Goal: Task Accomplishment & Management: Complete application form

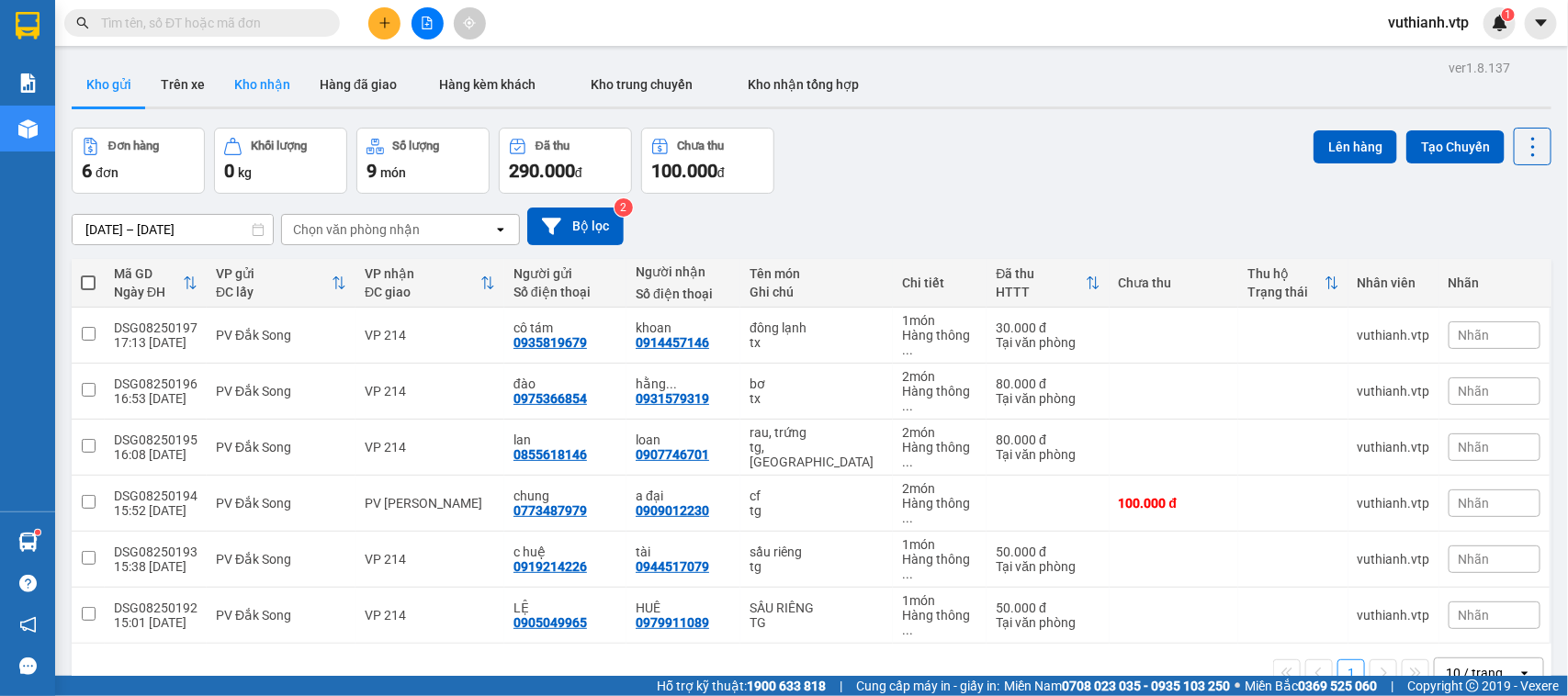
click at [255, 85] on button "Kho nhận" at bounding box center [262, 85] width 86 height 44
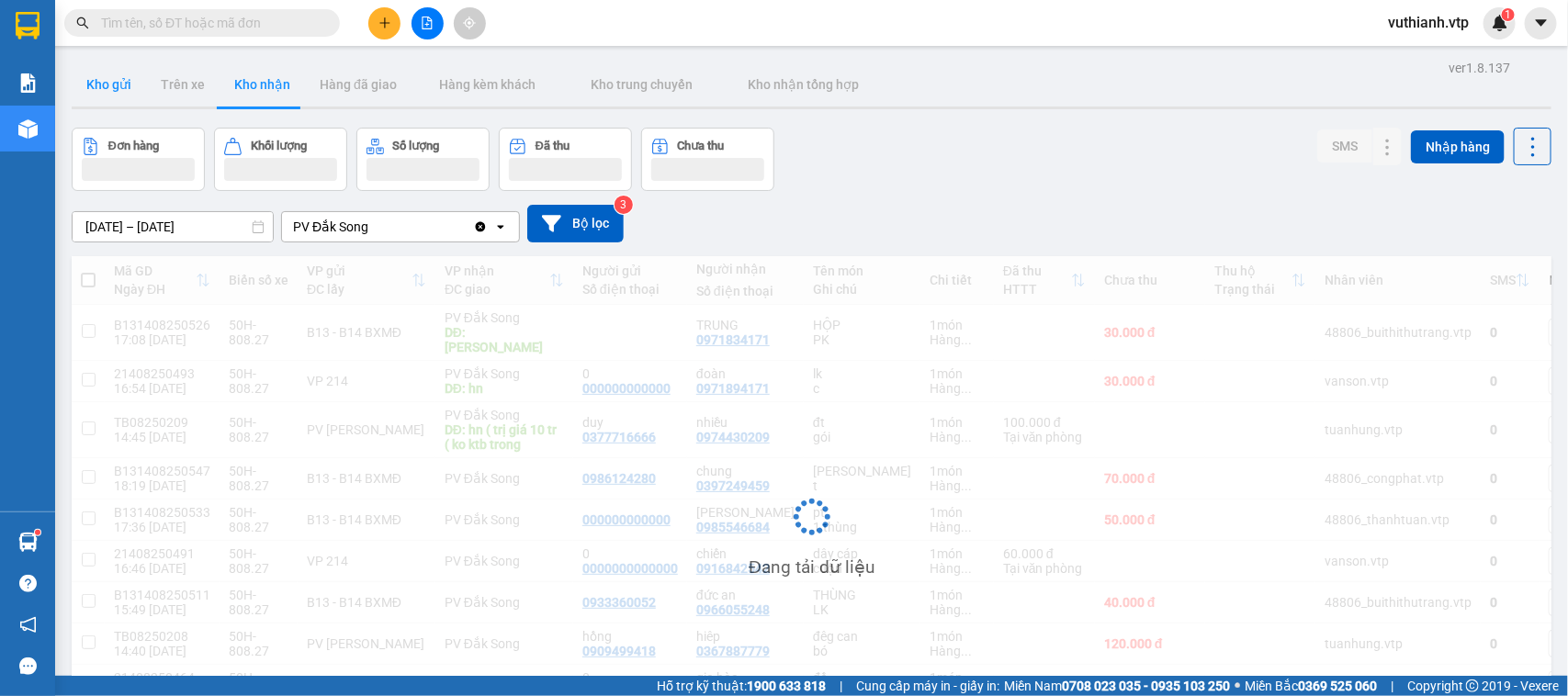
click at [121, 88] on button "Kho gửi" at bounding box center [108, 85] width 74 height 44
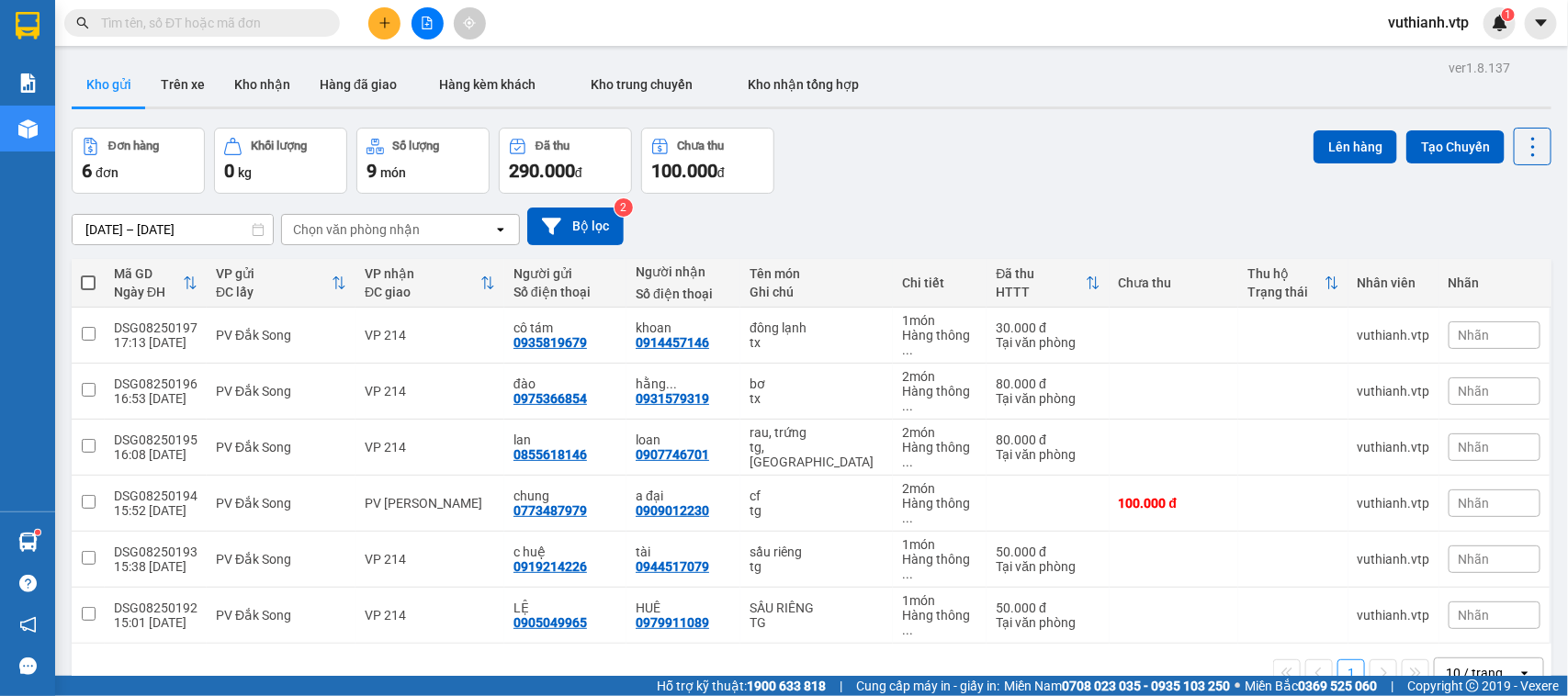
click at [254, 16] on input "text" at bounding box center [209, 22] width 216 height 20
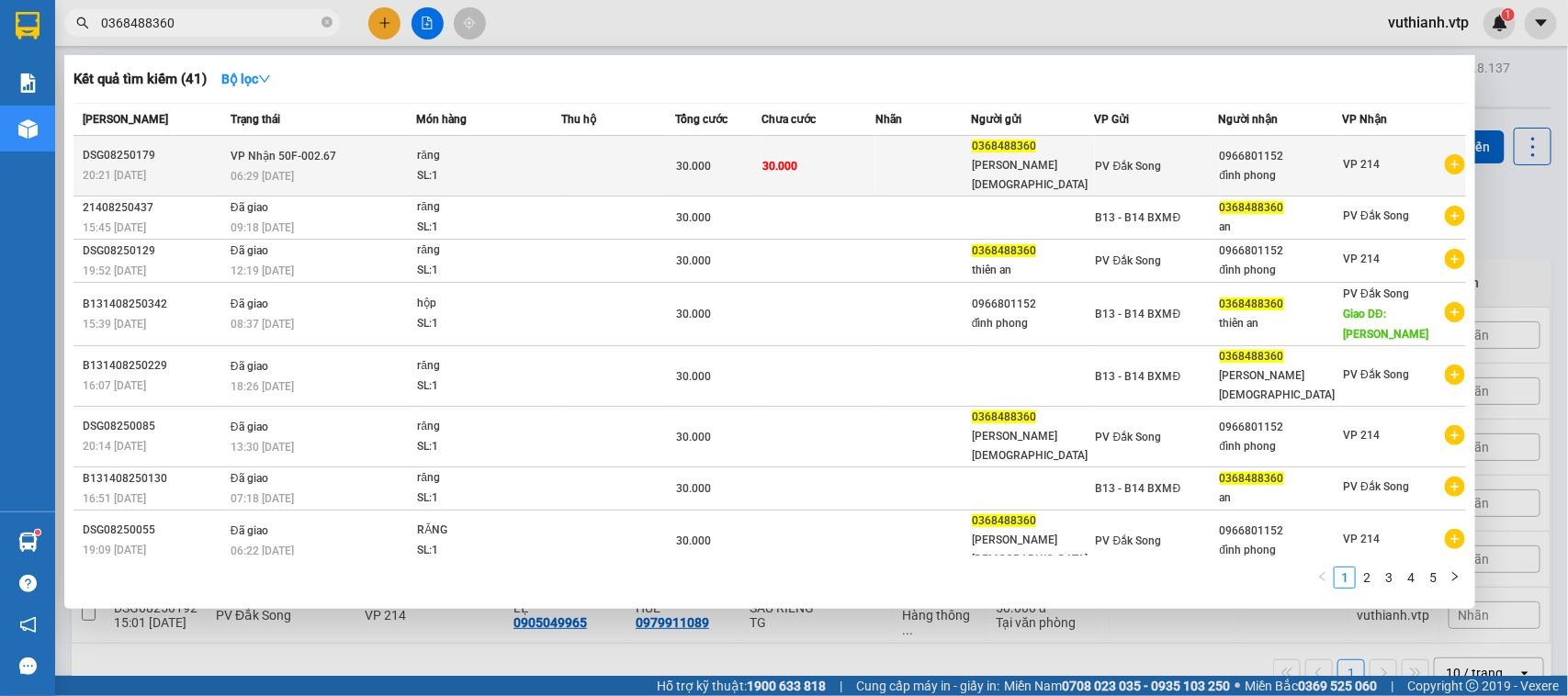
type input "0368488360"
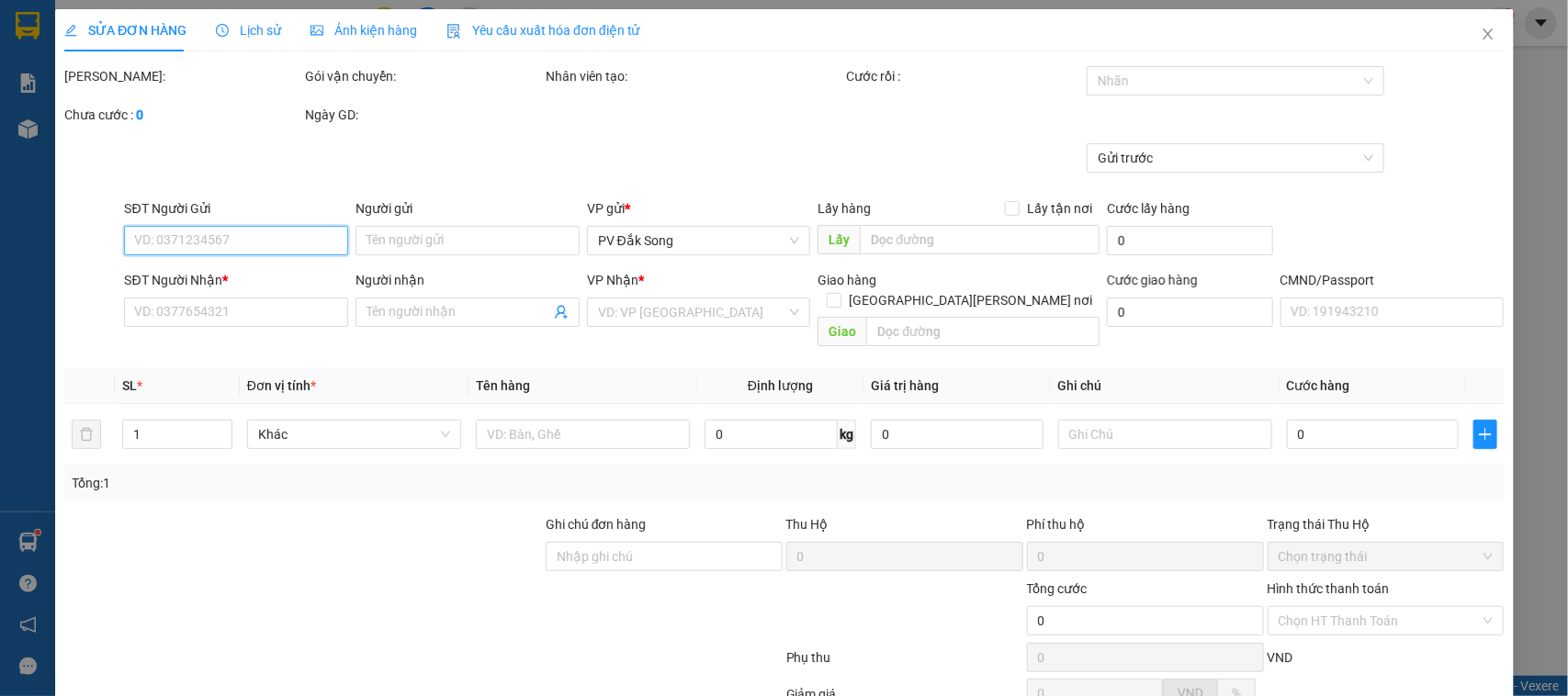
type input "0368488360"
type input "[PERSON_NAME][DEMOGRAPHIC_DATA]"
type input "0966801152"
type input "đình phong"
type input "30.000"
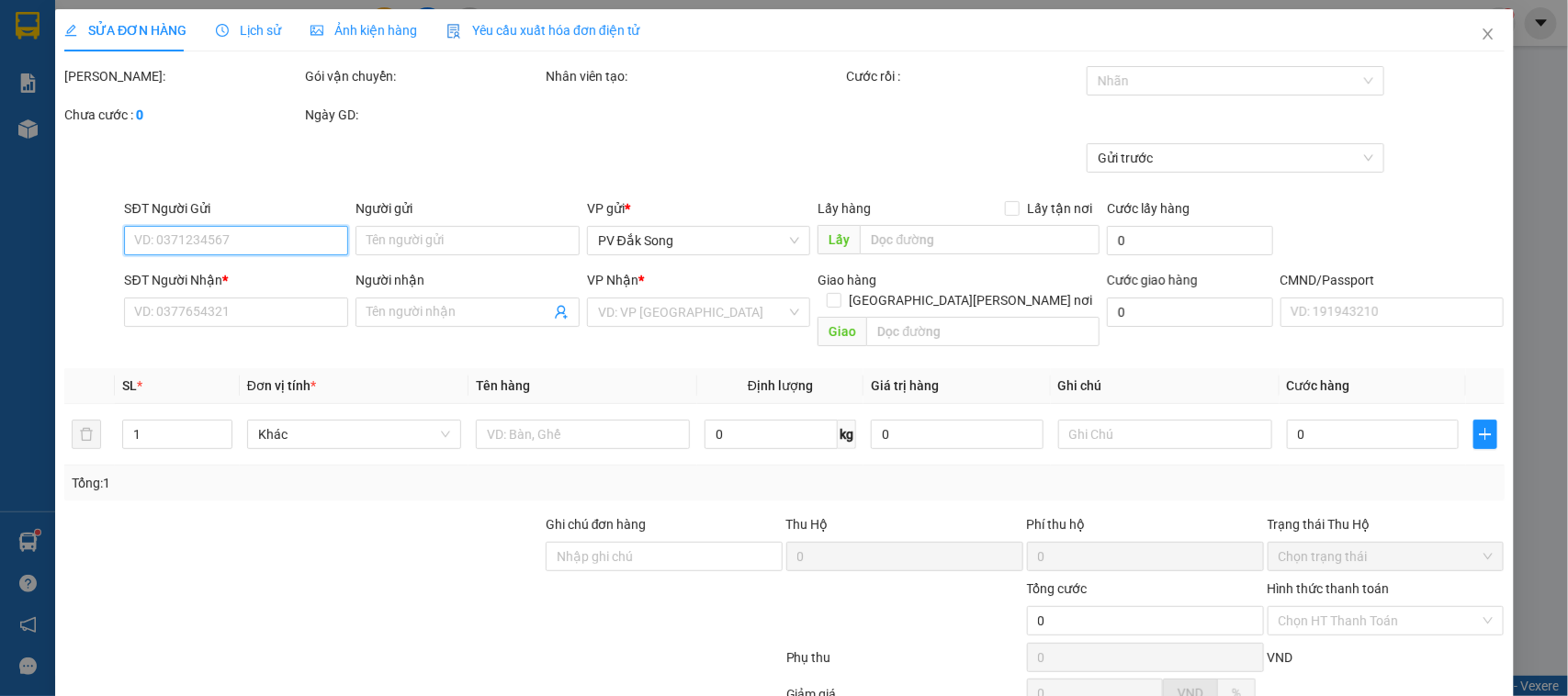
type input "30.000"
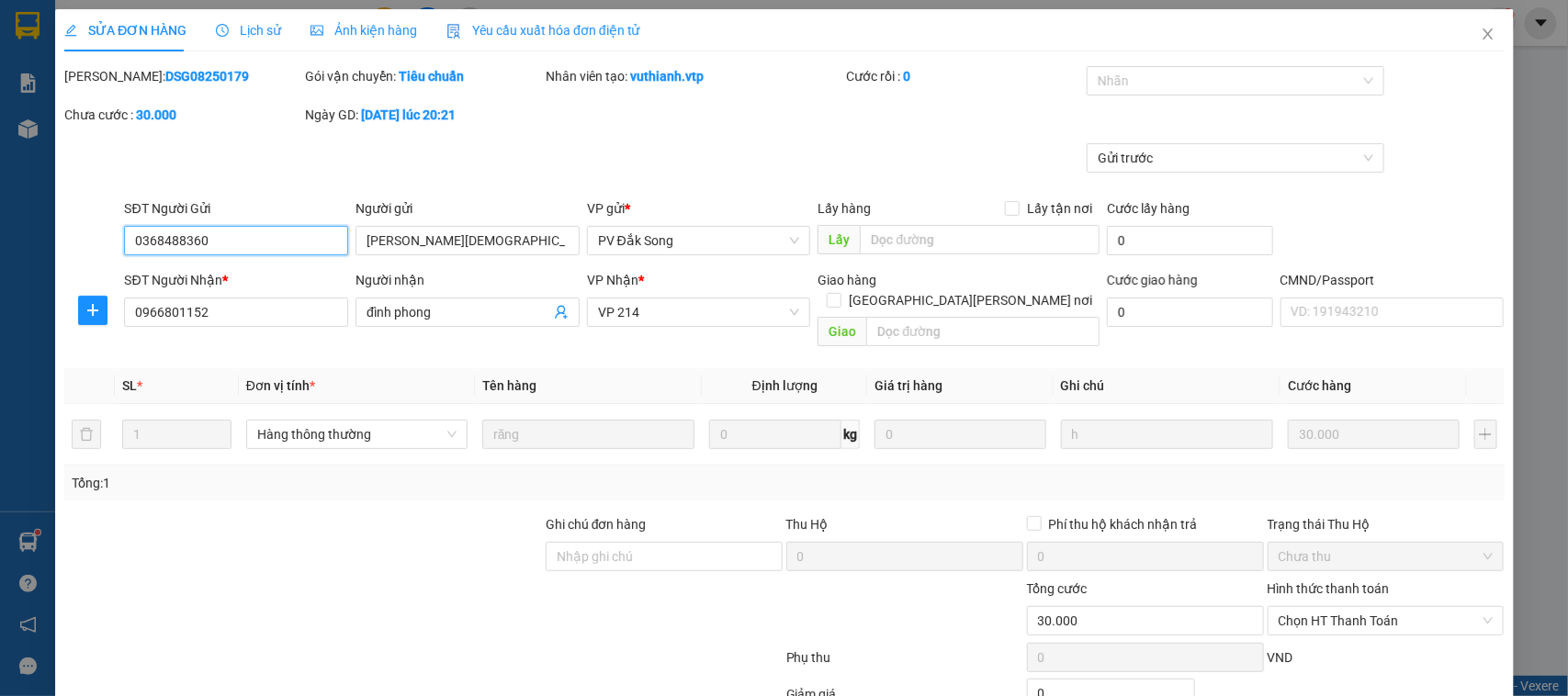
type input "1.500"
click at [1353, 607] on span "Chọn HT Thanh Toán" at bounding box center [1384, 620] width 215 height 28
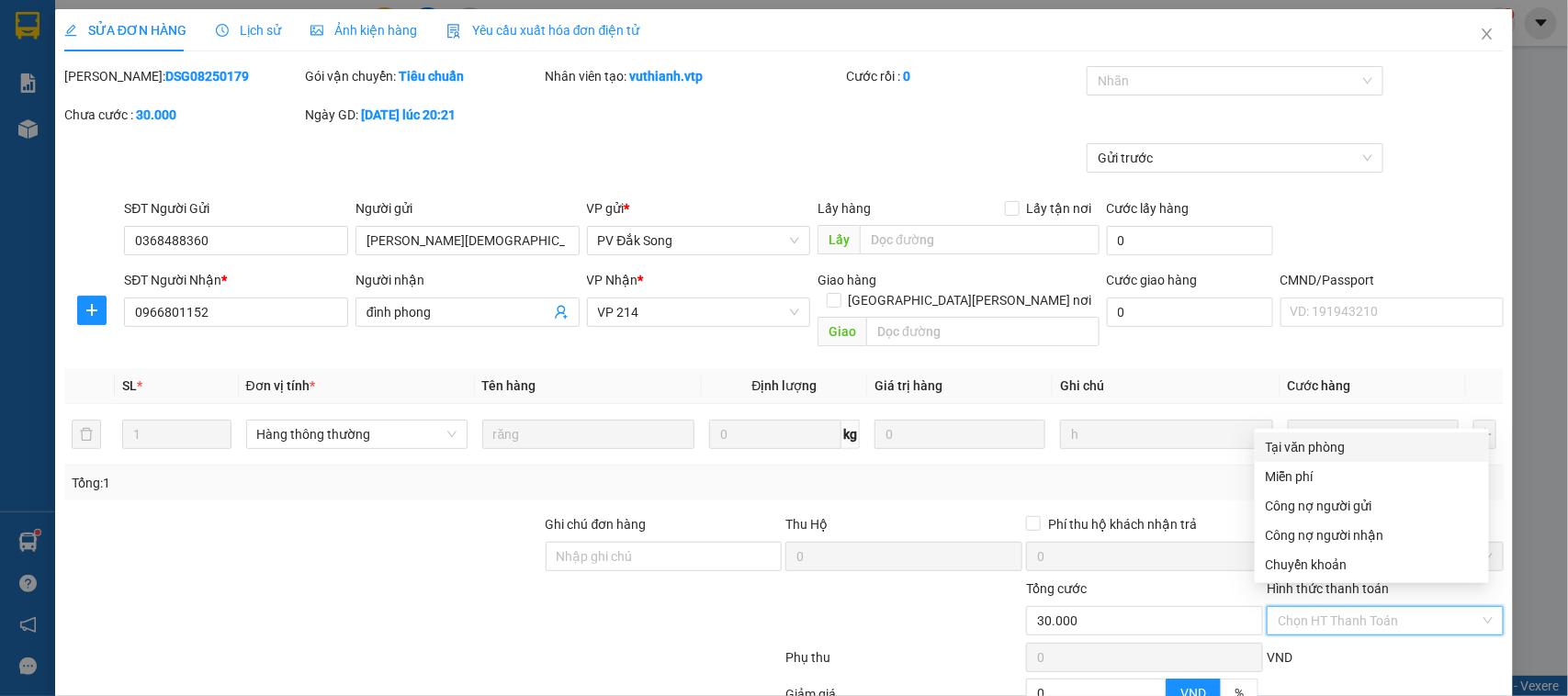
click at [1351, 447] on div "Tại văn phòng" at bounding box center [1372, 447] width 213 height 20
type input "0"
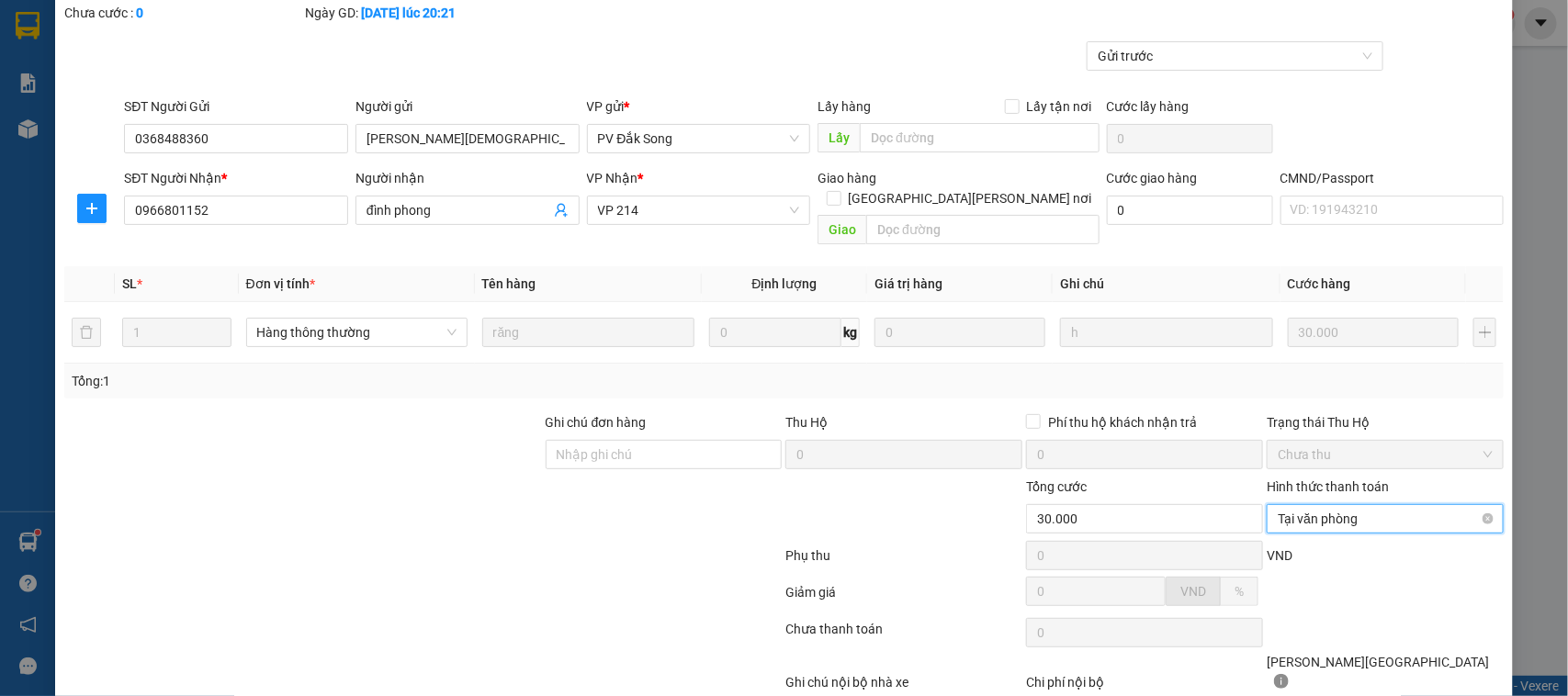
scroll to position [175, 0]
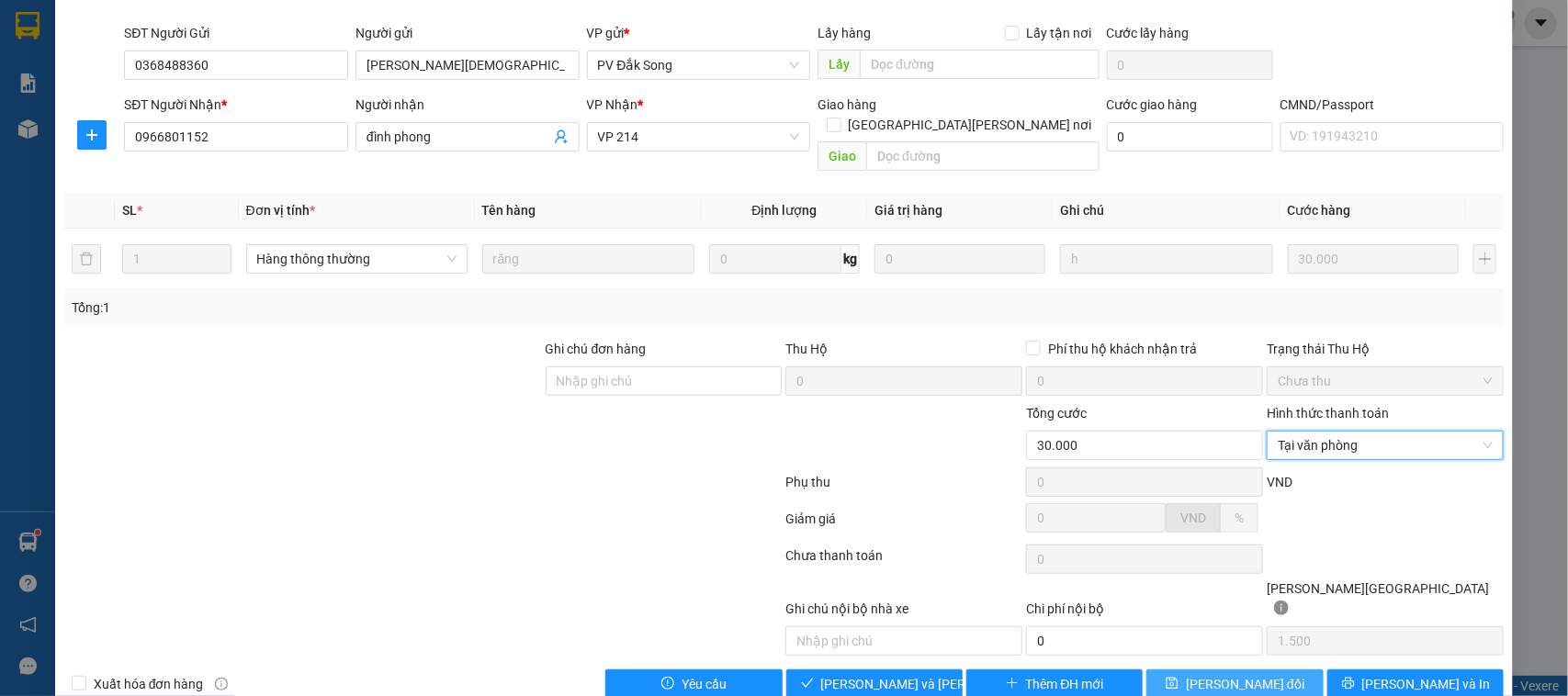
click at [1261, 674] on span "[PERSON_NAME] đổi" at bounding box center [1245, 684] width 118 height 20
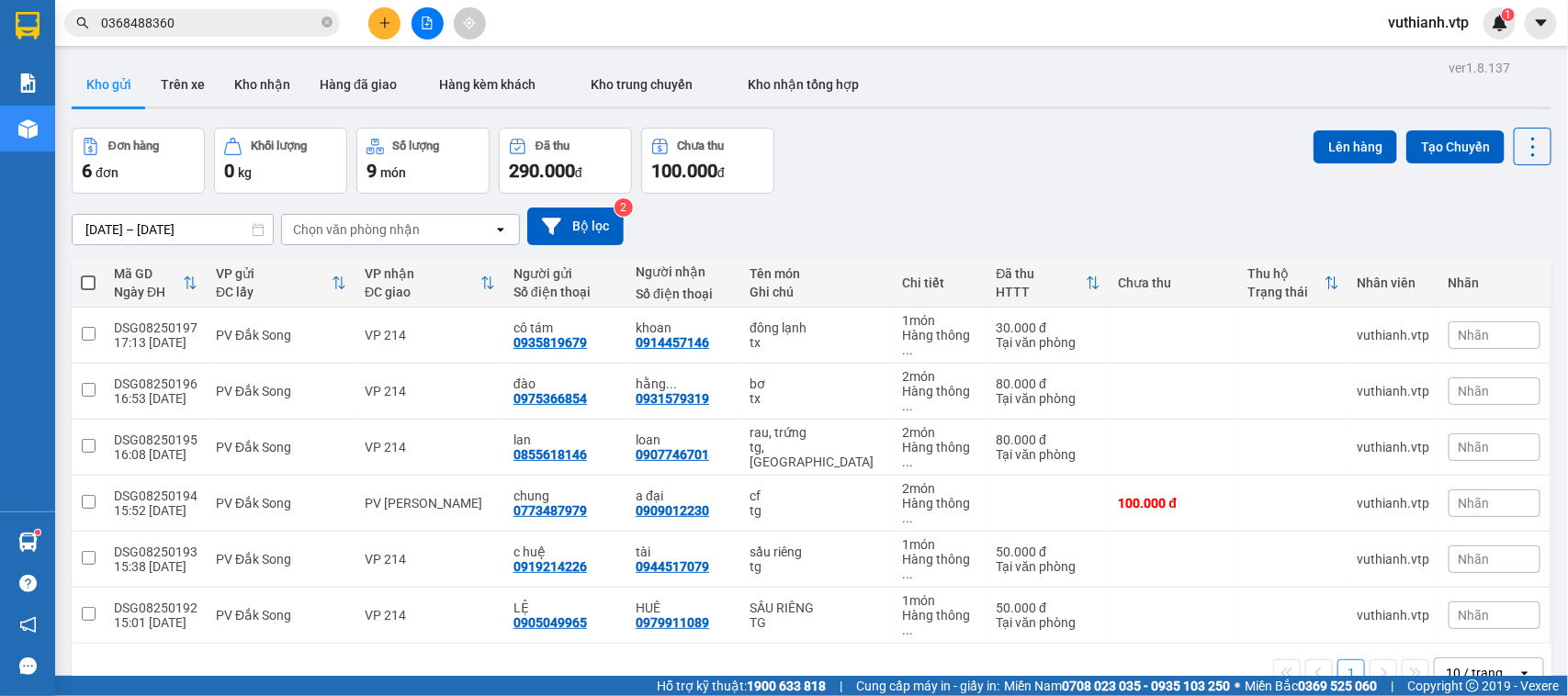
click at [265, 14] on input "0368488360" at bounding box center [209, 22] width 216 height 20
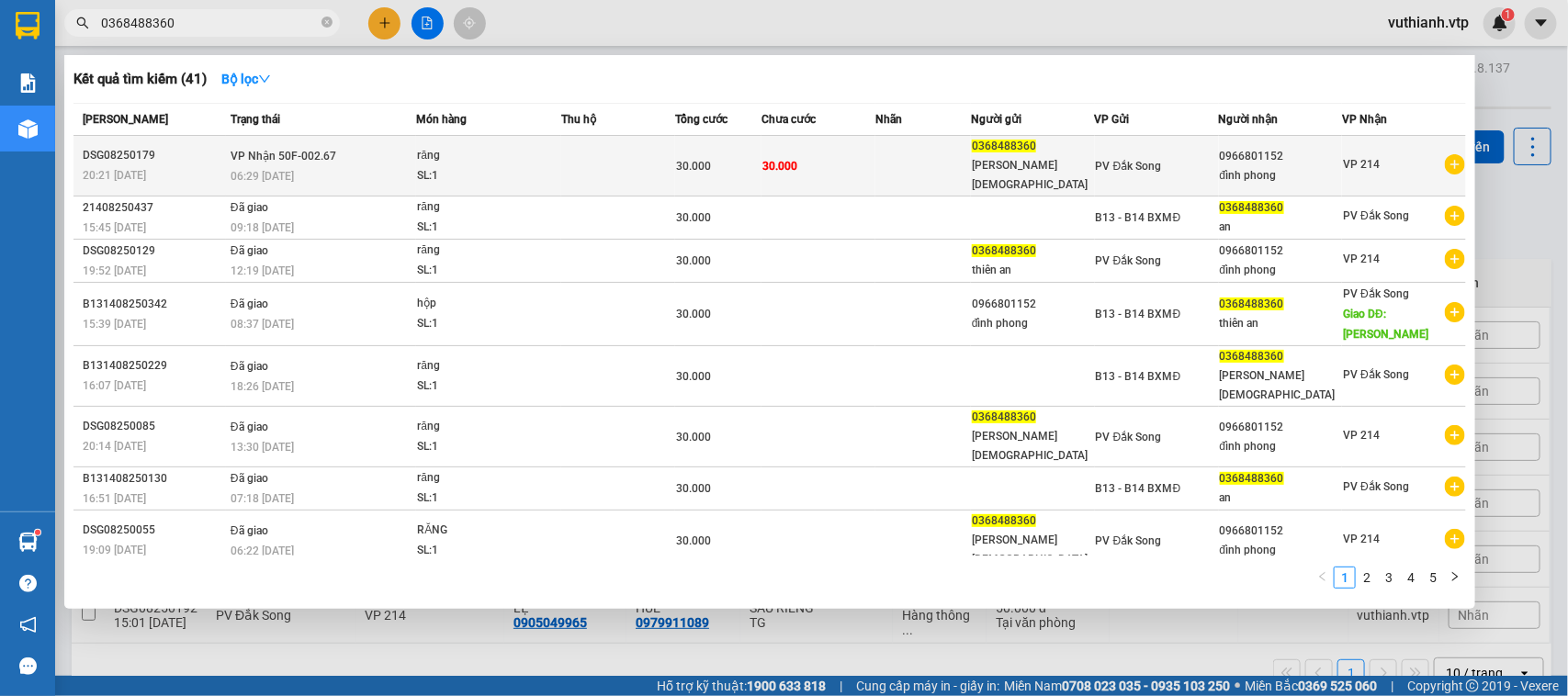
click at [929, 161] on td at bounding box center [923, 165] width 95 height 61
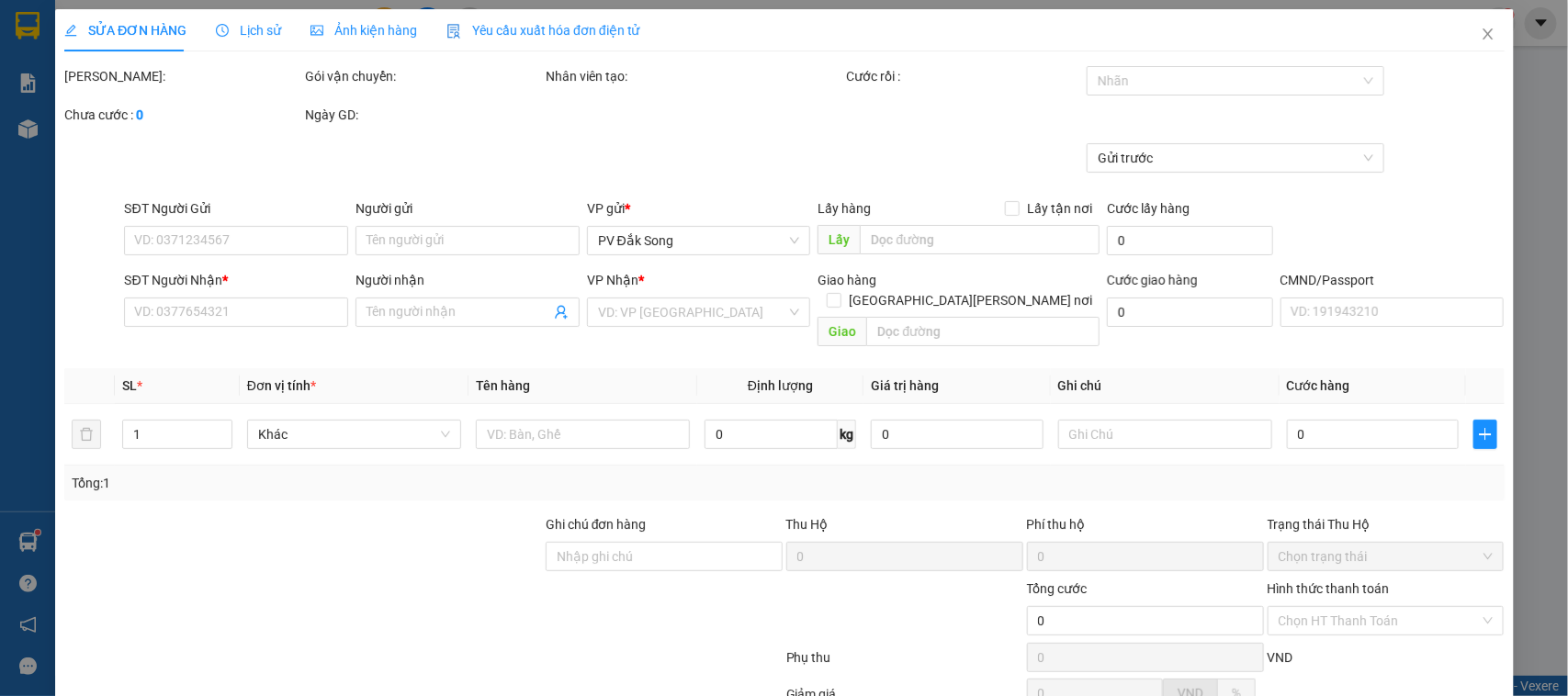
type input "0368488360"
type input "[PERSON_NAME][DEMOGRAPHIC_DATA]"
type input "0966801152"
type input "đình phong"
type input "30.000"
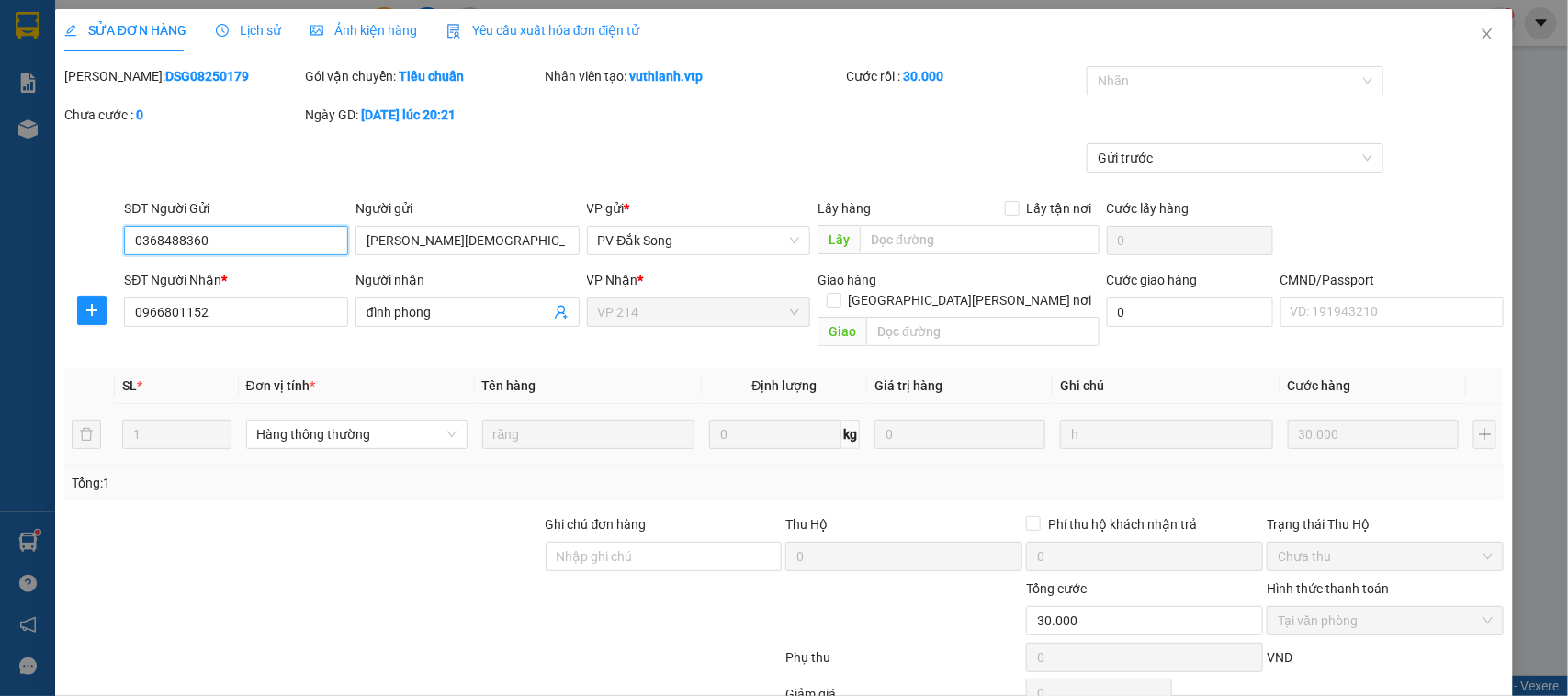
type input "1.500"
click at [1479, 28] on icon "close" at bounding box center [1486, 34] width 14 height 14
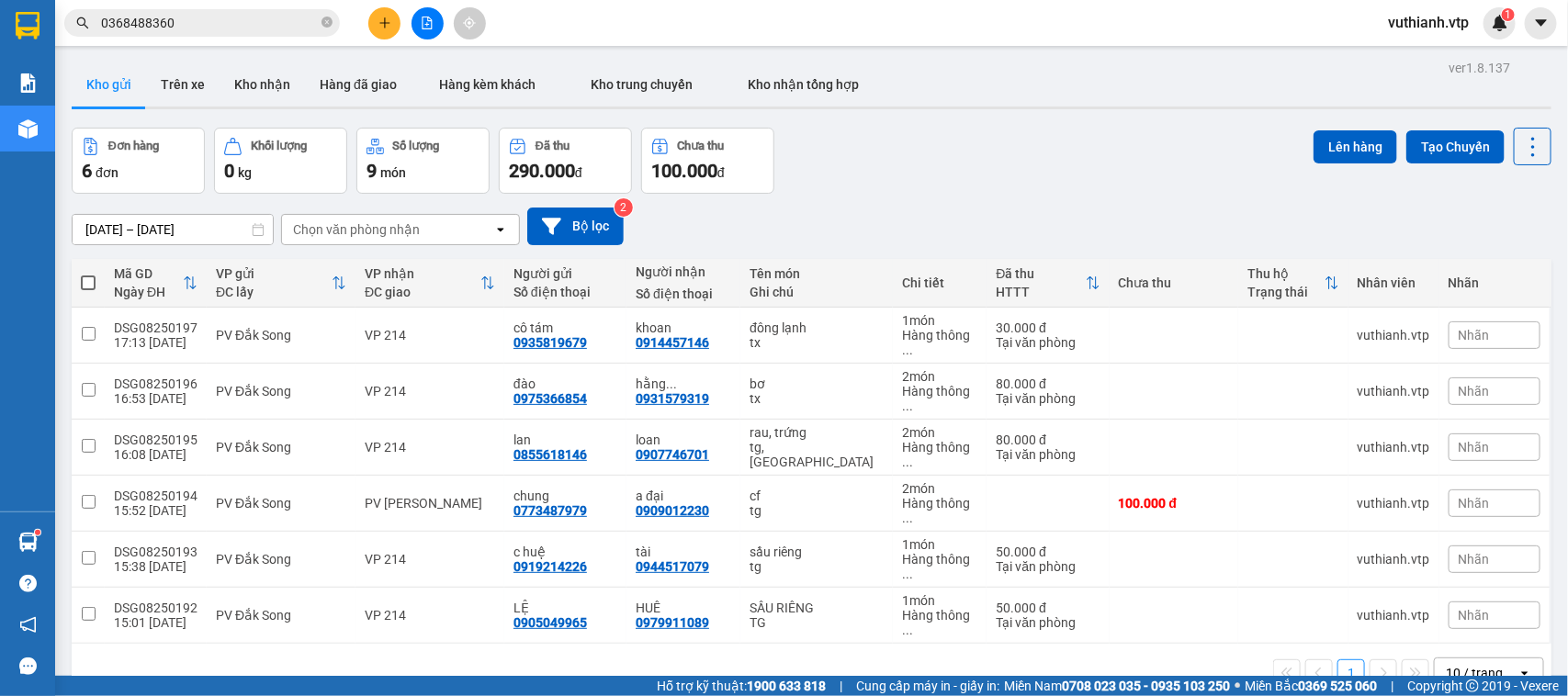
click at [184, 23] on input "0368488360" at bounding box center [209, 22] width 216 height 20
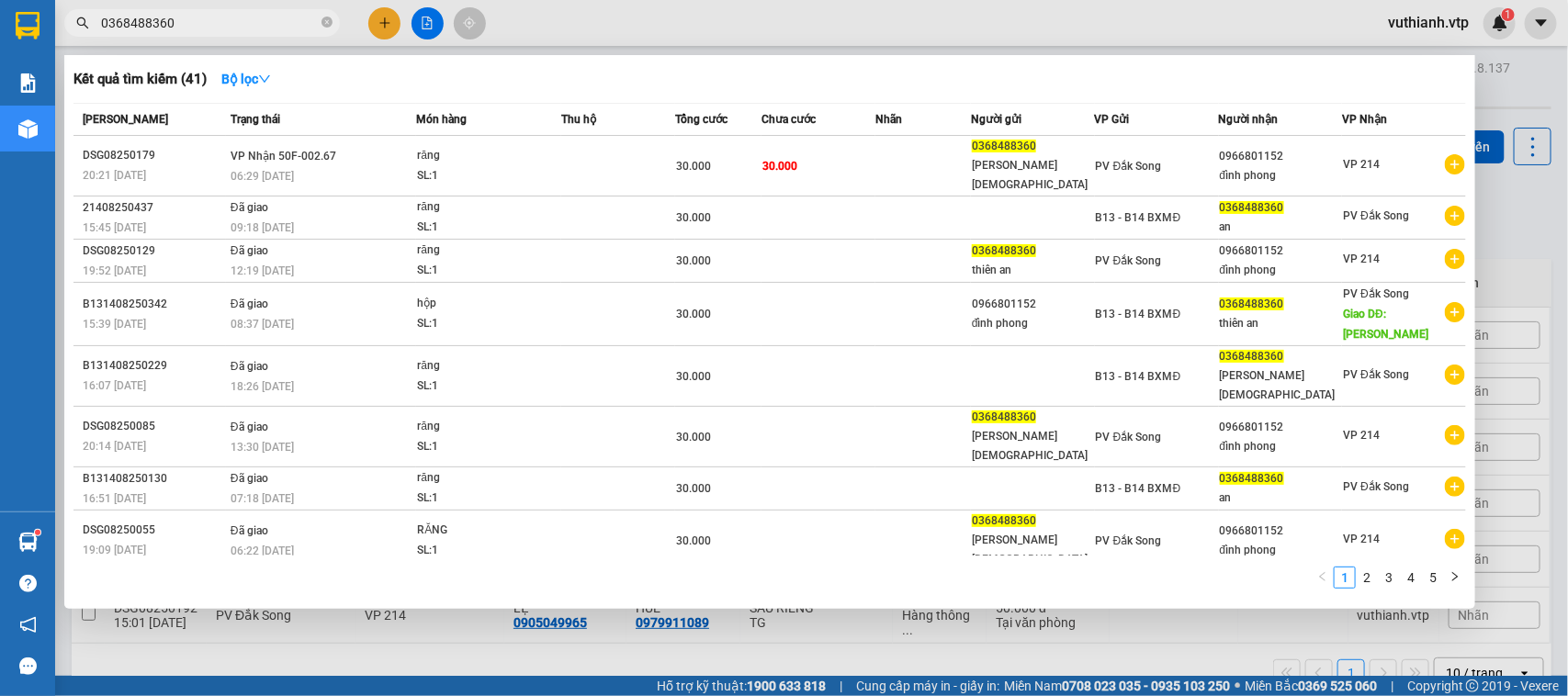
click at [237, 23] on input "0368488360" at bounding box center [209, 22] width 216 height 20
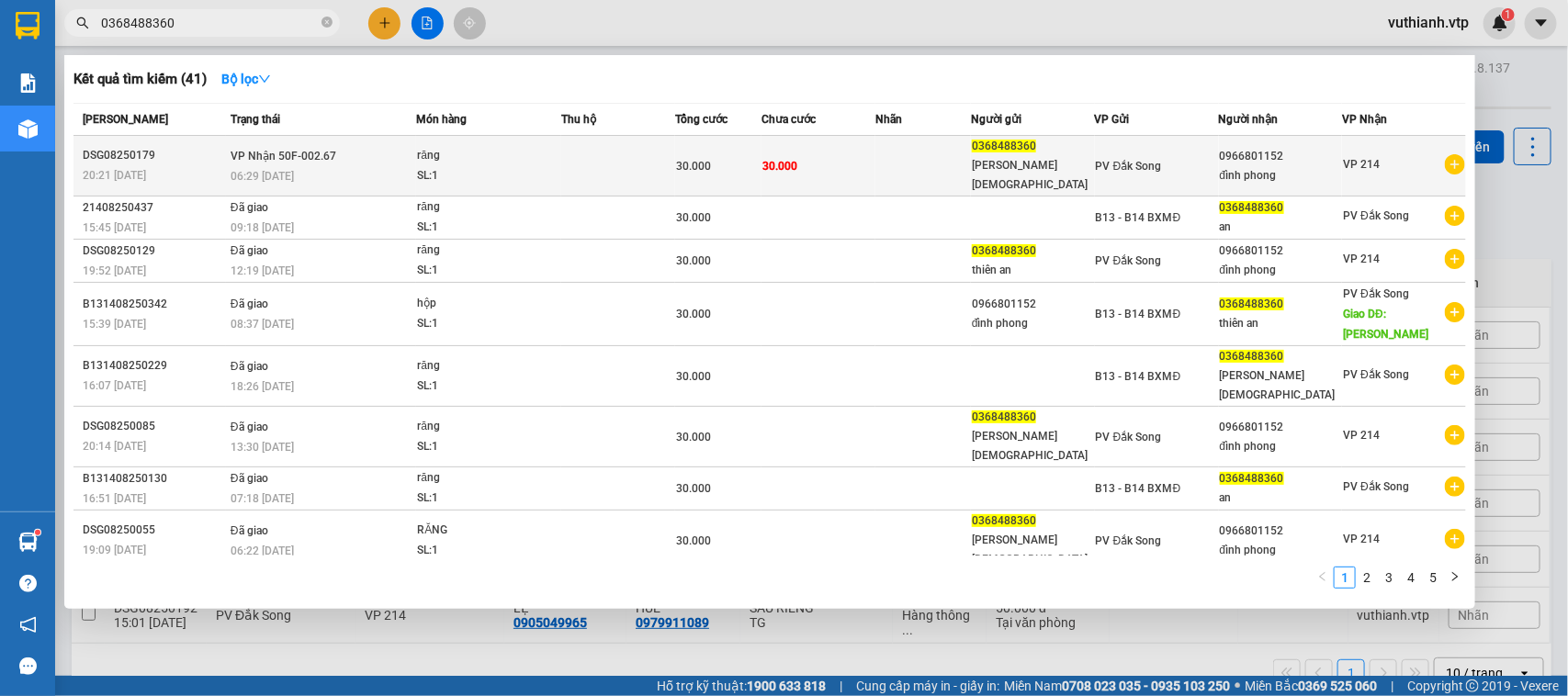
click at [525, 166] on div "SL: 1" at bounding box center [486, 176] width 138 height 20
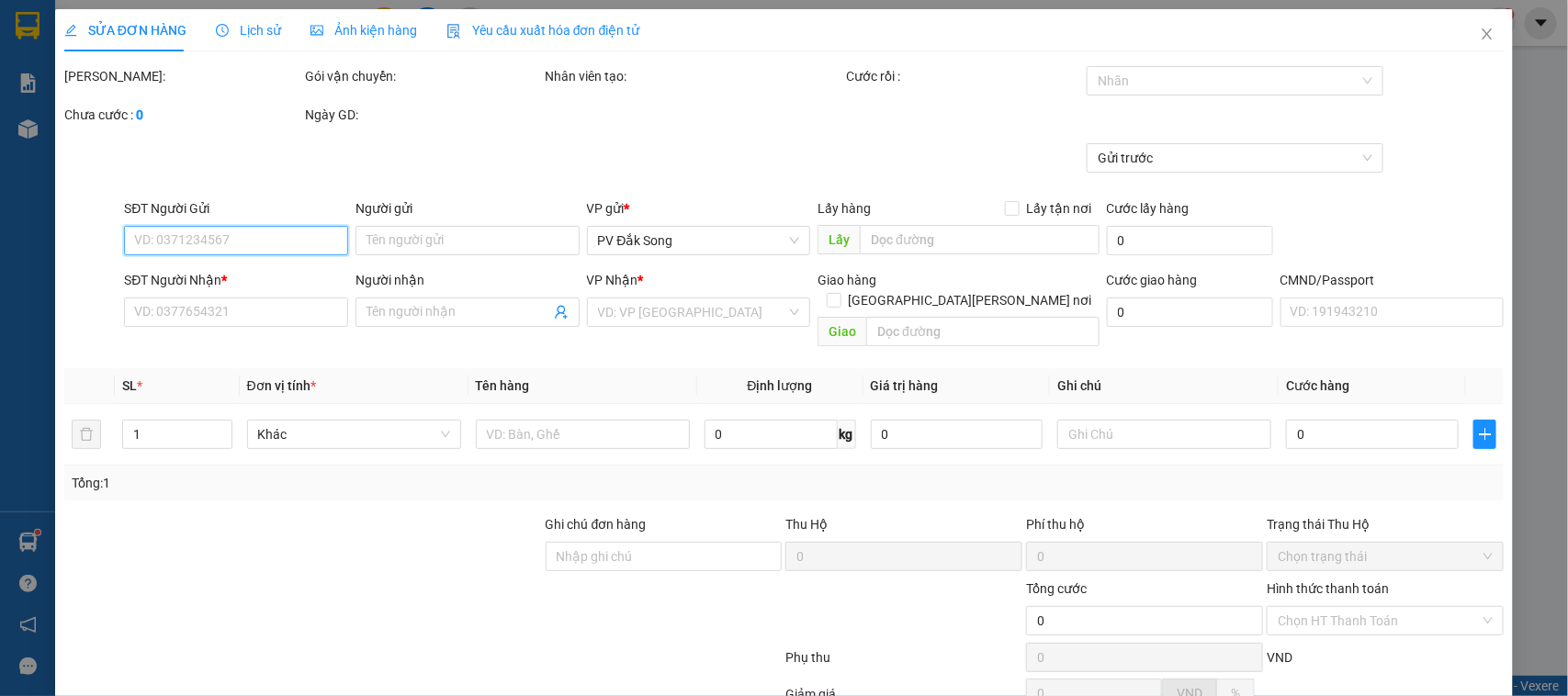
type input "0368488360"
type input "[PERSON_NAME][DEMOGRAPHIC_DATA]"
type input "0966801152"
type input "đình phong"
type input "30.000"
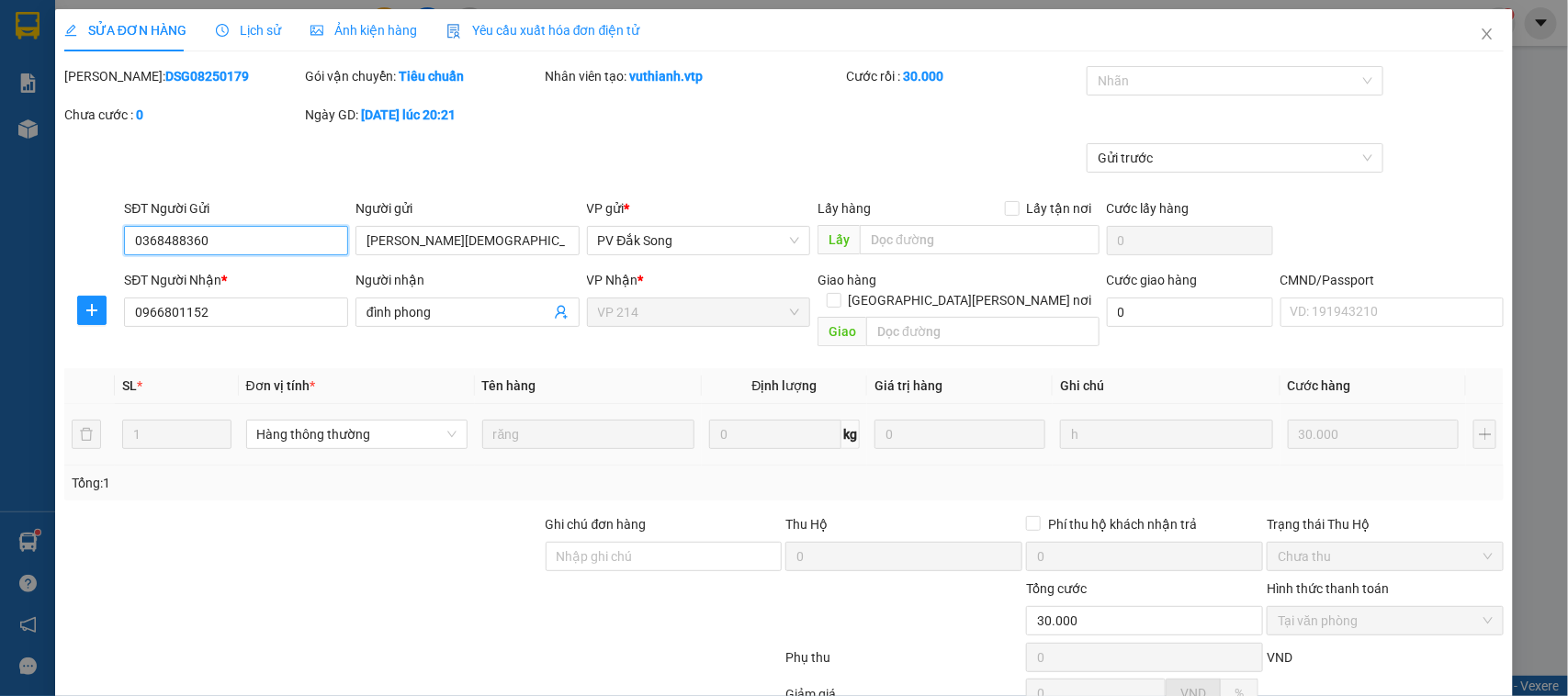
type input "1.500"
click at [1479, 39] on icon "close" at bounding box center [1486, 34] width 14 height 14
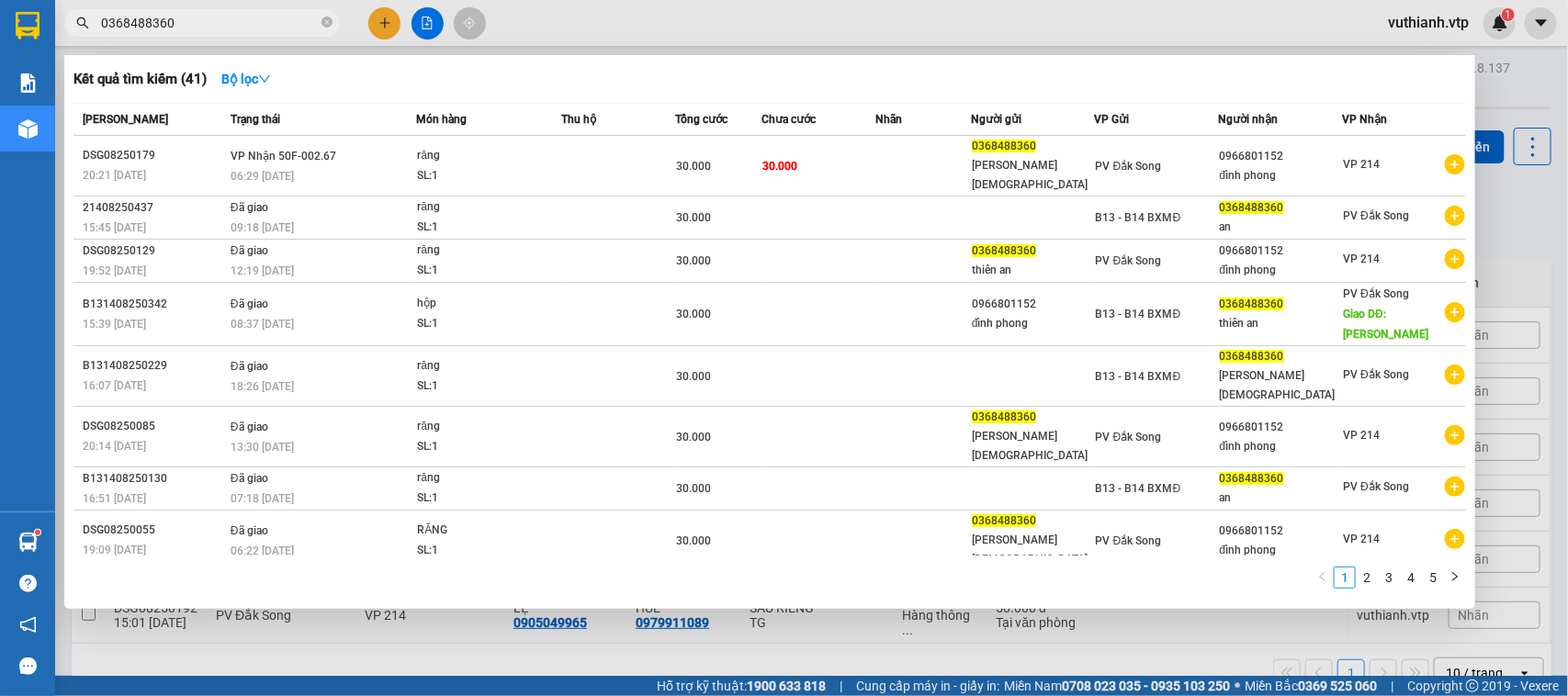
drag, startPoint x: 187, startPoint y: 26, endPoint x: 92, endPoint y: 28, distance: 95.0
click at [92, 28] on span "0368488360" at bounding box center [202, 23] width 275 height 28
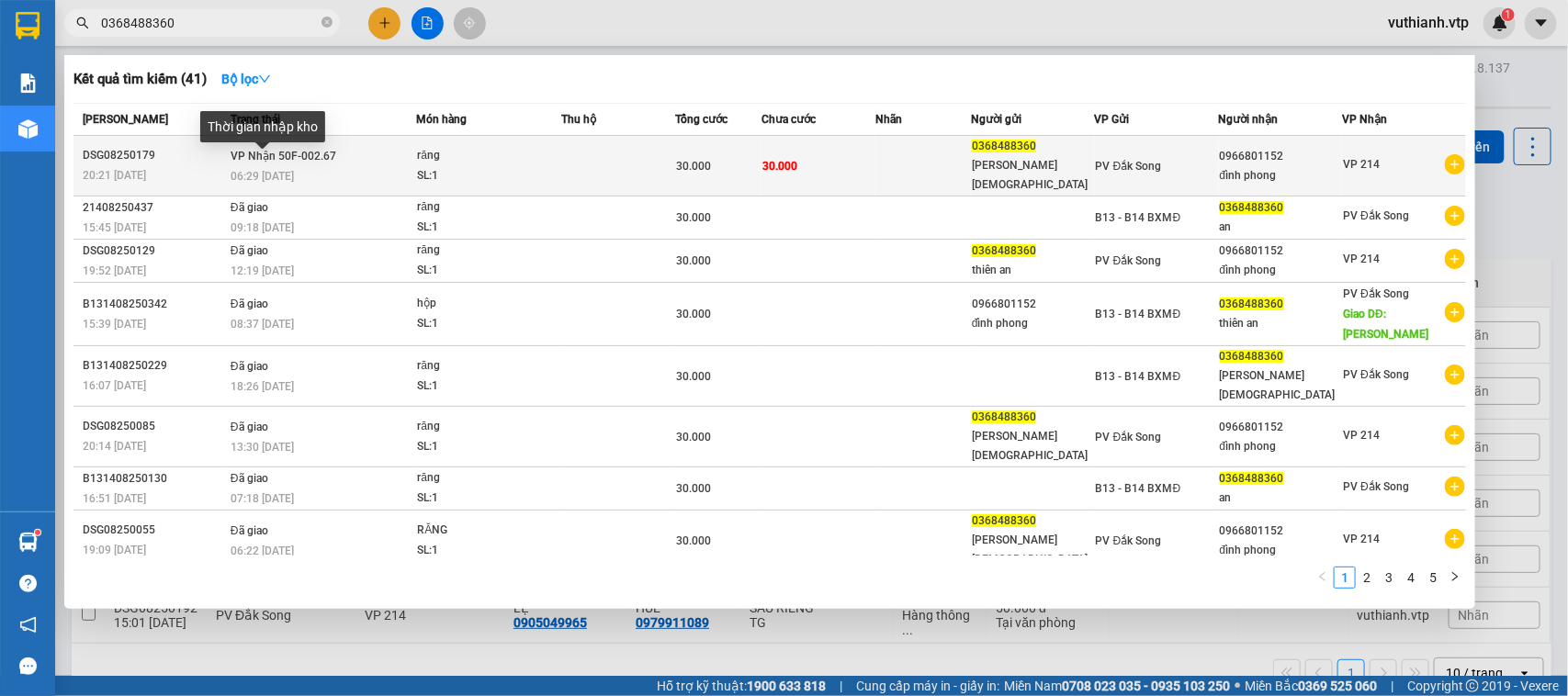
click at [295, 166] on div "06:29 [DATE]" at bounding box center [323, 176] width 185 height 20
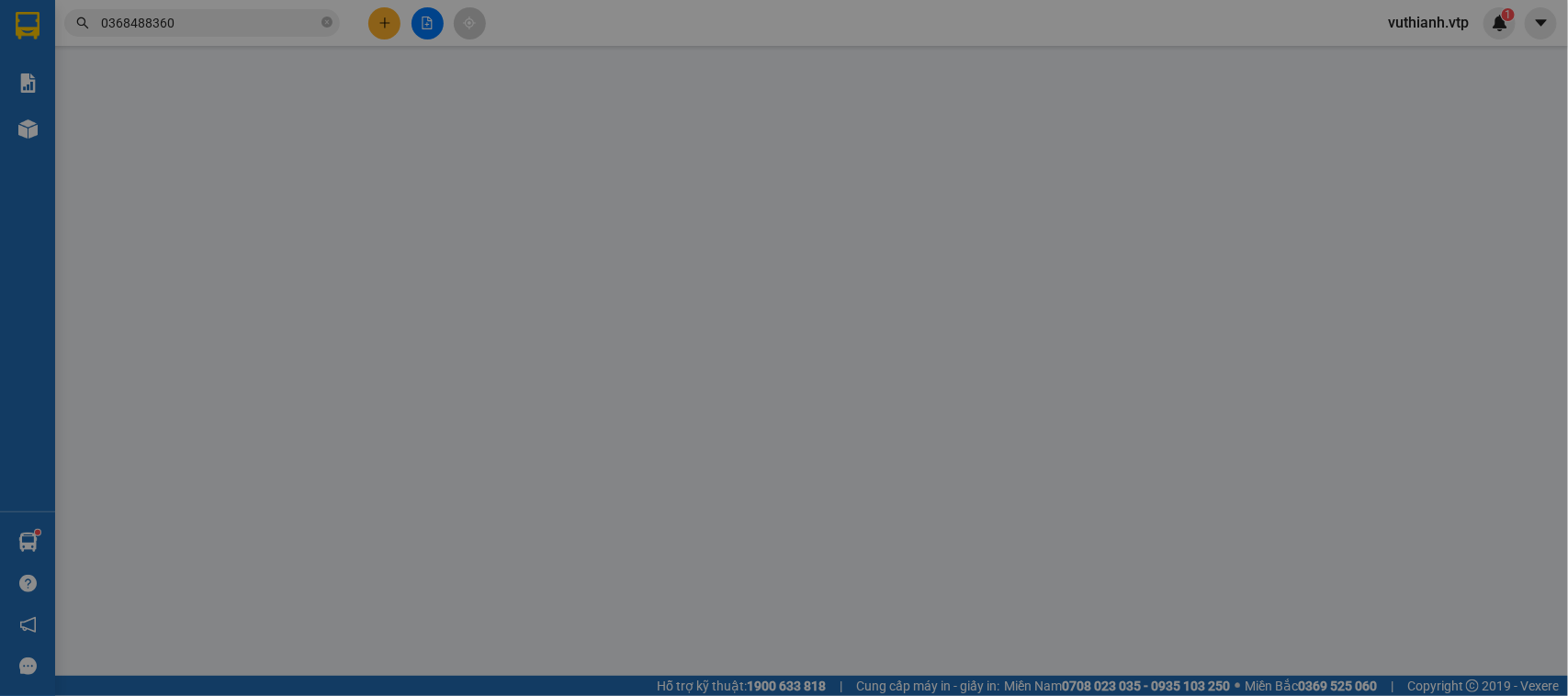
type input "0368488360"
type input "[PERSON_NAME][DEMOGRAPHIC_DATA]"
type input "0966801152"
type input "đình phong"
type input "30.000"
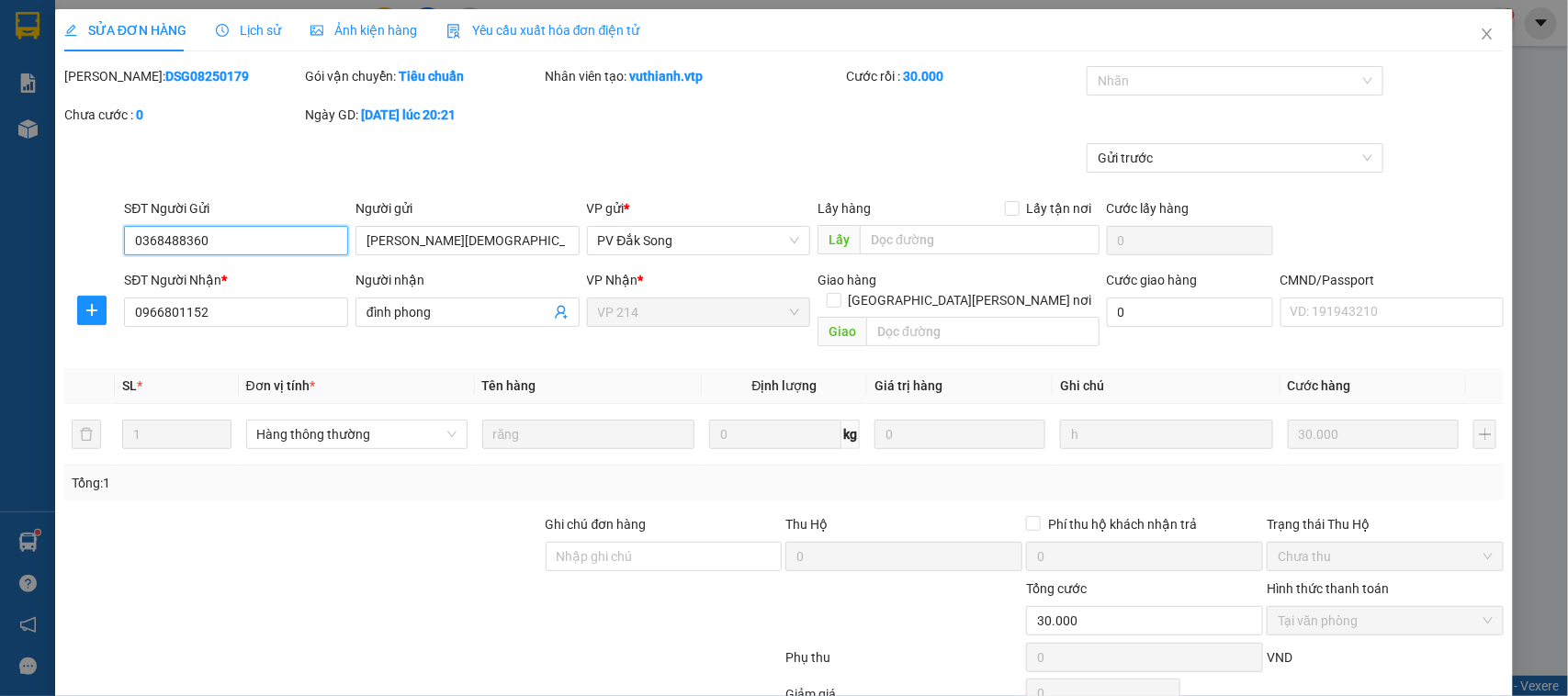
type input "1.500"
drag, startPoint x: 210, startPoint y: 74, endPoint x: 112, endPoint y: 83, distance: 98.4
click at [112, 83] on div "Mã ĐH: DSG08250179" at bounding box center [183, 76] width 237 height 20
copy b "DSG08250179"
click at [165, 83] on b "DSG08250179" at bounding box center [207, 76] width 84 height 14
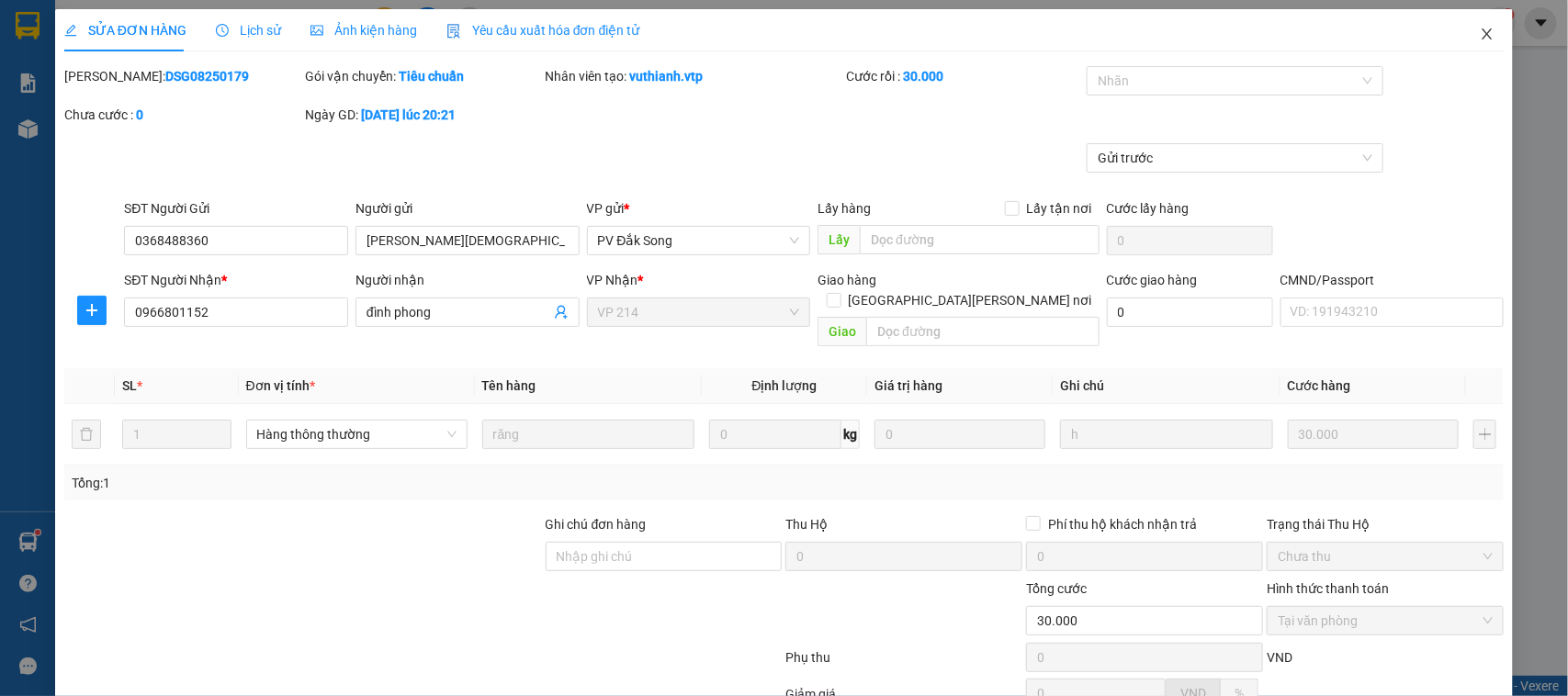
click at [1482, 30] on icon "close" at bounding box center [1487, 34] width 11 height 11
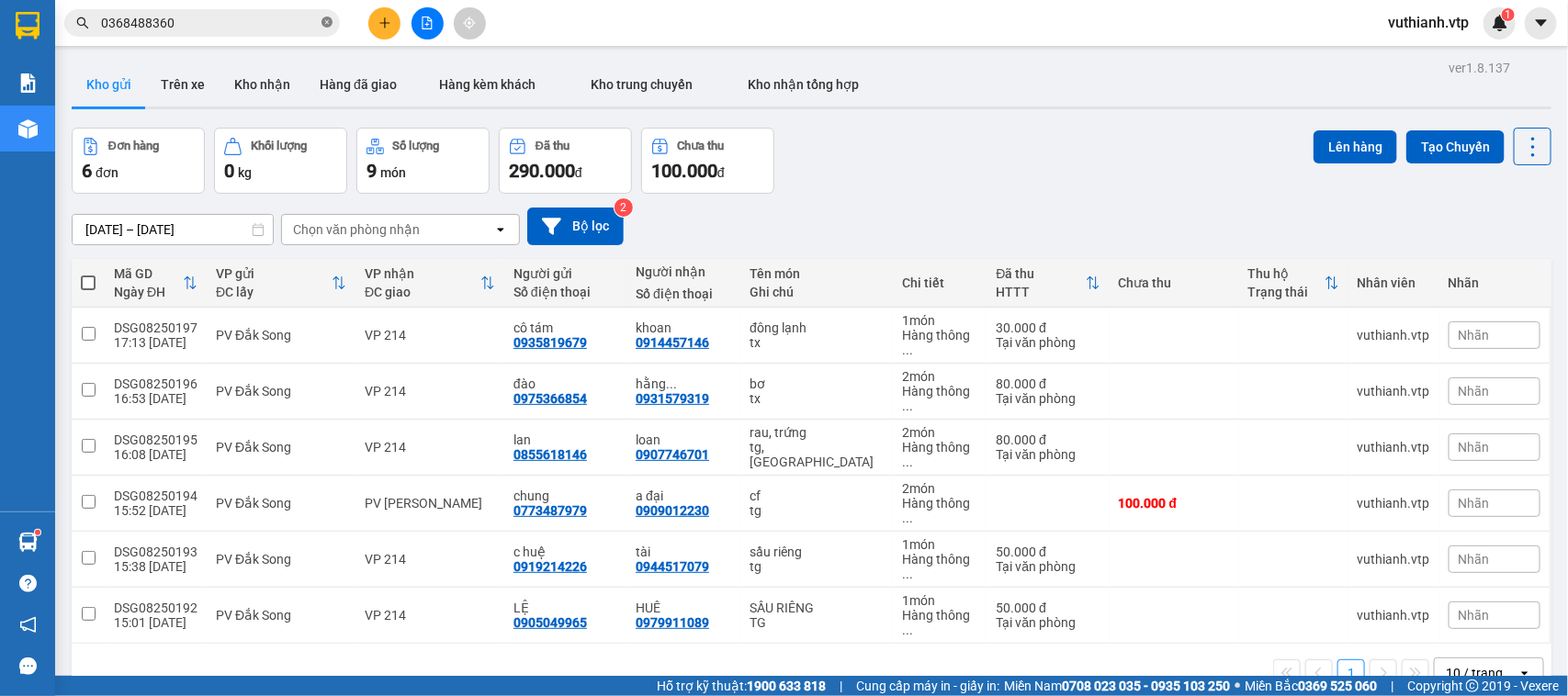
click at [324, 20] on icon "close-circle" at bounding box center [326, 21] width 11 height 11
click at [282, 24] on input "text" at bounding box center [209, 22] width 216 height 20
paste input "DSG08250179"
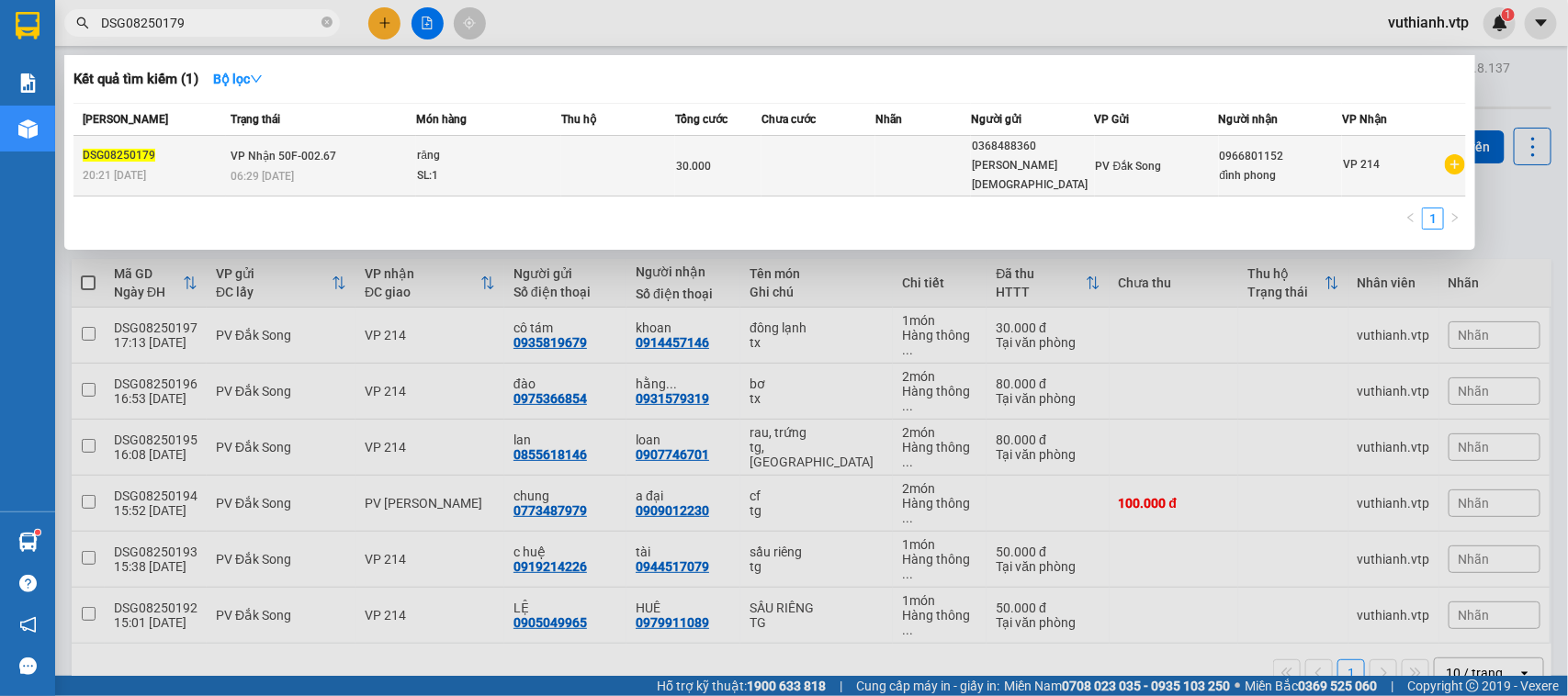
type input "DSG08250179"
click at [824, 163] on td at bounding box center [819, 165] width 114 height 61
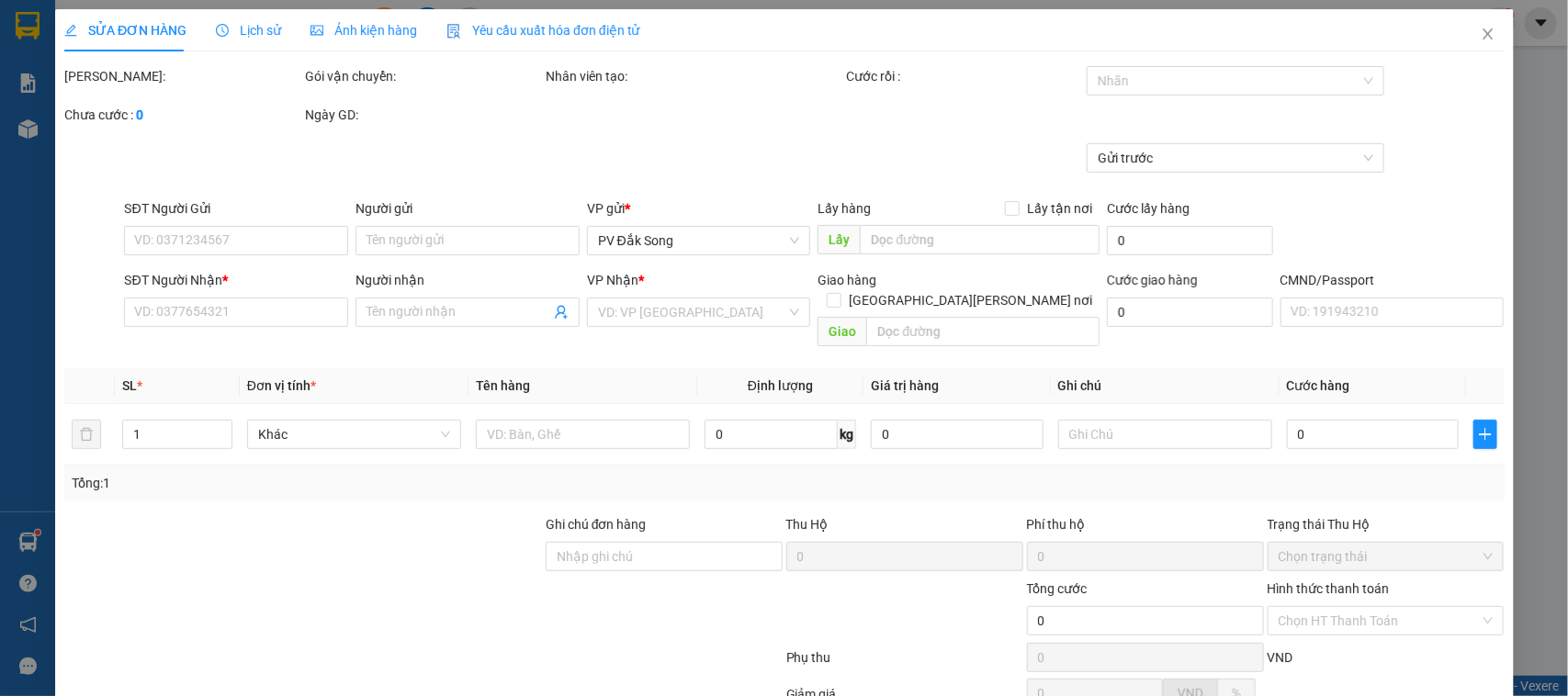
type input "0368488360"
type input "[PERSON_NAME][DEMOGRAPHIC_DATA]"
type input "0966801152"
type input "đình phong"
type input "30.000"
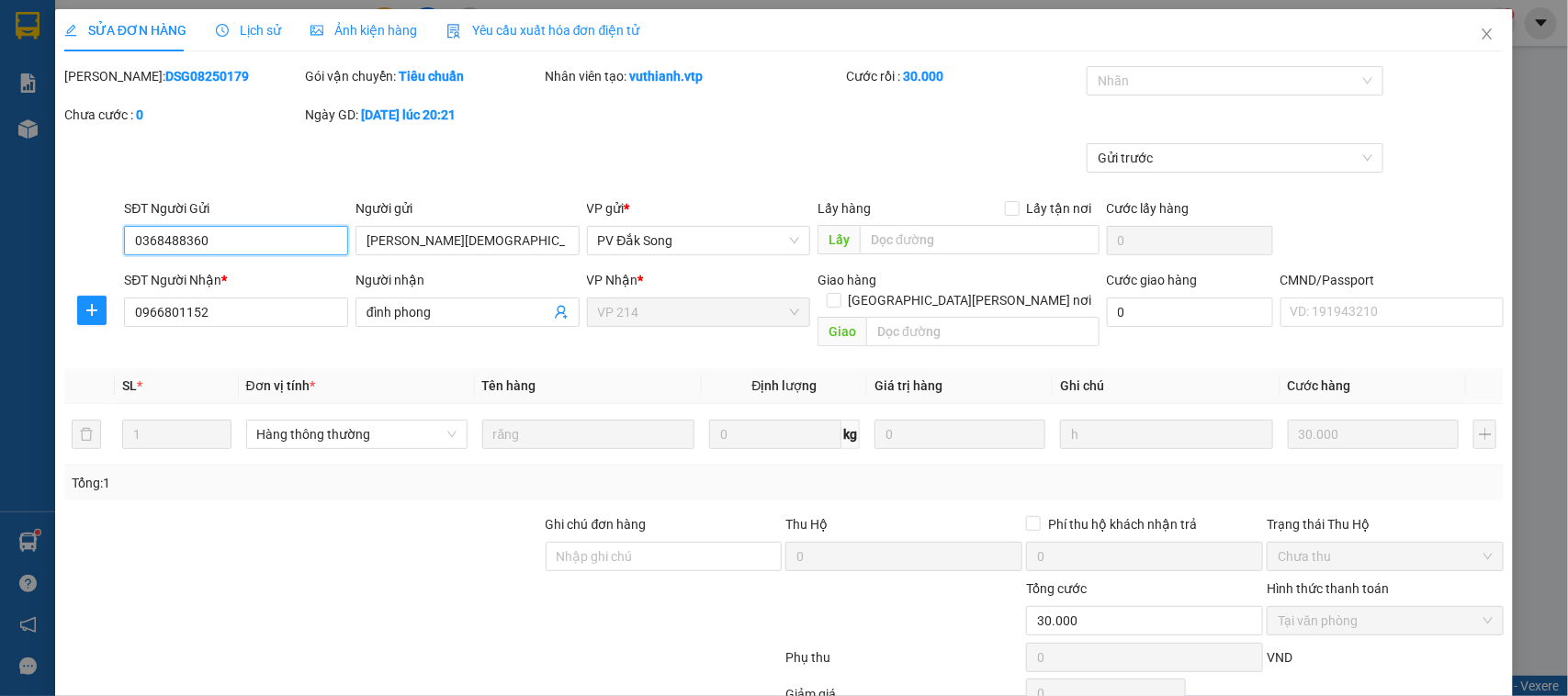
type input "1.500"
click at [1475, 42] on span "Close" at bounding box center [1486, 35] width 51 height 51
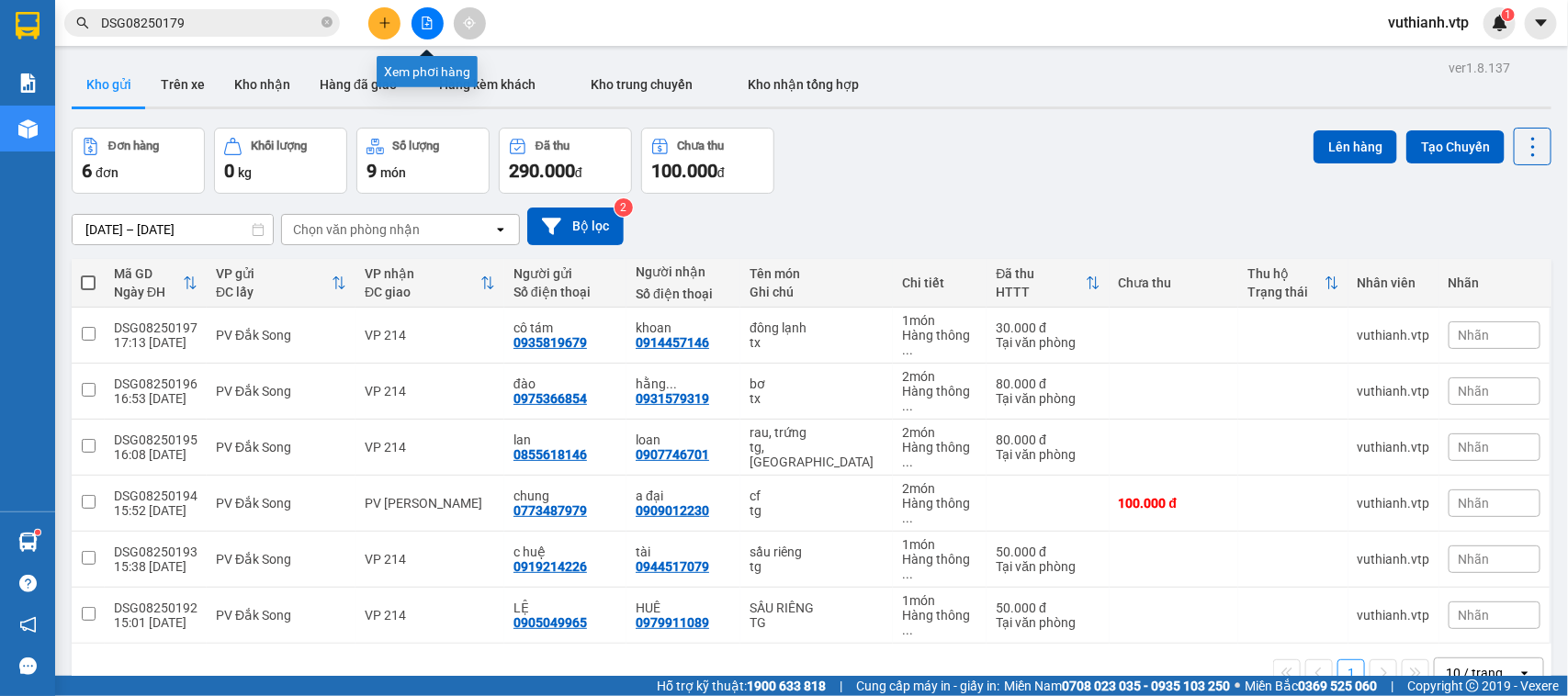
click at [434, 21] on button at bounding box center [427, 23] width 32 height 32
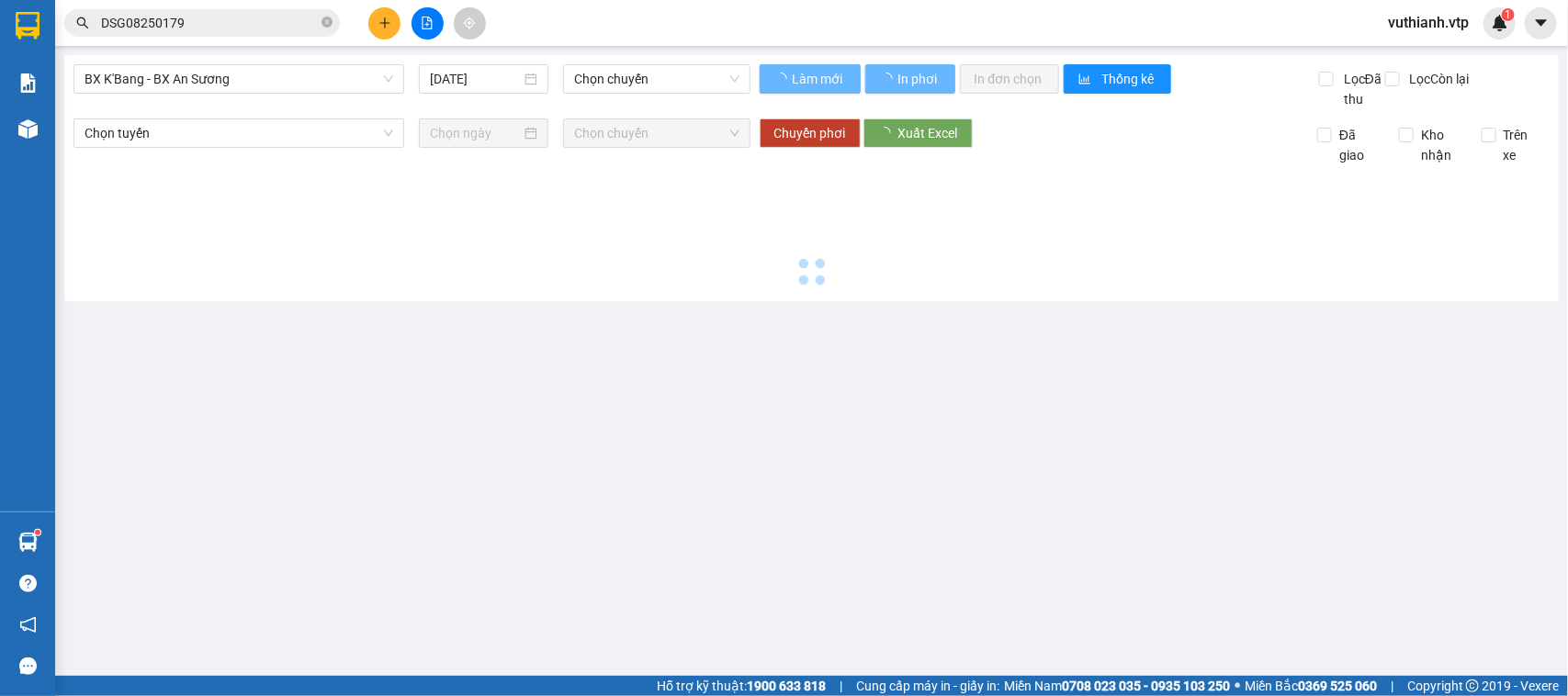
type input "[DATE]"
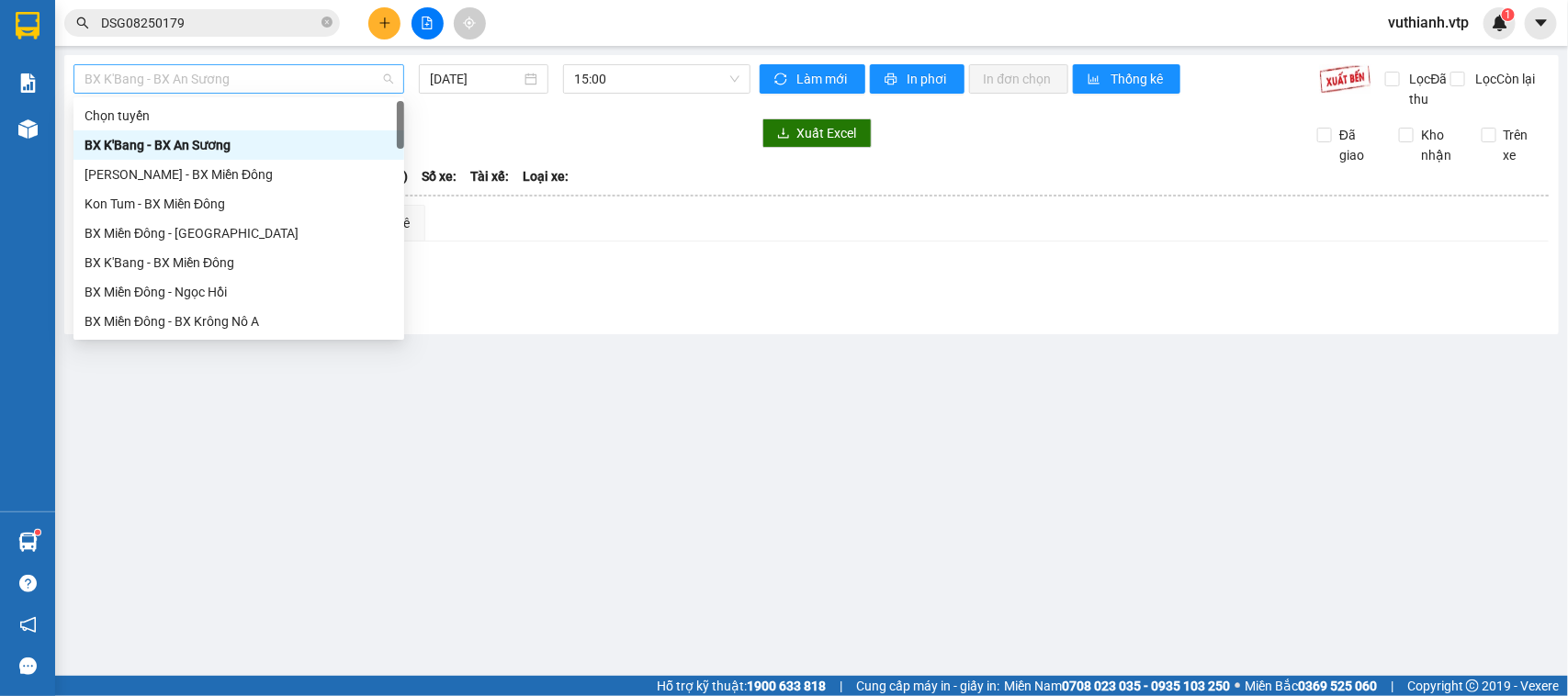
click at [342, 84] on span "BX K'Bang - BX An Sương" at bounding box center [239, 79] width 309 height 28
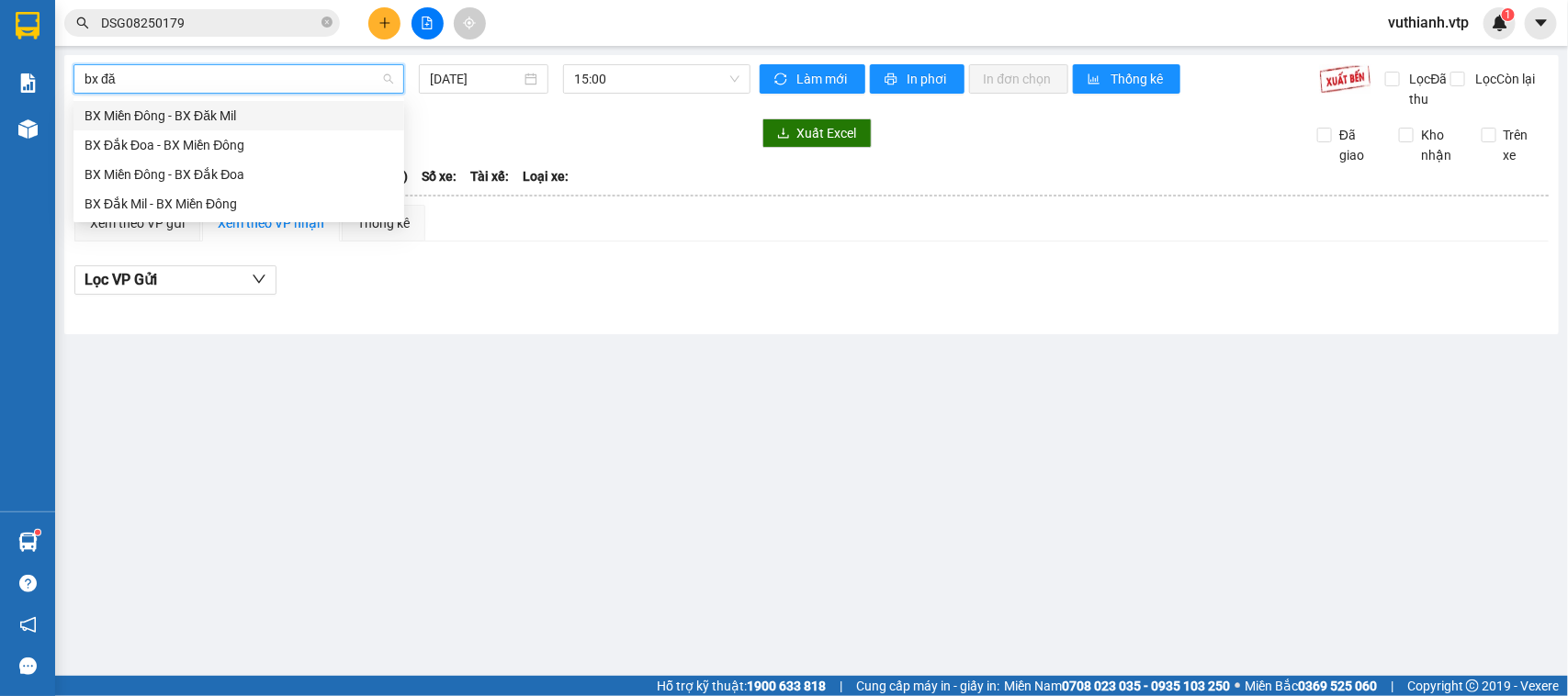
type input "bx đăk"
click at [276, 200] on div "BX Đắk Mil - BX Miền Đông" at bounding box center [239, 203] width 309 height 20
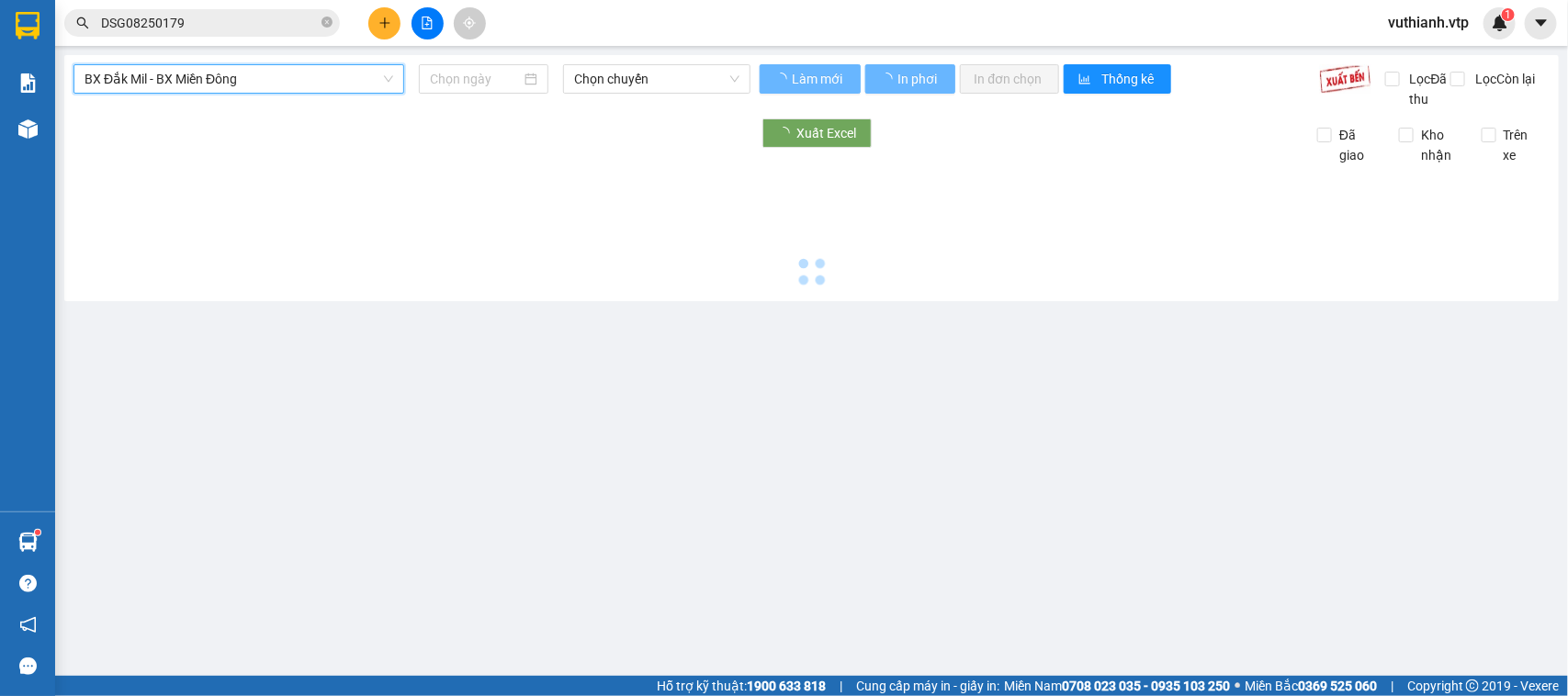
type input "[DATE]"
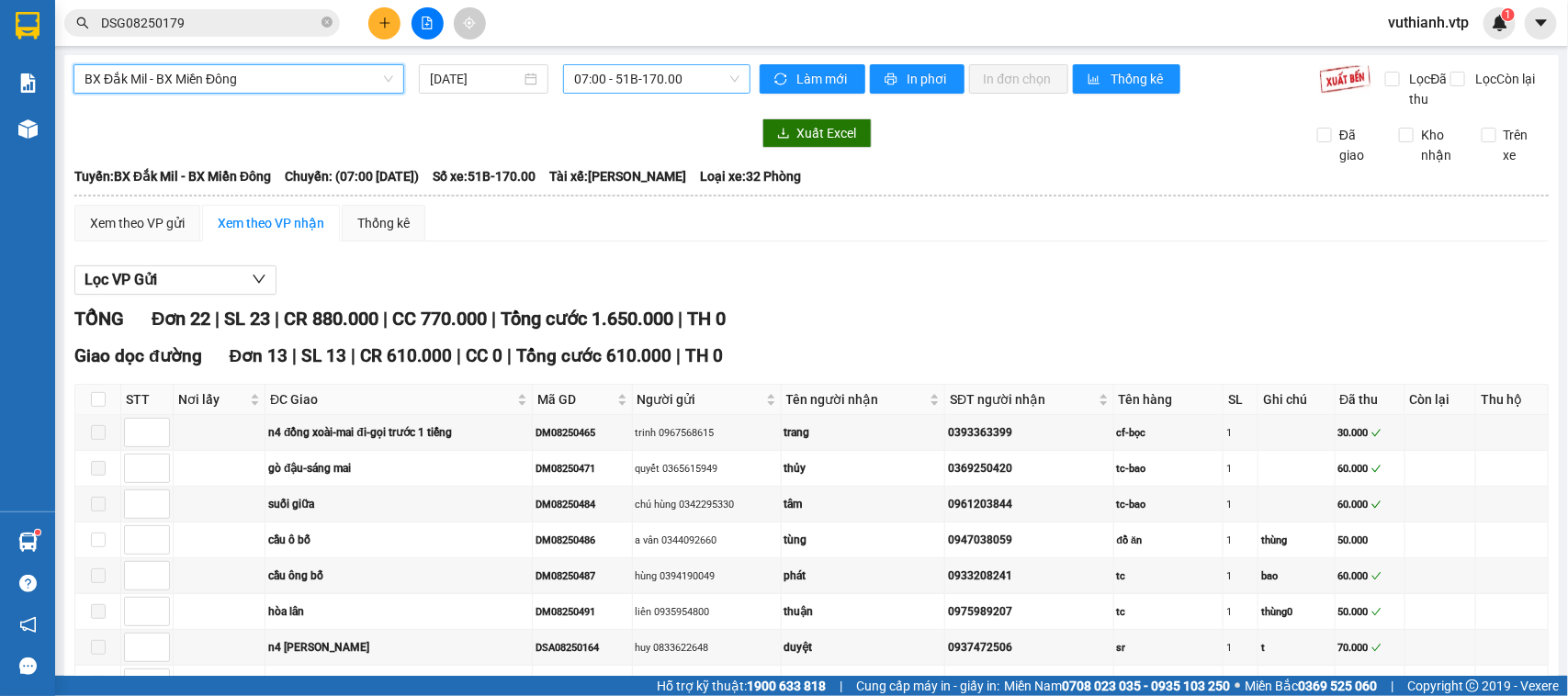
click at [662, 78] on span "07:00 - 51B-170.00" at bounding box center [656, 79] width 164 height 28
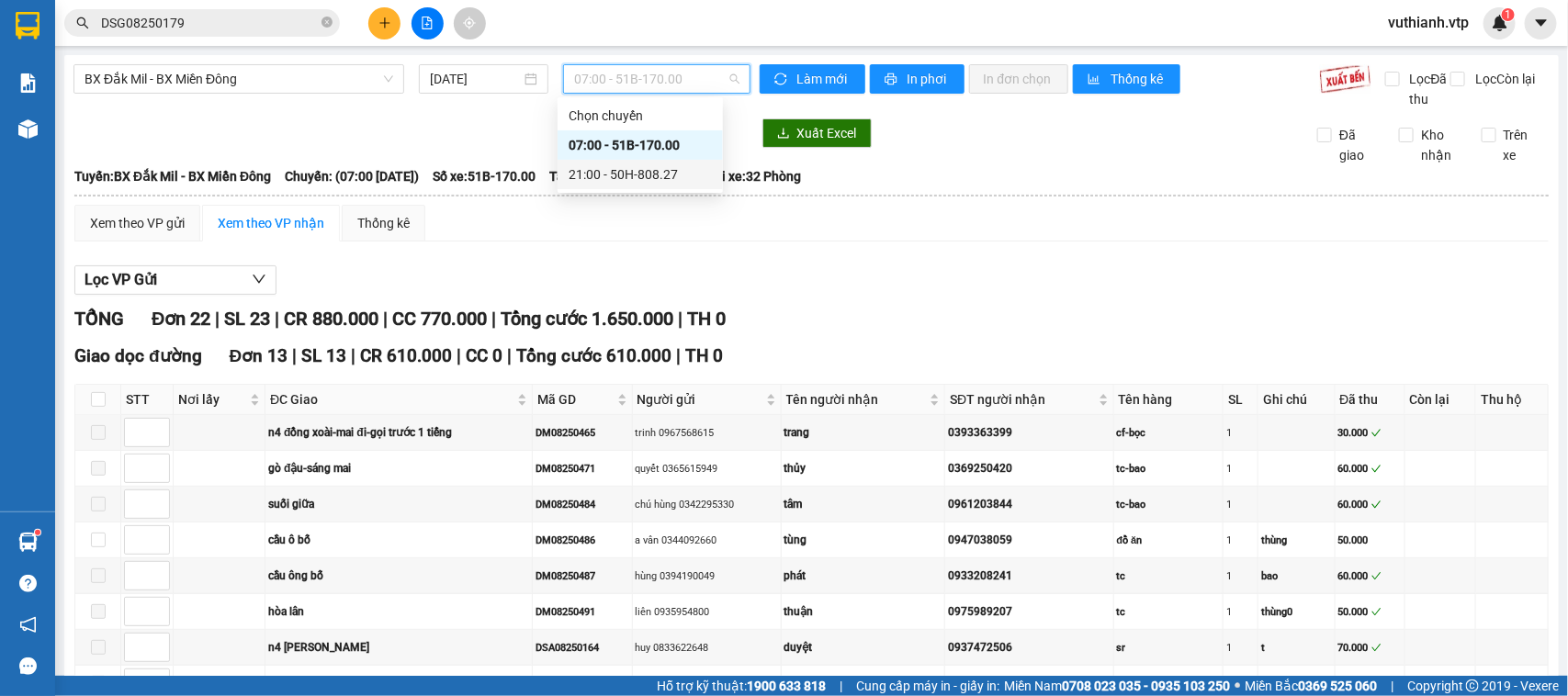
click at [658, 177] on div "21:00 - 50H-808.27" at bounding box center [640, 174] width 143 height 20
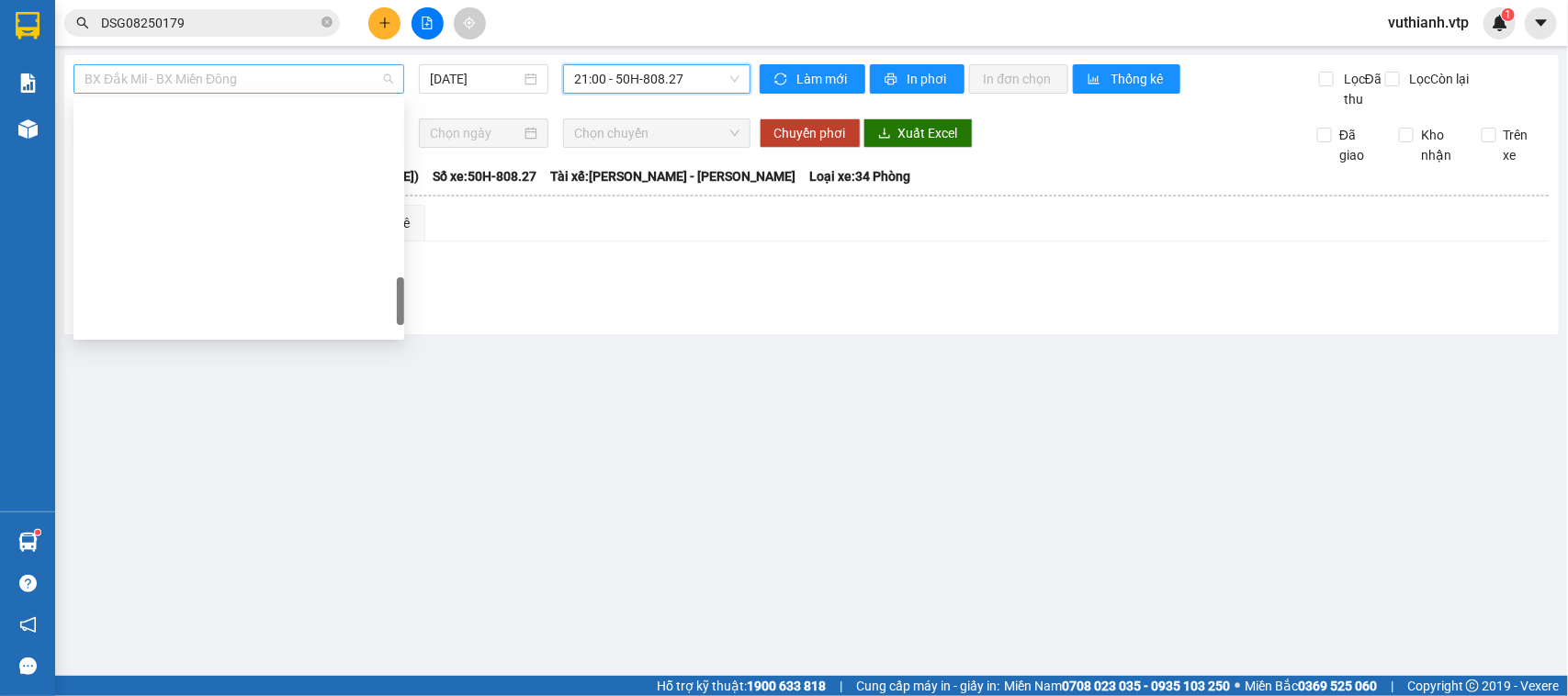
click at [314, 83] on span "BX Đắk Mil - BX Miền Đông" at bounding box center [239, 79] width 309 height 28
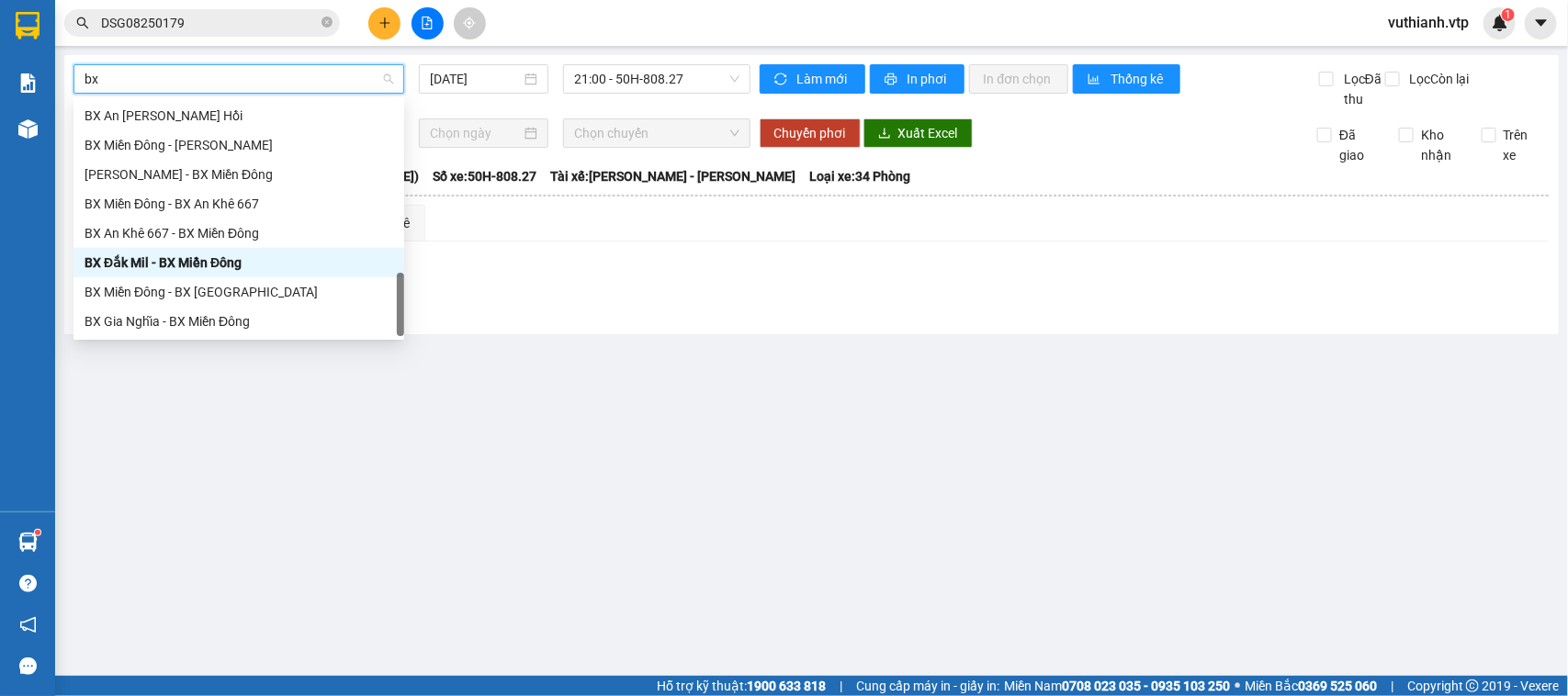
type input "bx k"
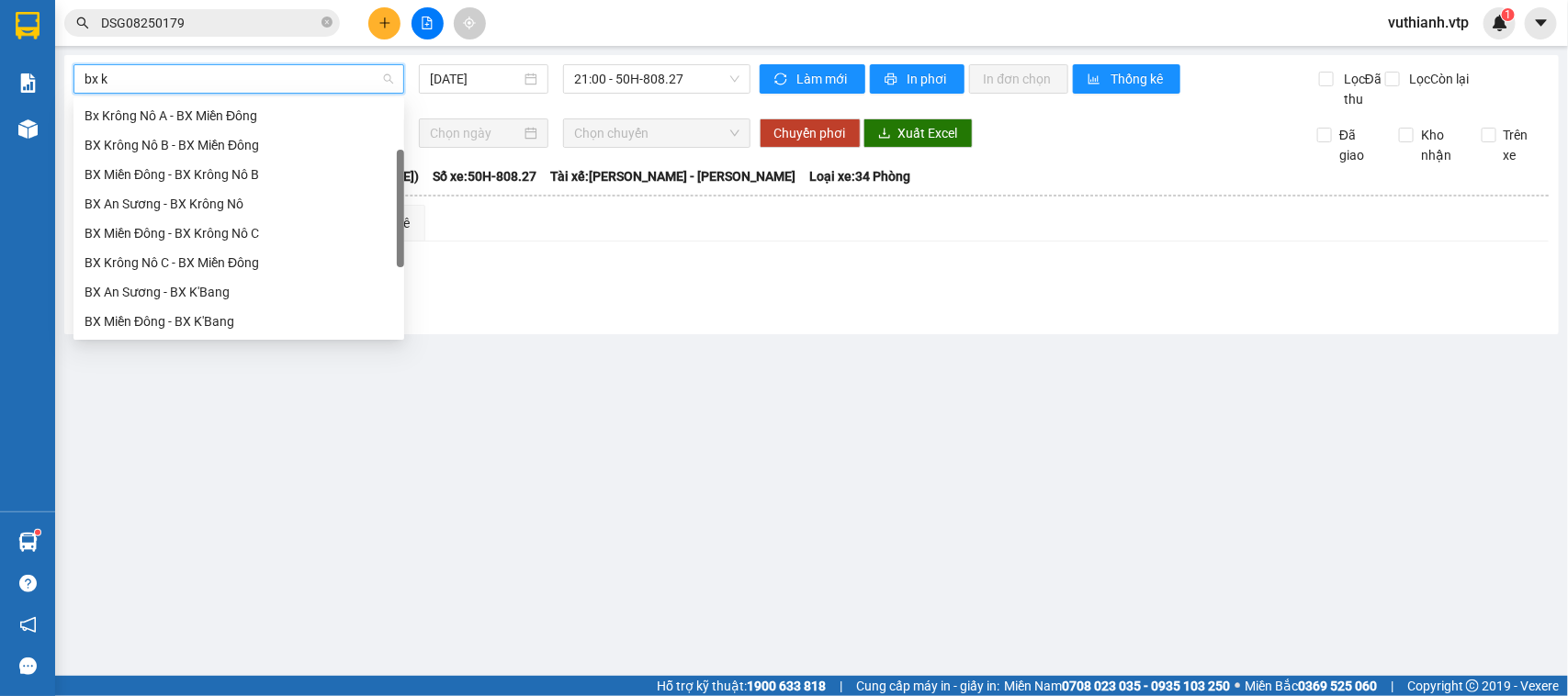
scroll to position [37, 0]
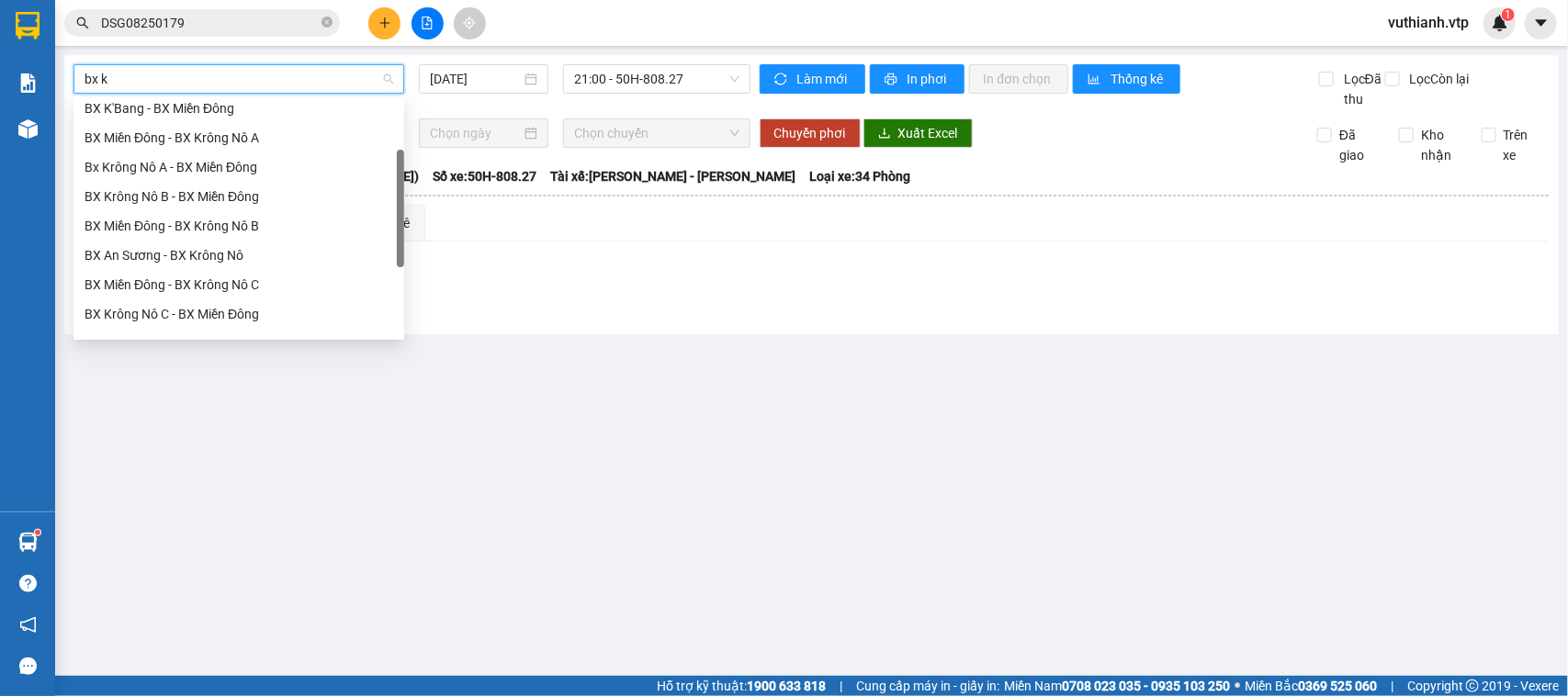
click at [236, 310] on div "BX Krông Nô C - BX Miền Đông" at bounding box center [239, 313] width 309 height 20
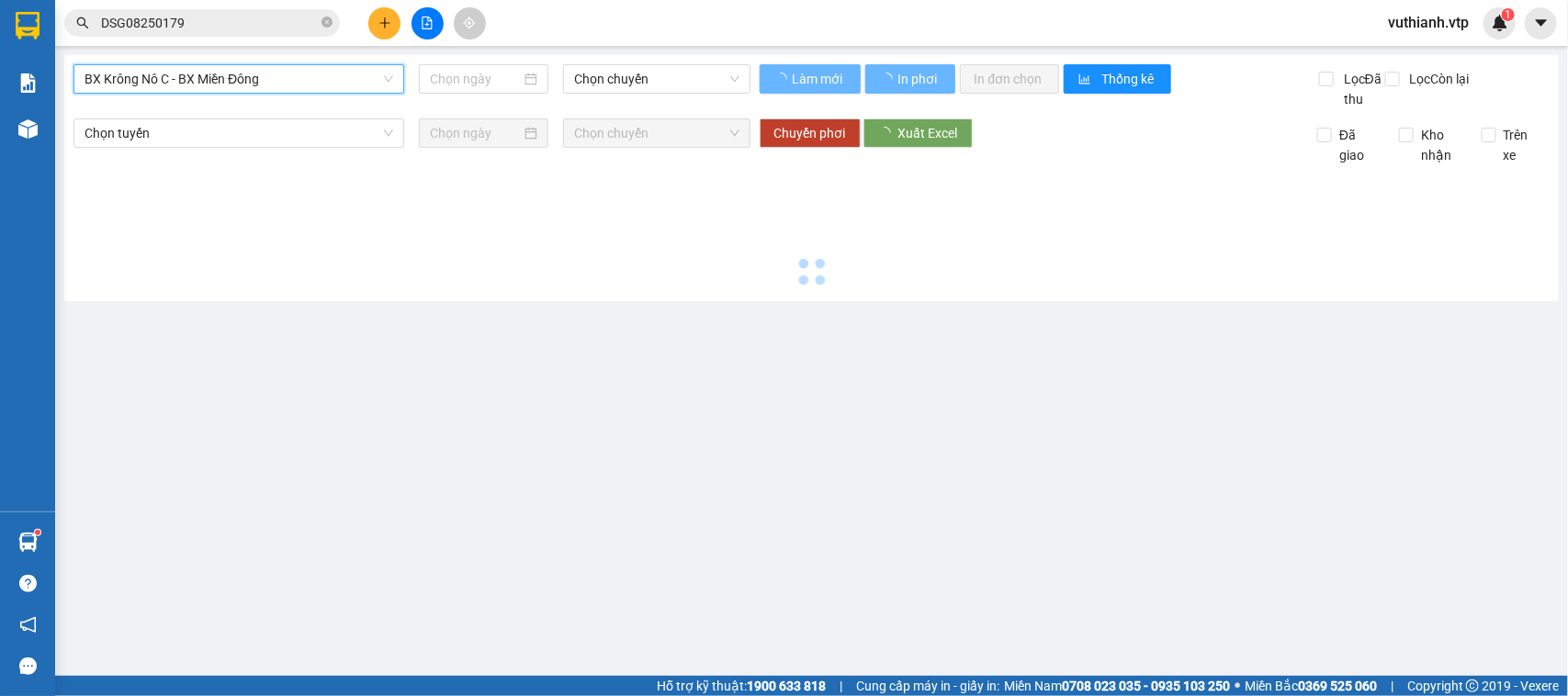
type input "[DATE]"
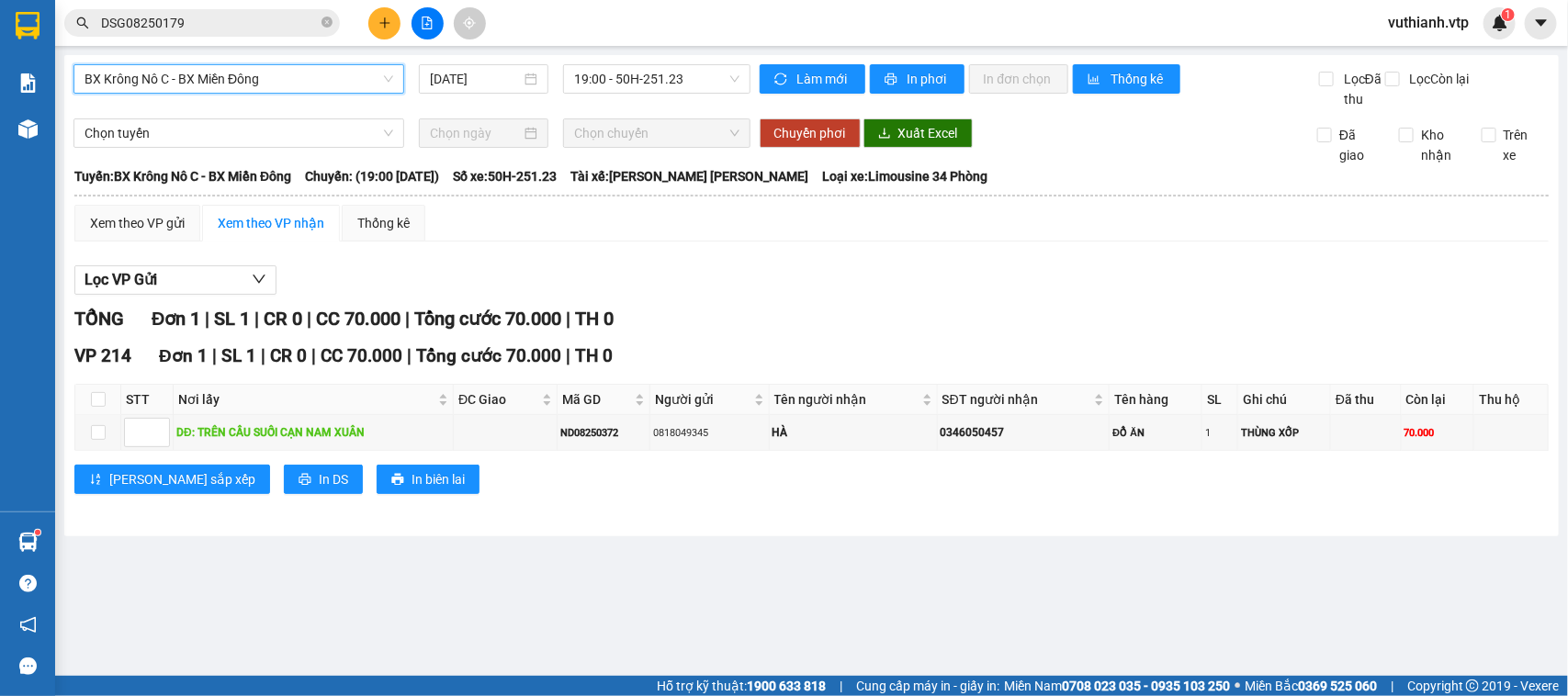
click at [294, 70] on span "BX Krông Nô C - BX Miền Đông" at bounding box center [239, 79] width 309 height 28
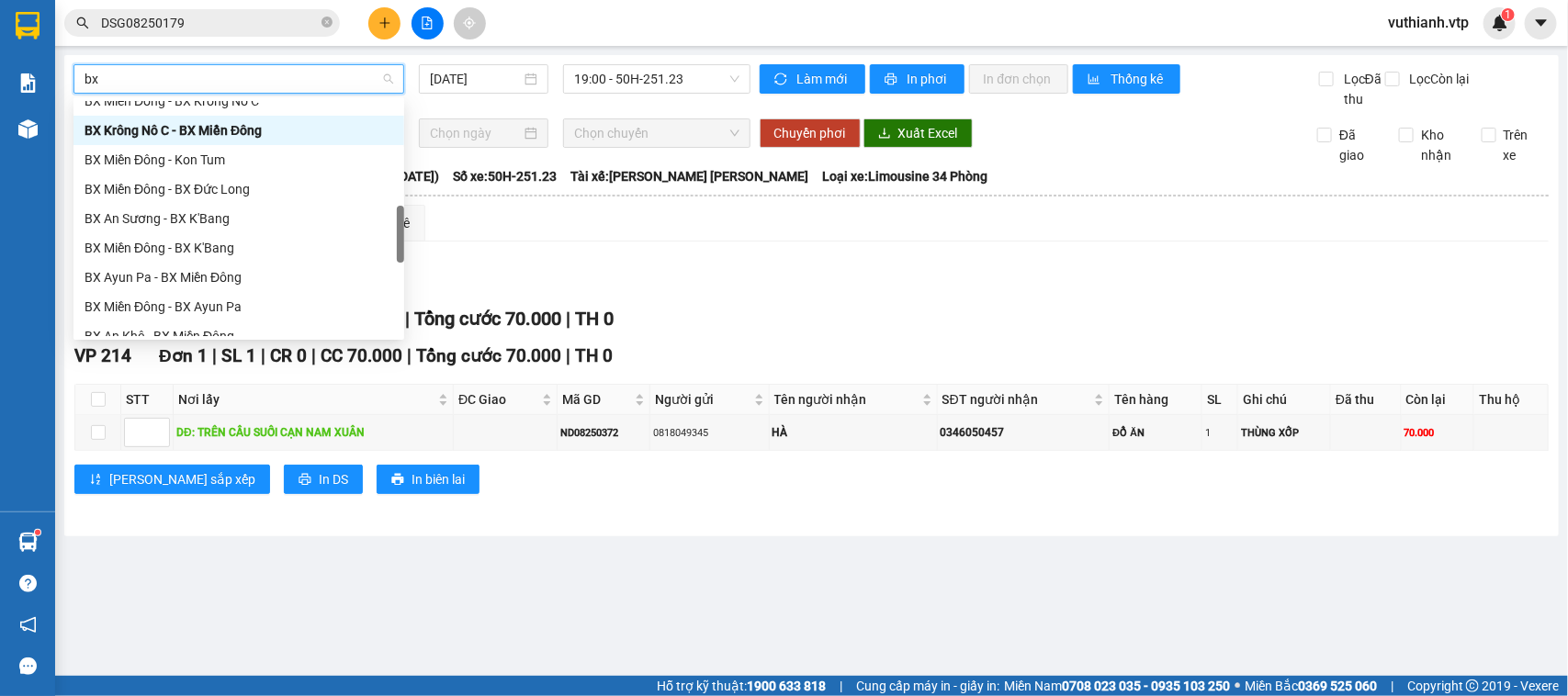
scroll to position [470, 0]
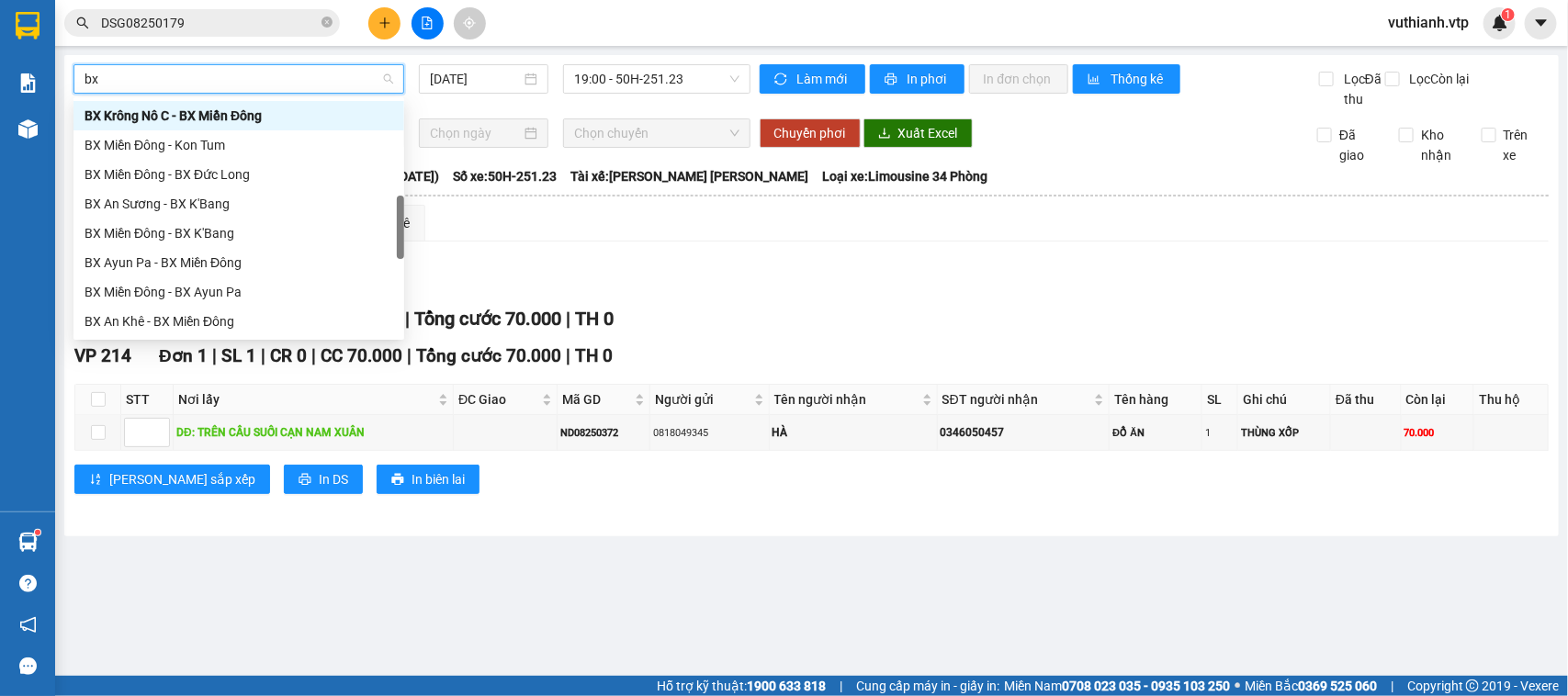
type input "bx c"
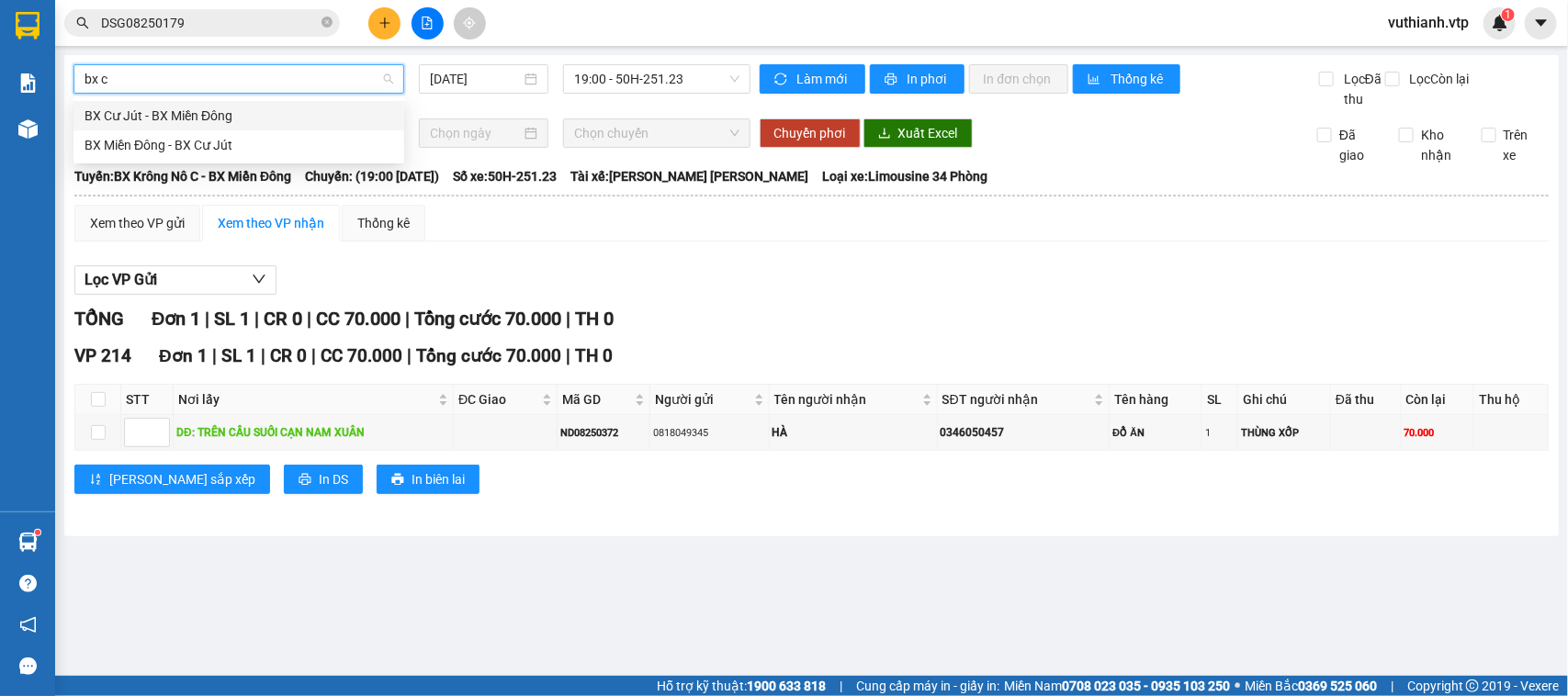
scroll to position [0, 0]
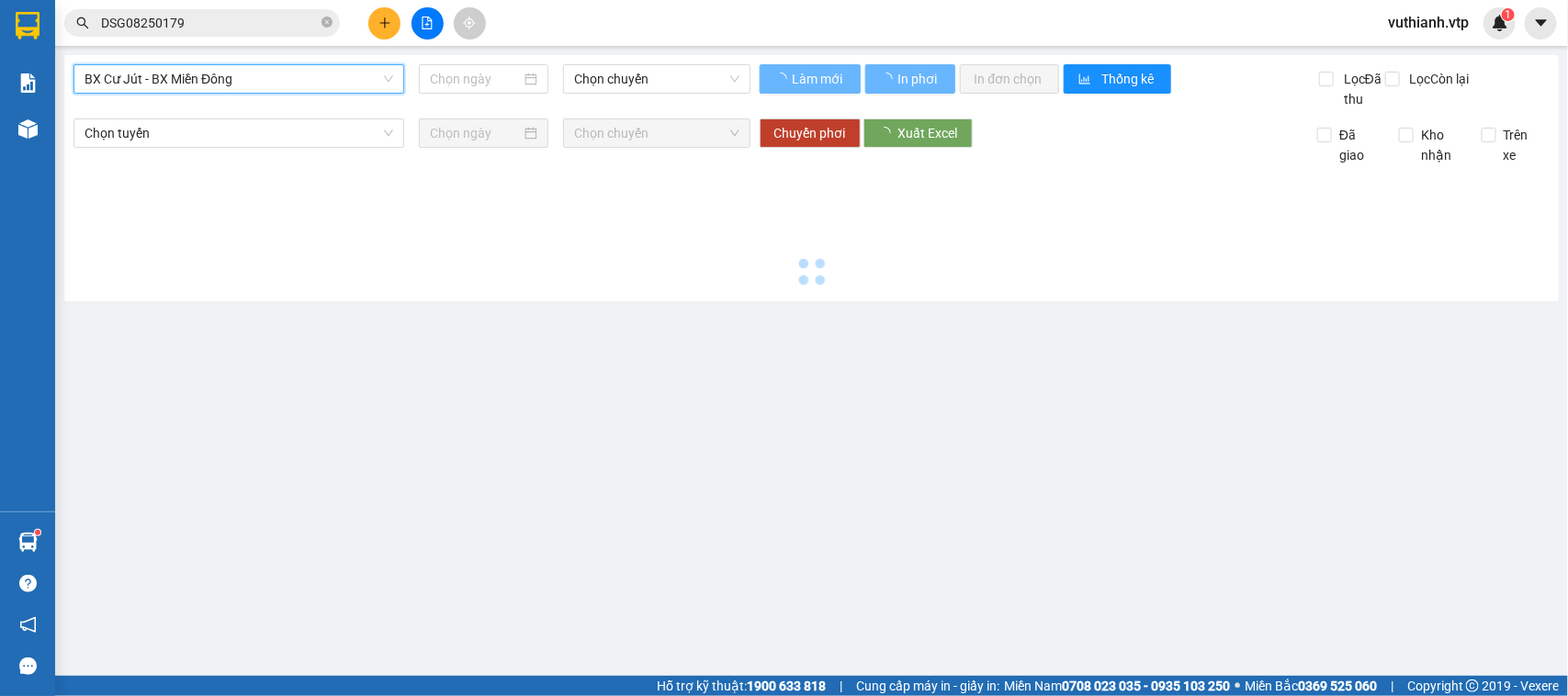
type input "[DATE]"
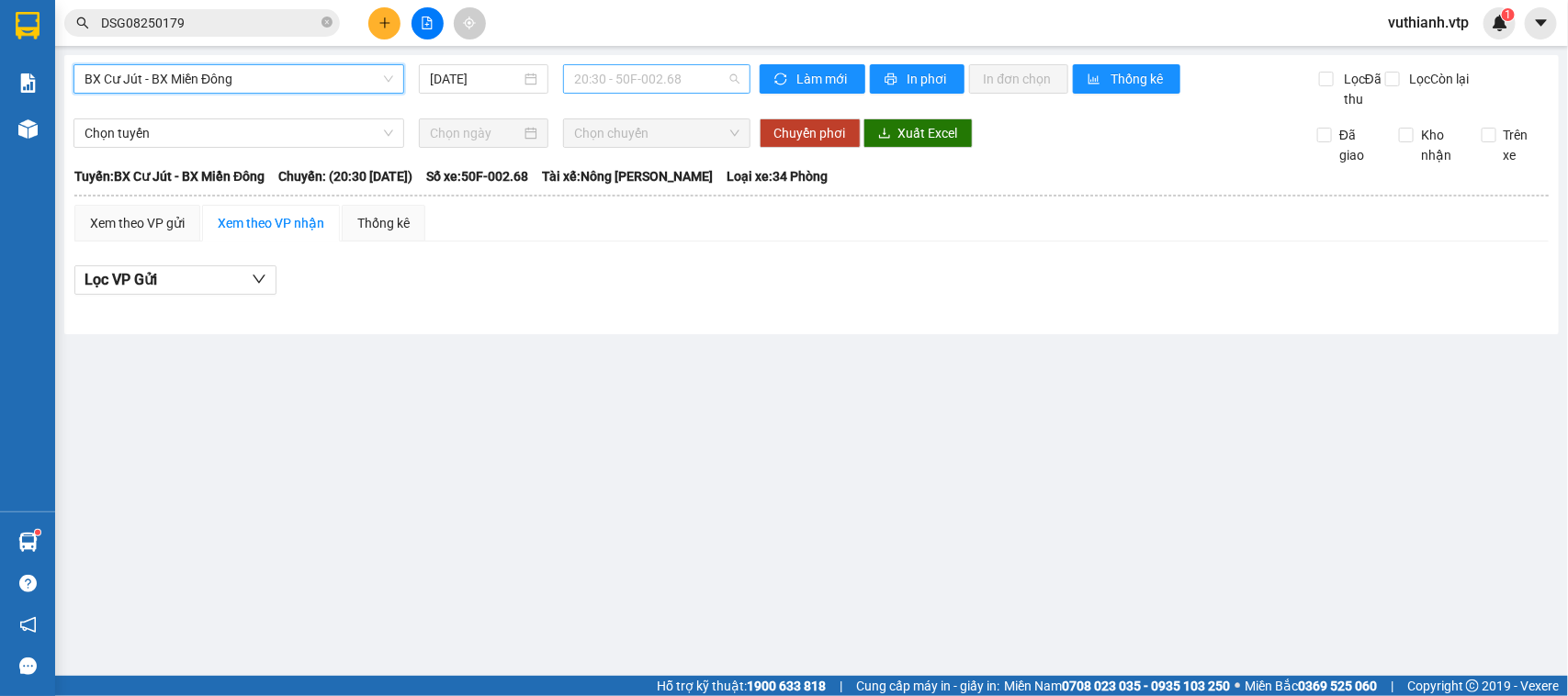
click at [607, 71] on span "20:30 - 50F-002.68" at bounding box center [656, 79] width 164 height 28
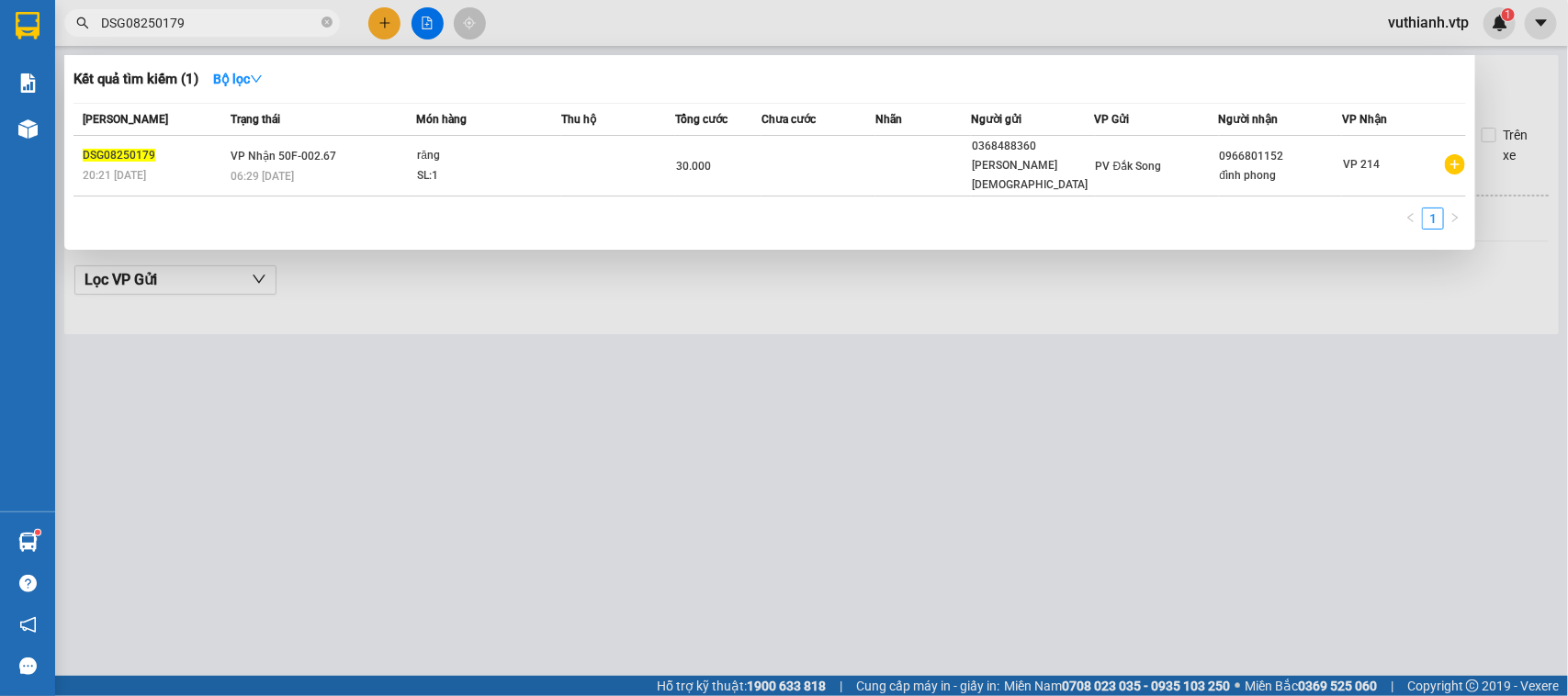
click at [334, 24] on span "DSG08250179" at bounding box center [202, 23] width 275 height 28
click at [337, 24] on span "DSG08250179" at bounding box center [202, 23] width 275 height 28
click at [328, 15] on span at bounding box center [326, 23] width 11 height 17
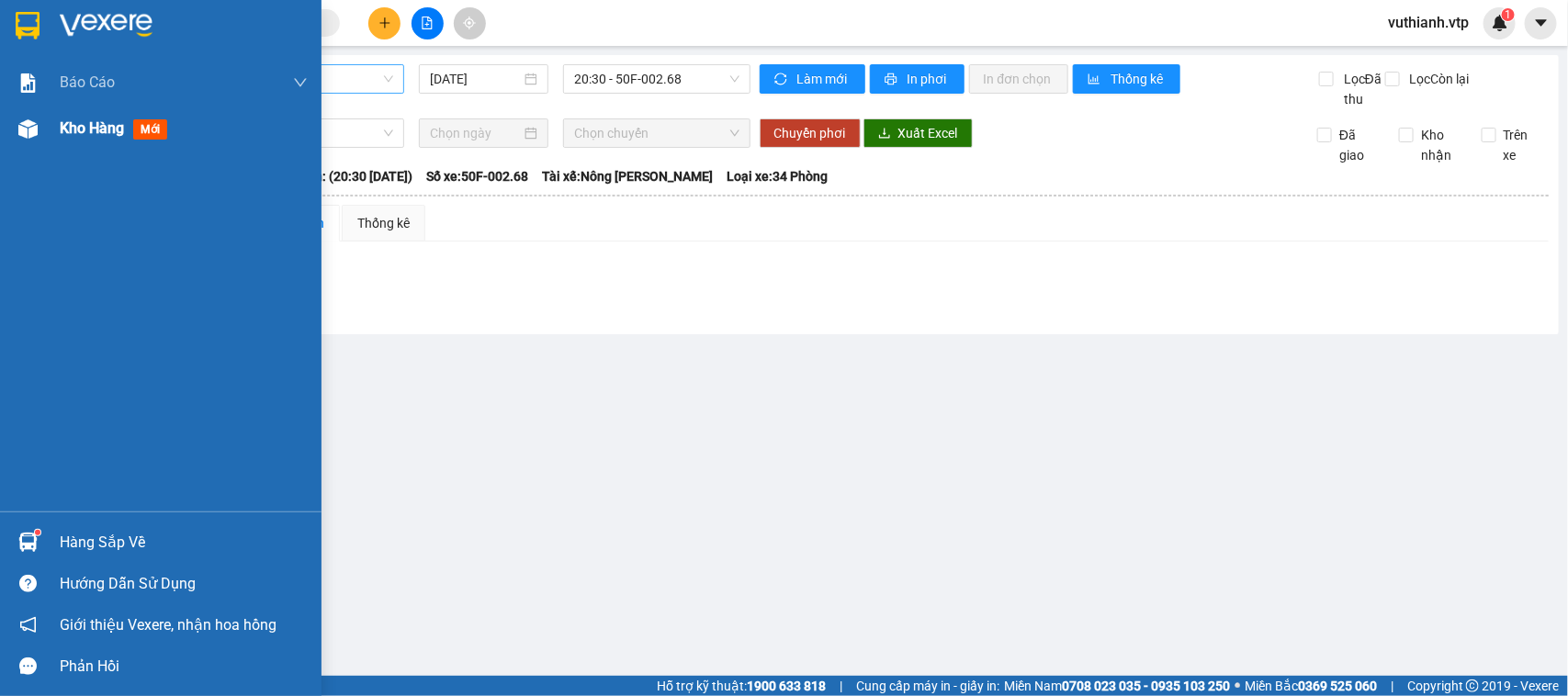
click at [41, 133] on div at bounding box center [27, 128] width 32 height 32
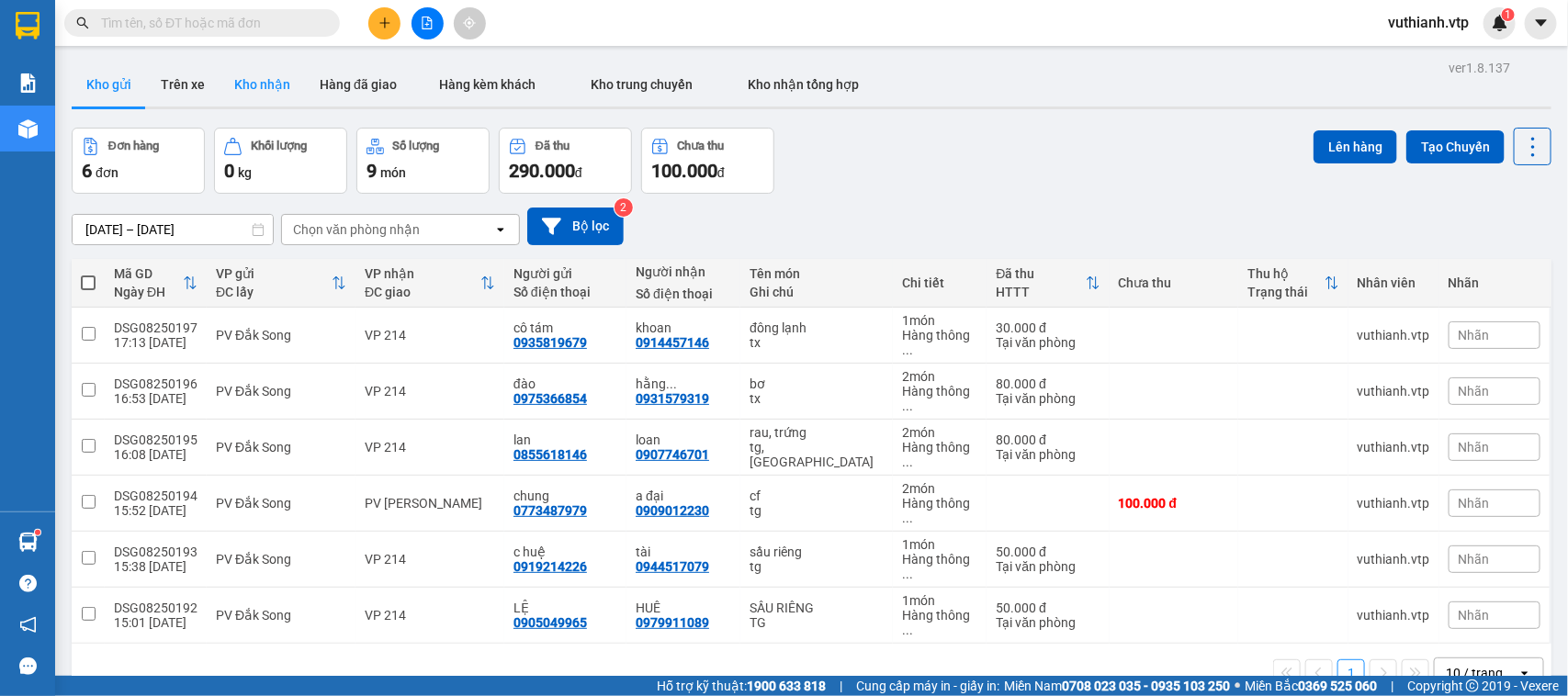
click at [265, 87] on button "Kho nhận" at bounding box center [262, 85] width 86 height 44
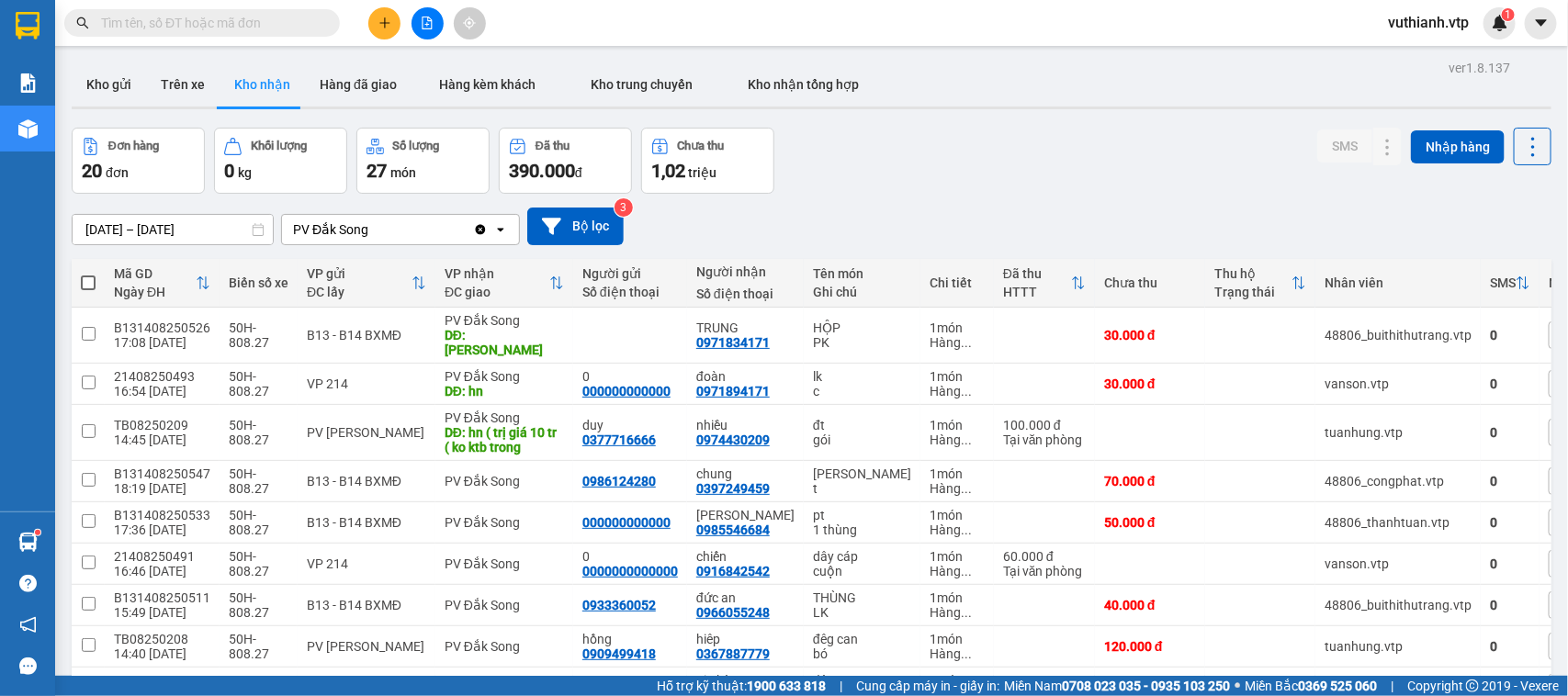
click at [210, 236] on input "[DATE] – [DATE]" at bounding box center [172, 229] width 200 height 30
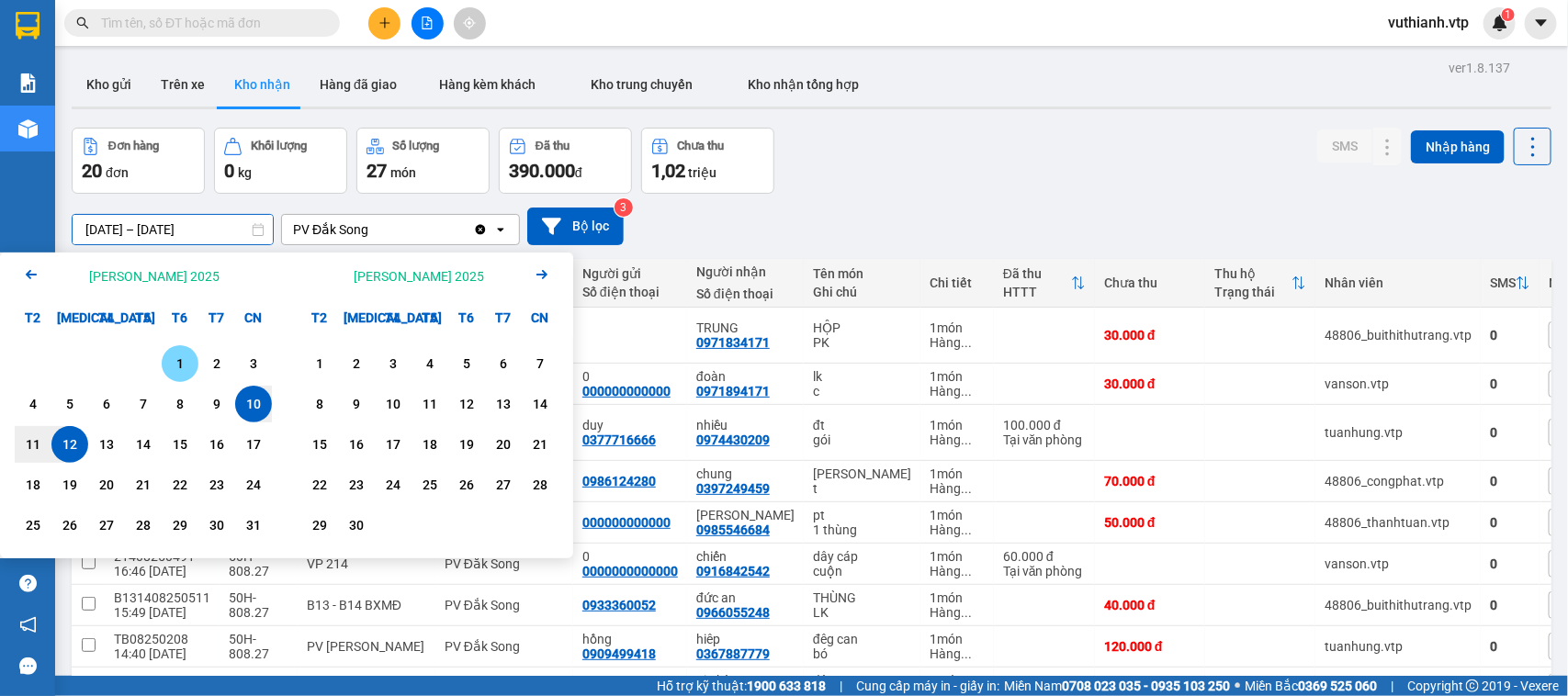
click at [181, 372] on div "1" at bounding box center [180, 363] width 26 height 22
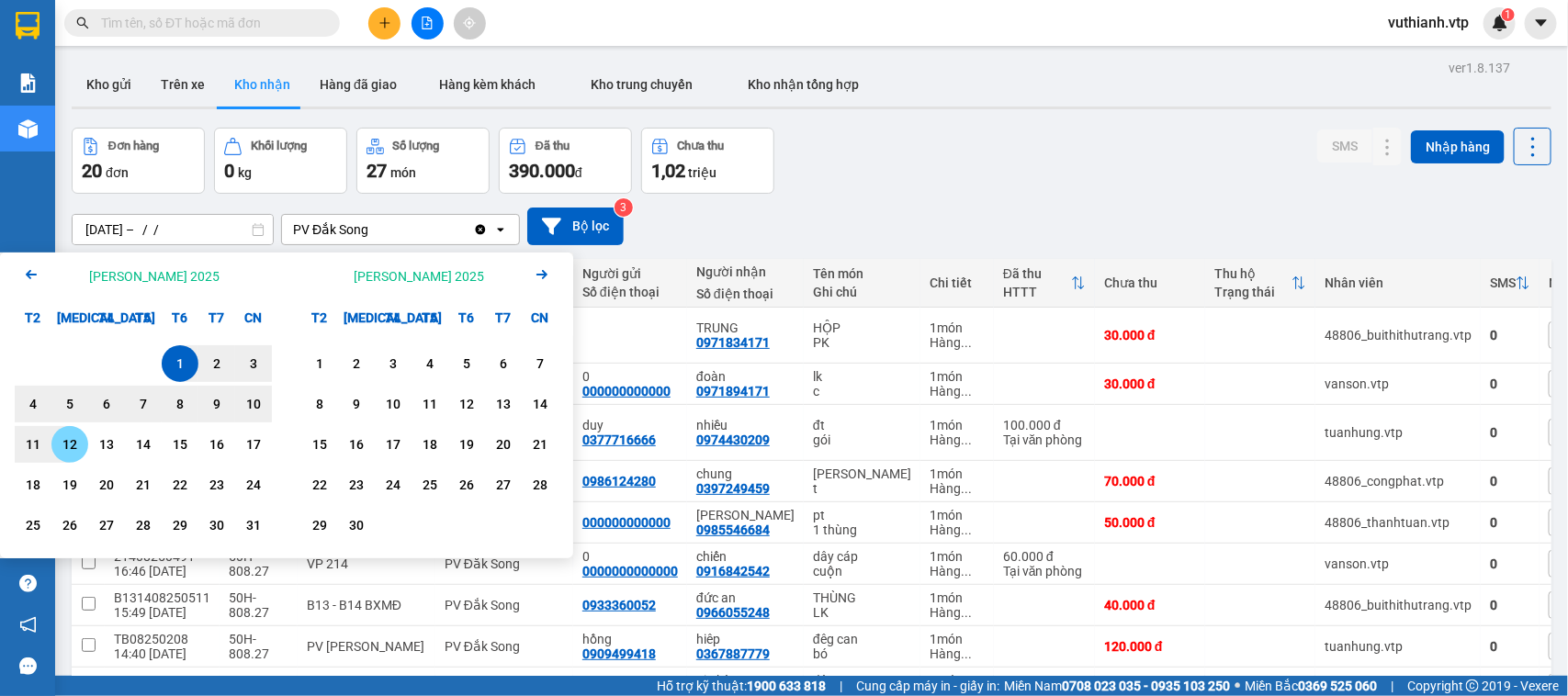
click at [75, 442] on div "12" at bounding box center [69, 444] width 26 height 22
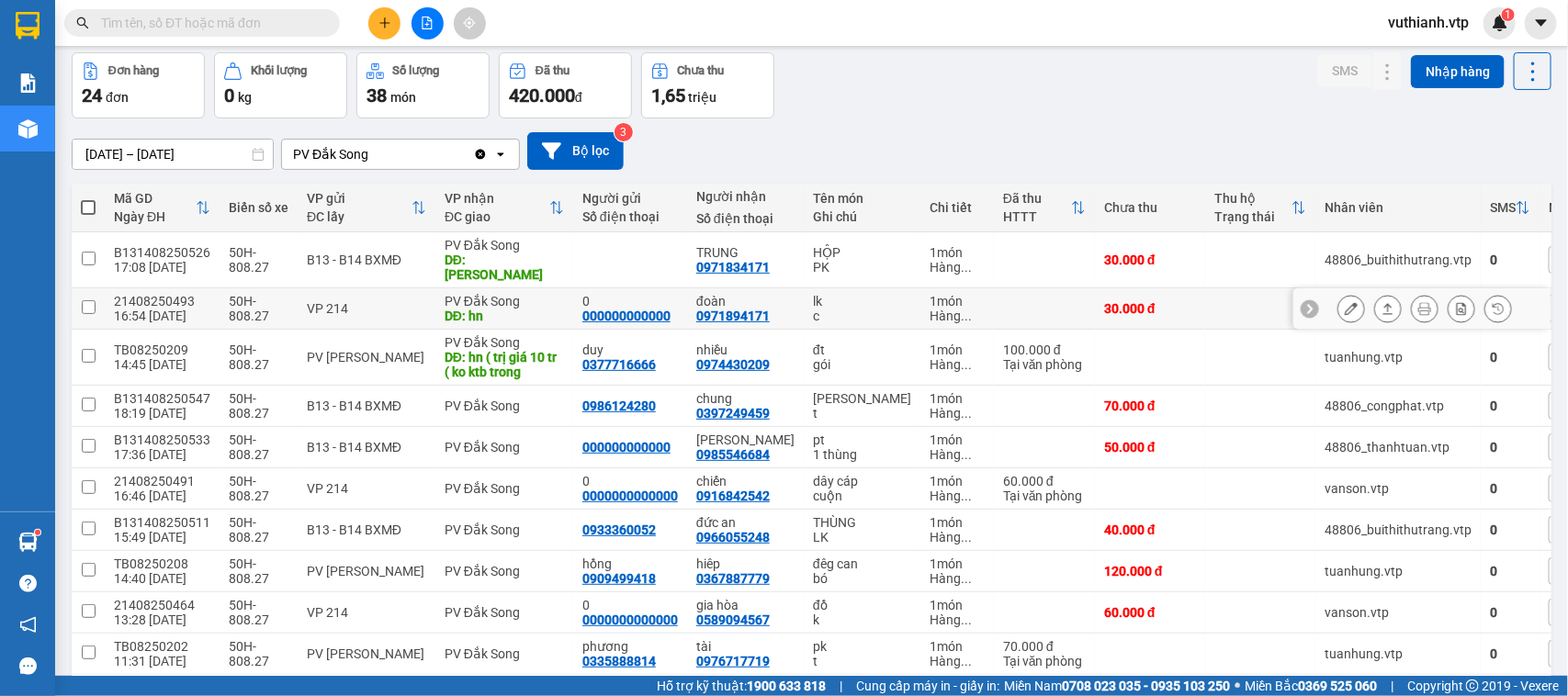
scroll to position [144, 0]
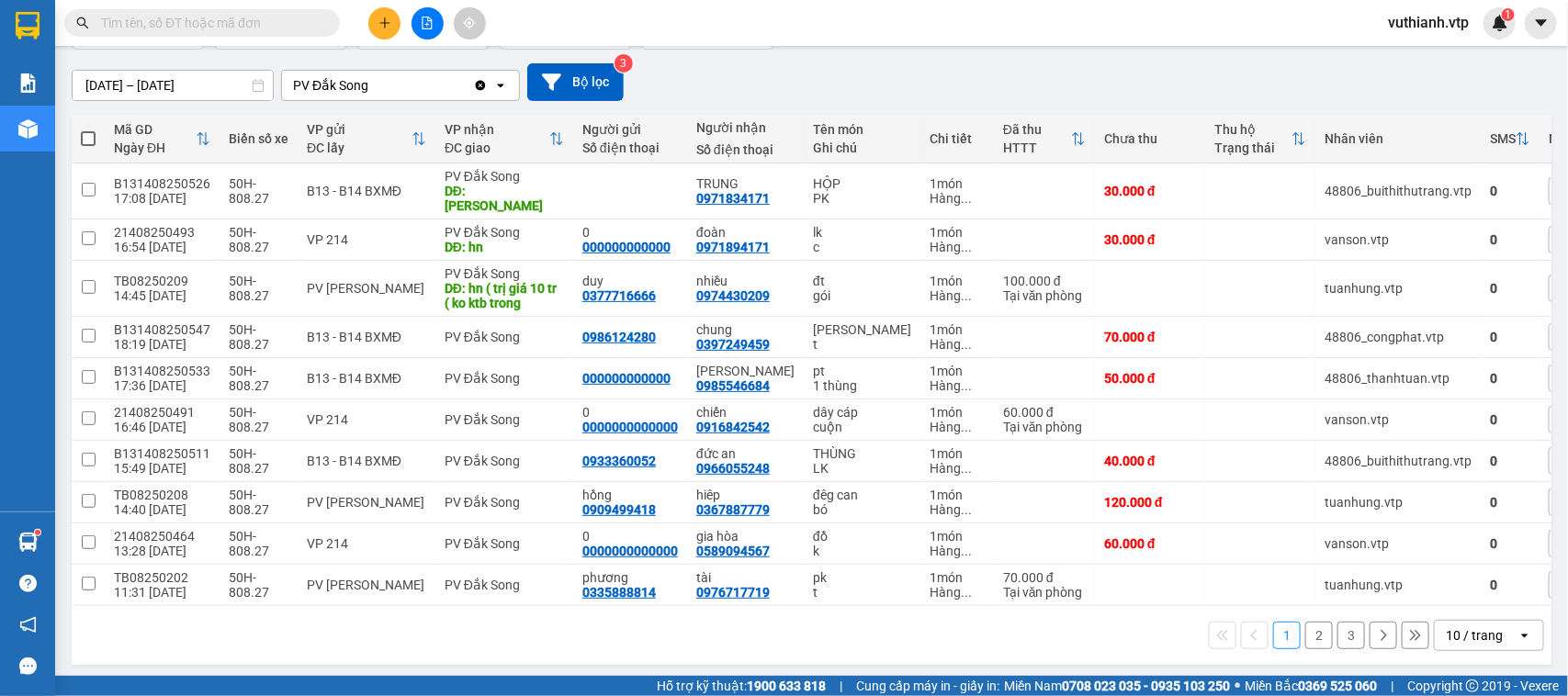
click at [1305, 634] on button "2" at bounding box center [1319, 635] width 28 height 28
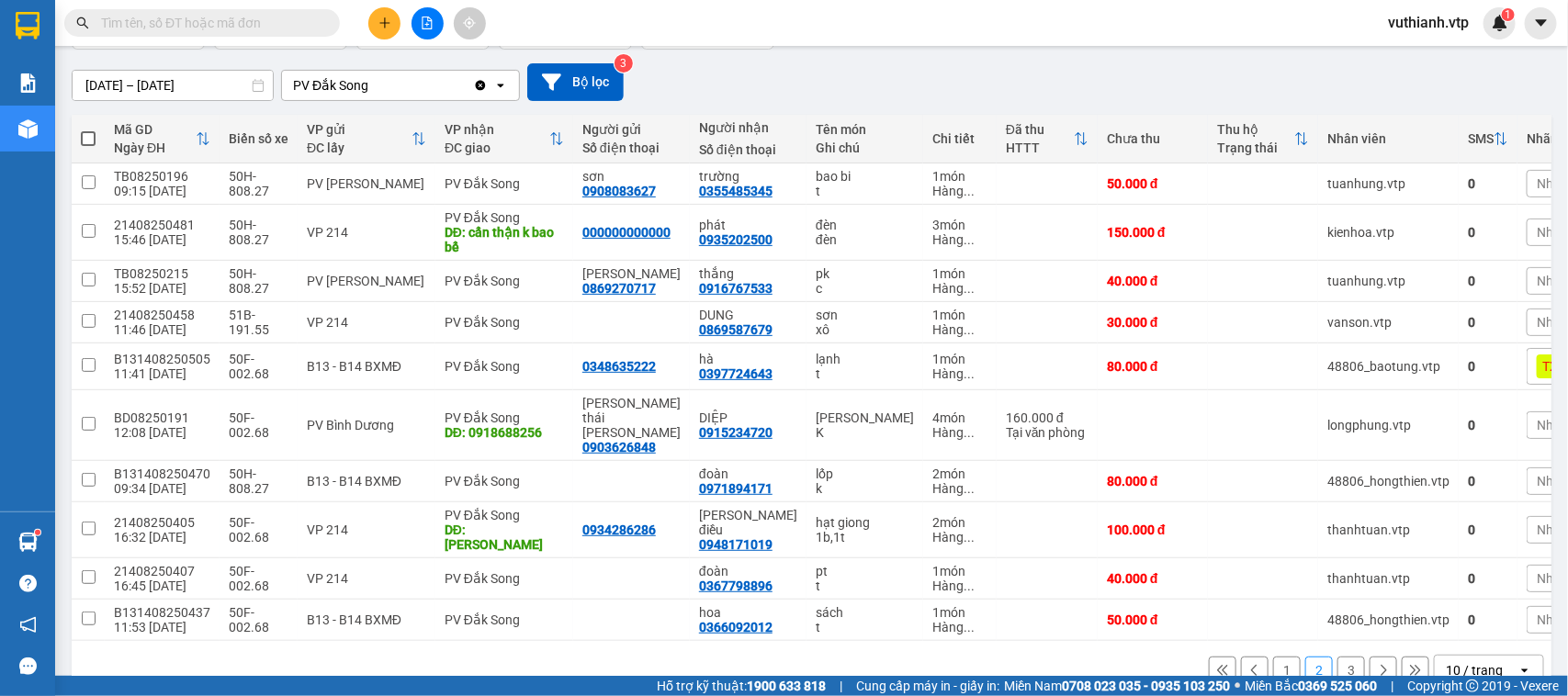
click at [1337, 657] on button "3" at bounding box center [1351, 670] width 28 height 28
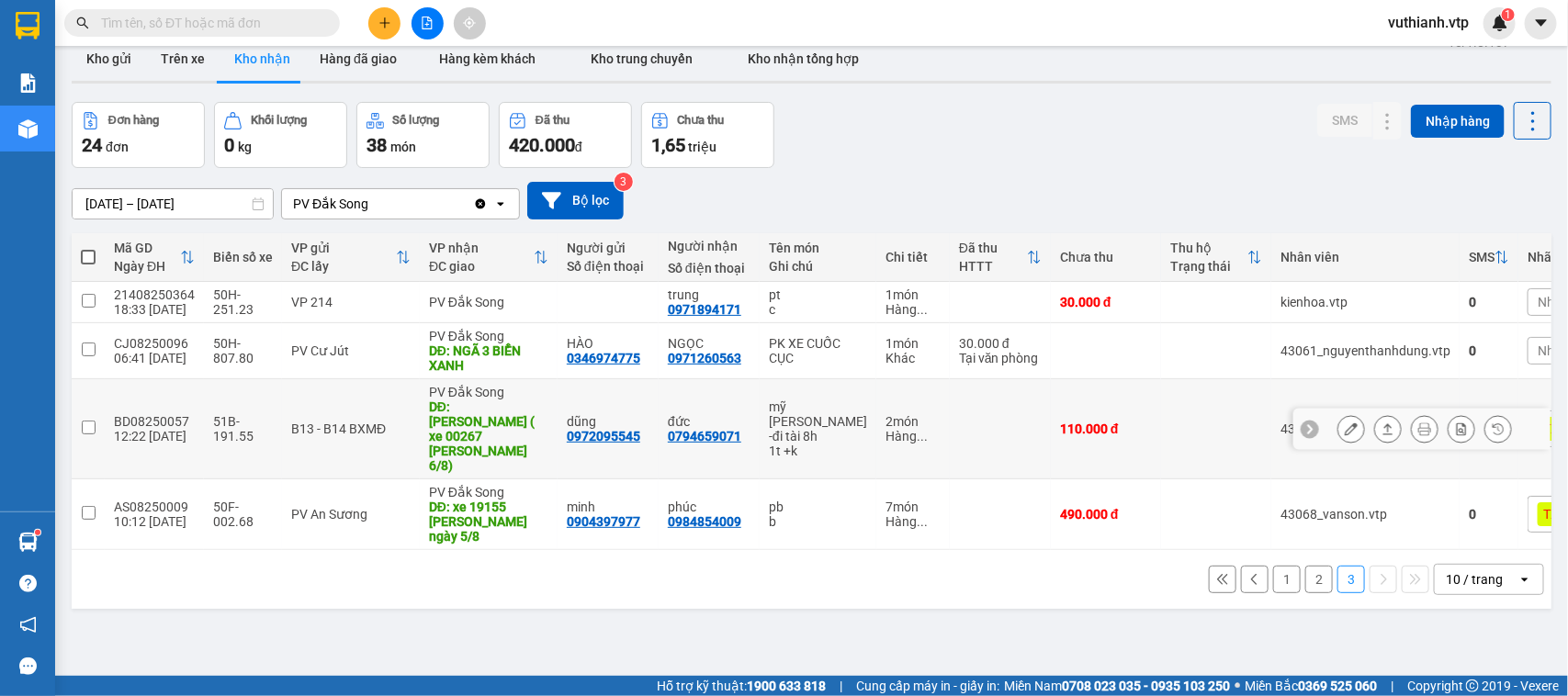
scroll to position [0, 0]
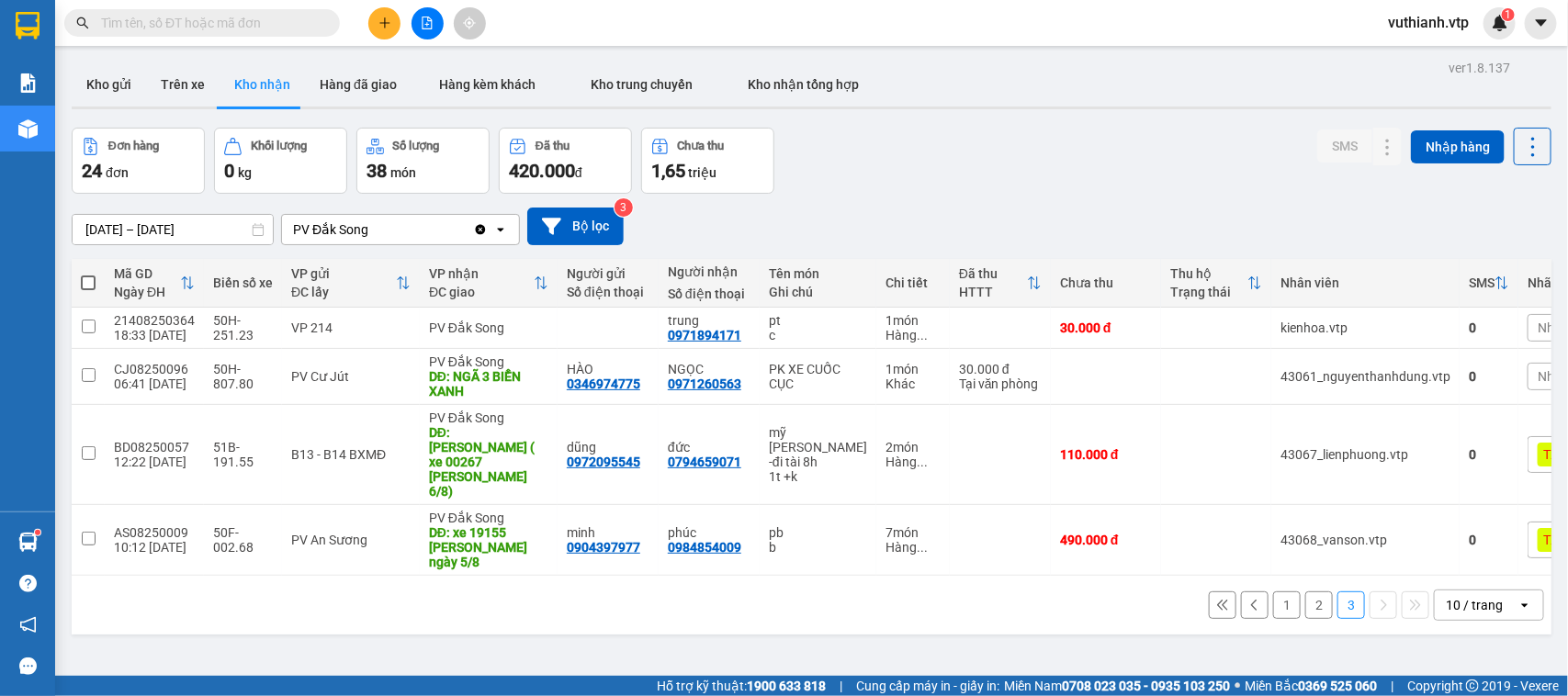
click at [193, 230] on input "[DATE] – [DATE]" at bounding box center [172, 229] width 200 height 30
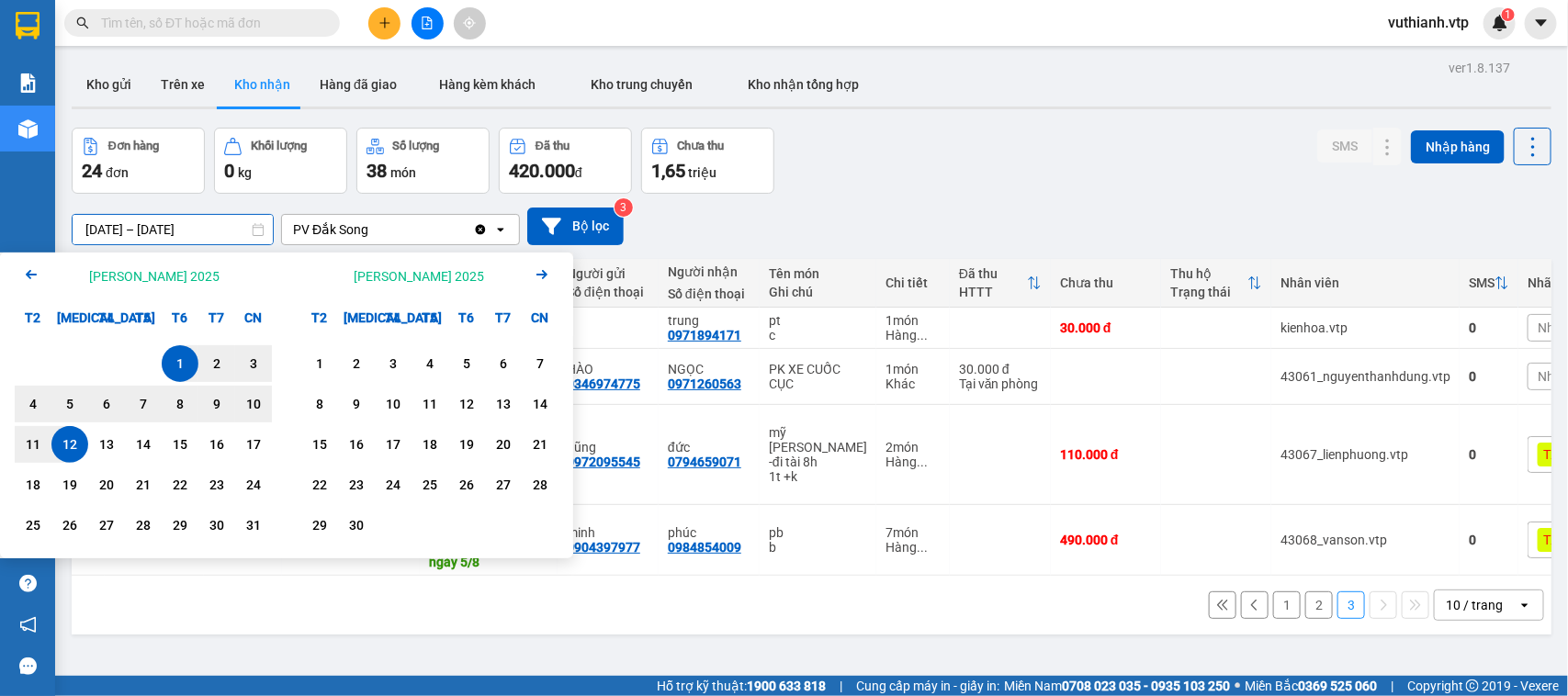
click at [34, 275] on icon "Arrow Left" at bounding box center [31, 274] width 22 height 22
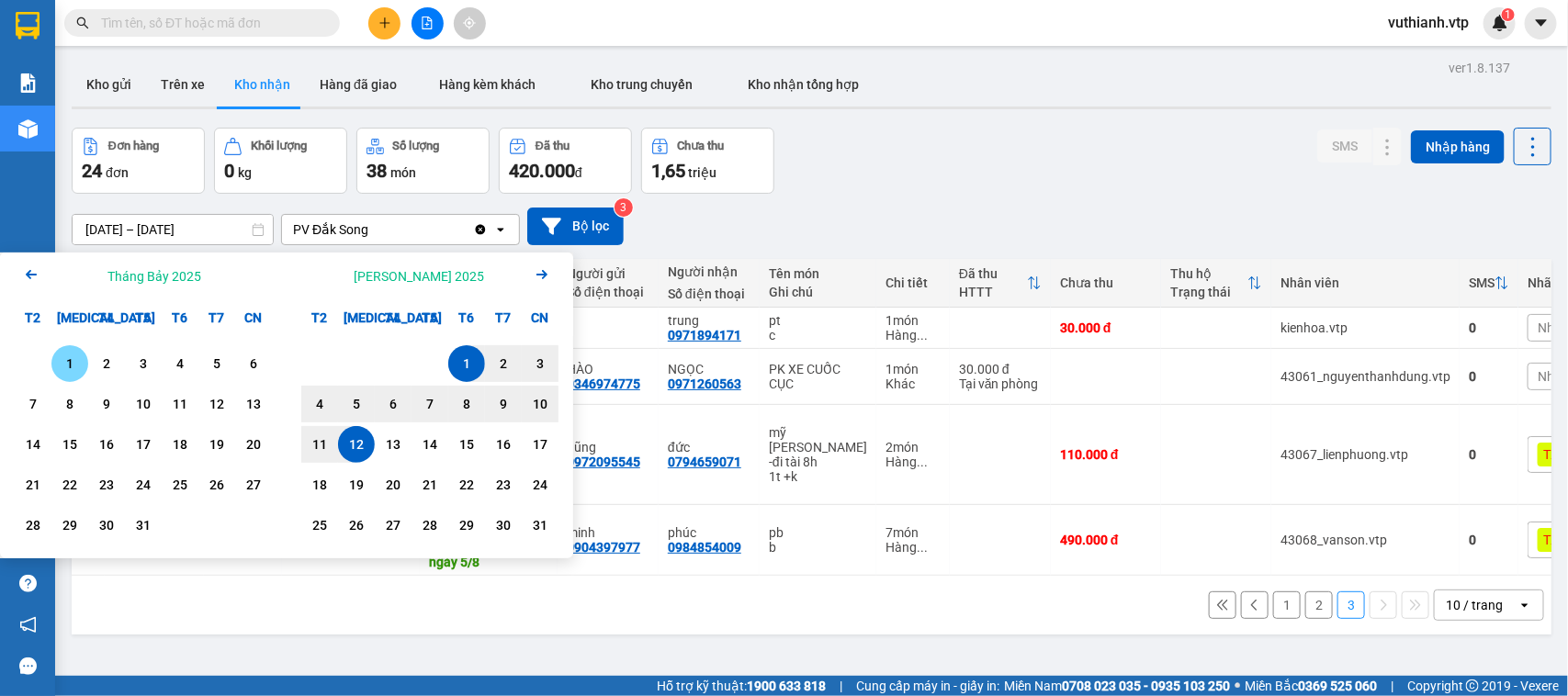
click at [71, 367] on div "1" at bounding box center [69, 363] width 26 height 22
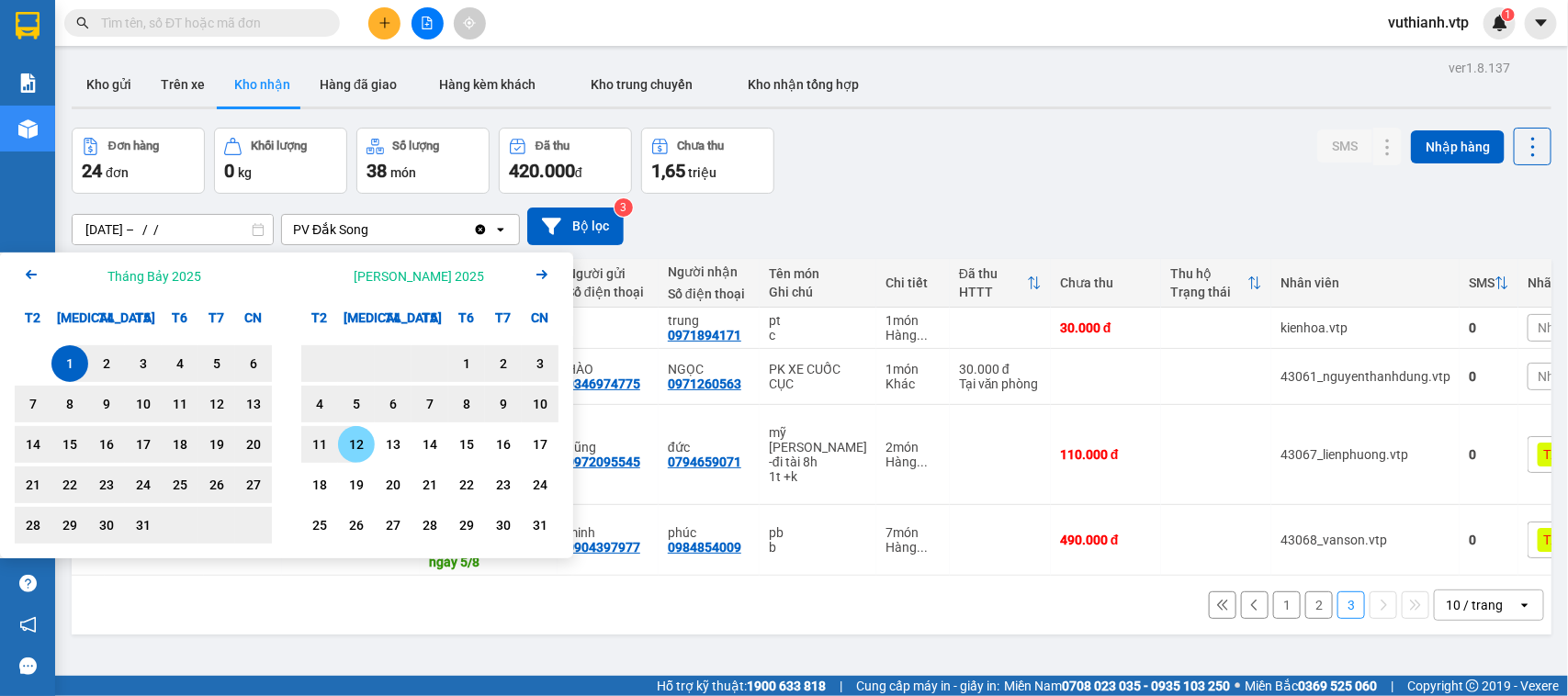
click at [355, 438] on div "12" at bounding box center [356, 444] width 26 height 22
type input "[DATE] – [DATE]"
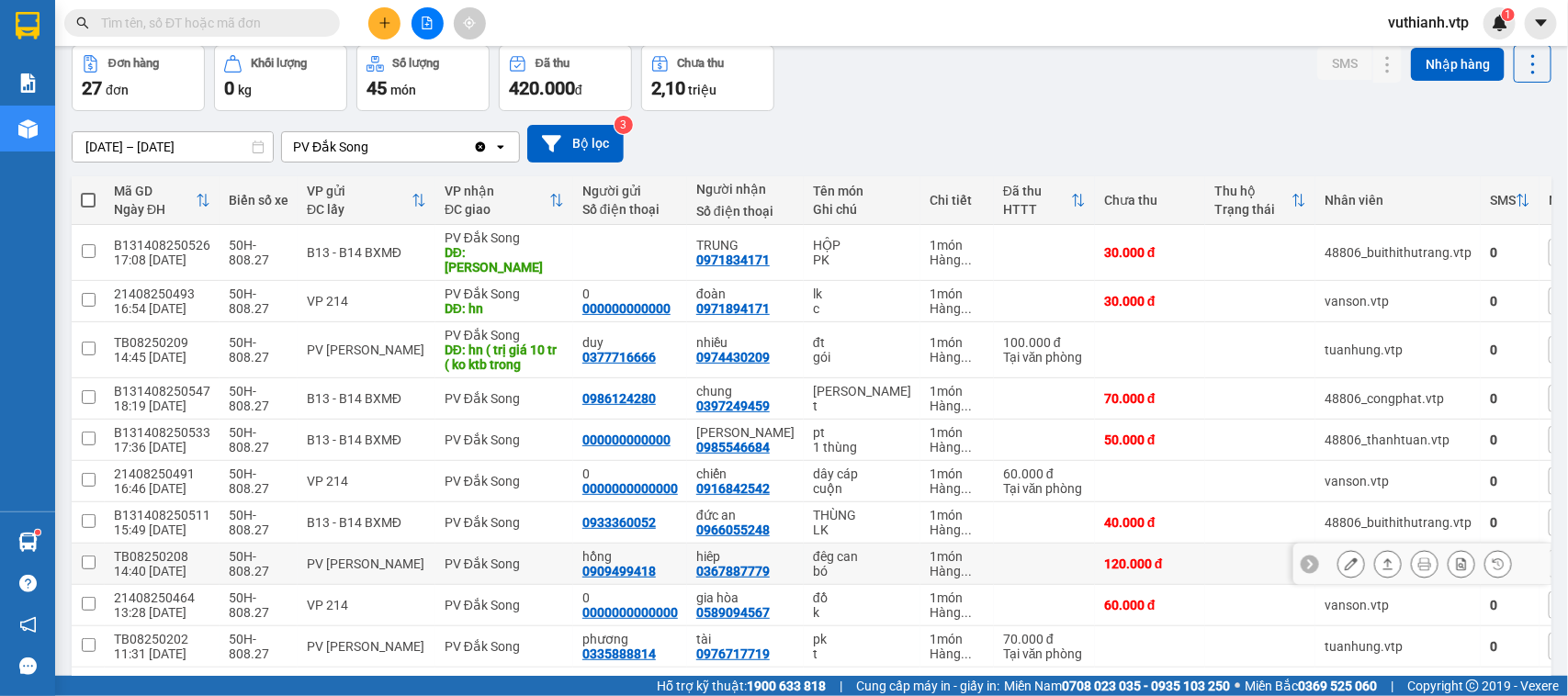
scroll to position [144, 0]
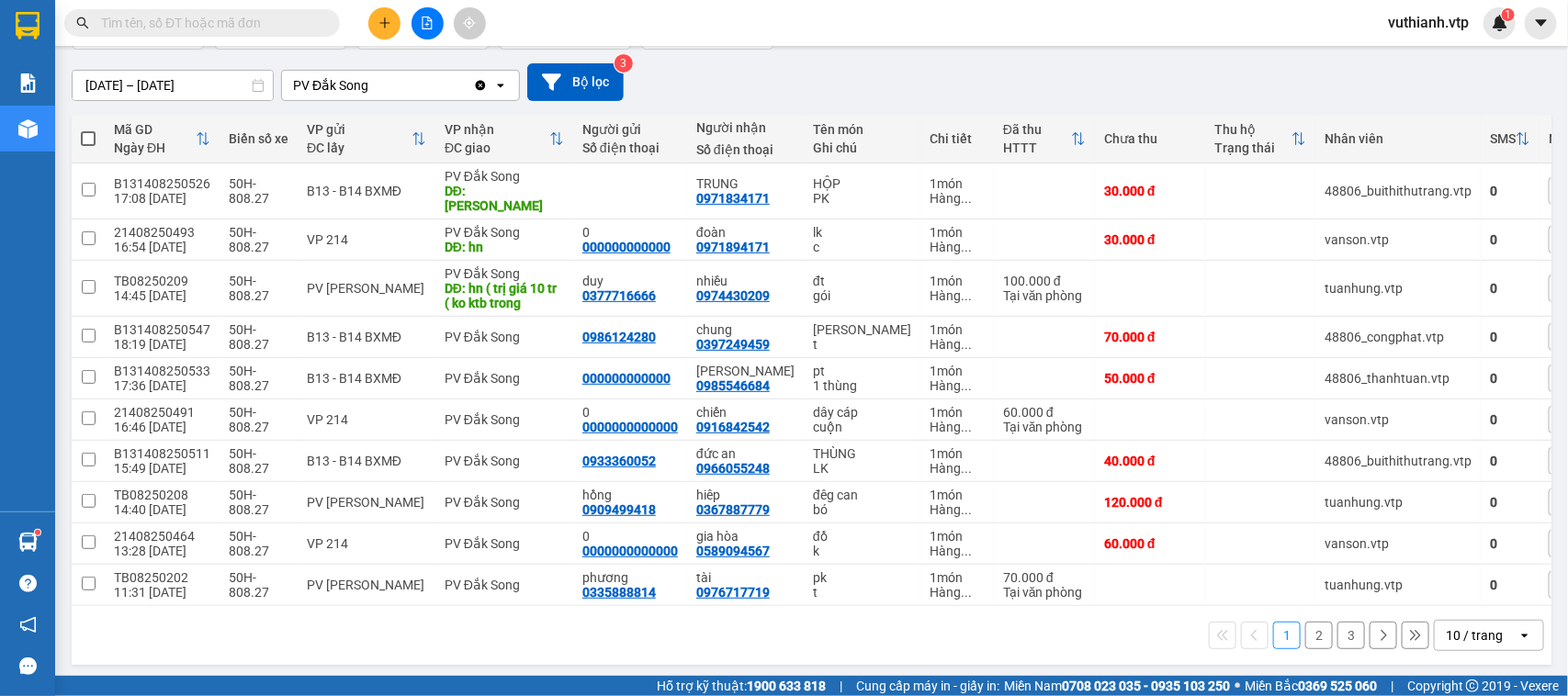
click at [1343, 627] on button "3" at bounding box center [1351, 635] width 28 height 28
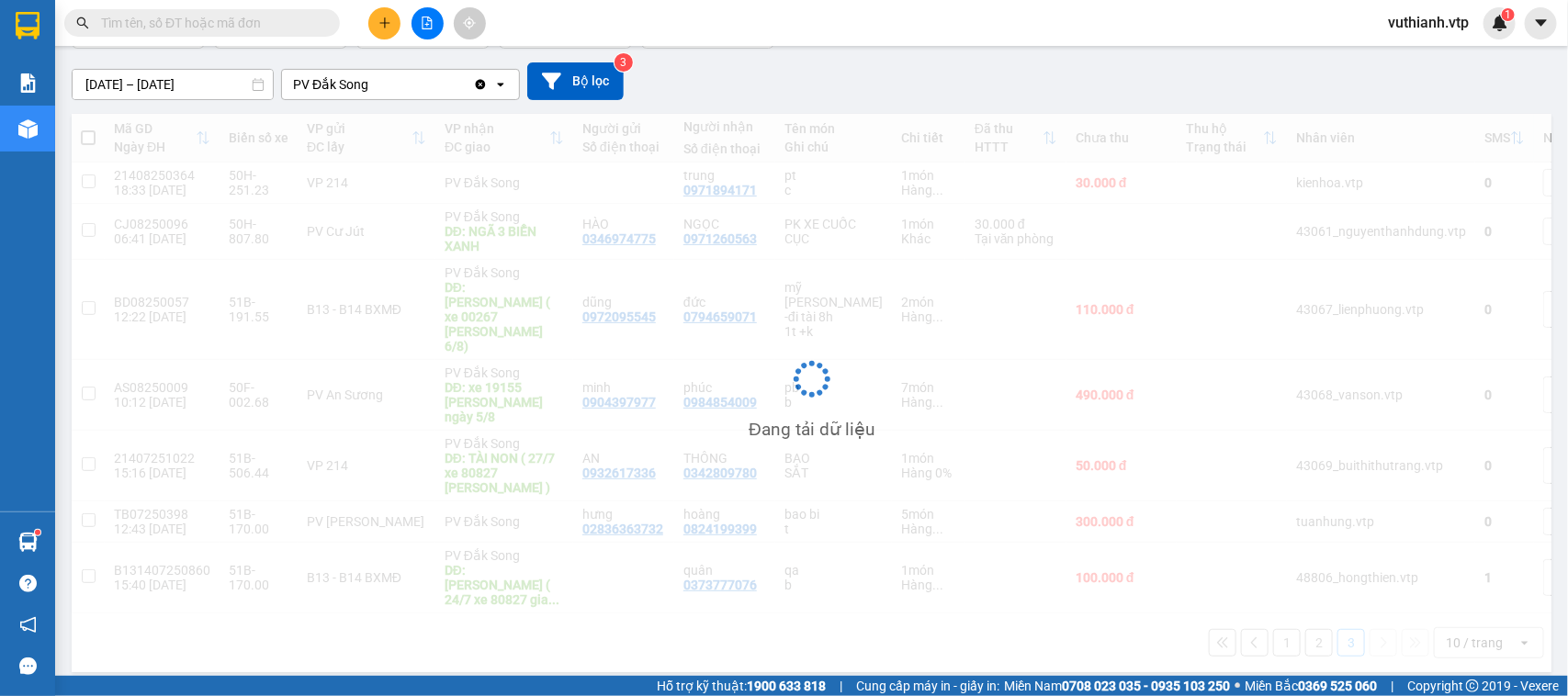
scroll to position [85, 0]
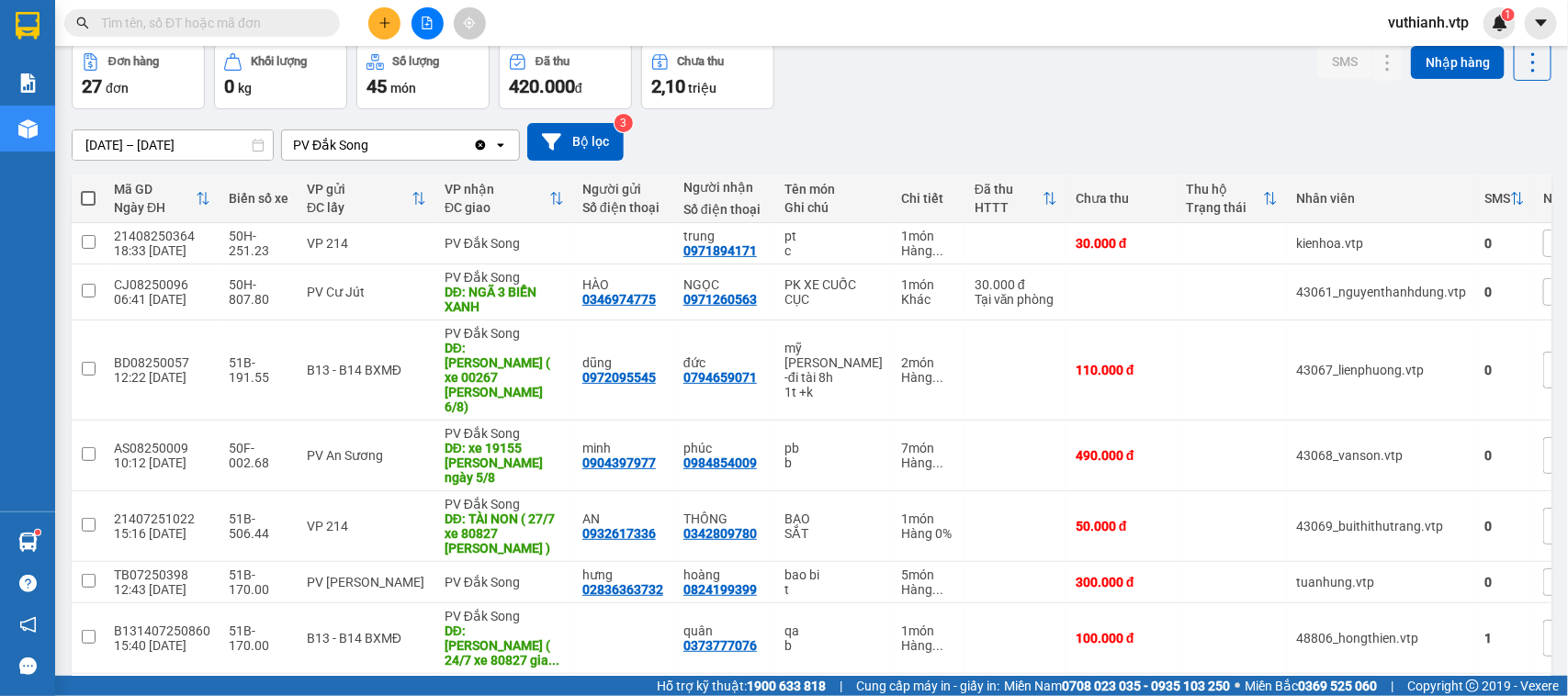
click at [1274, 689] on button "1" at bounding box center [1287, 703] width 28 height 28
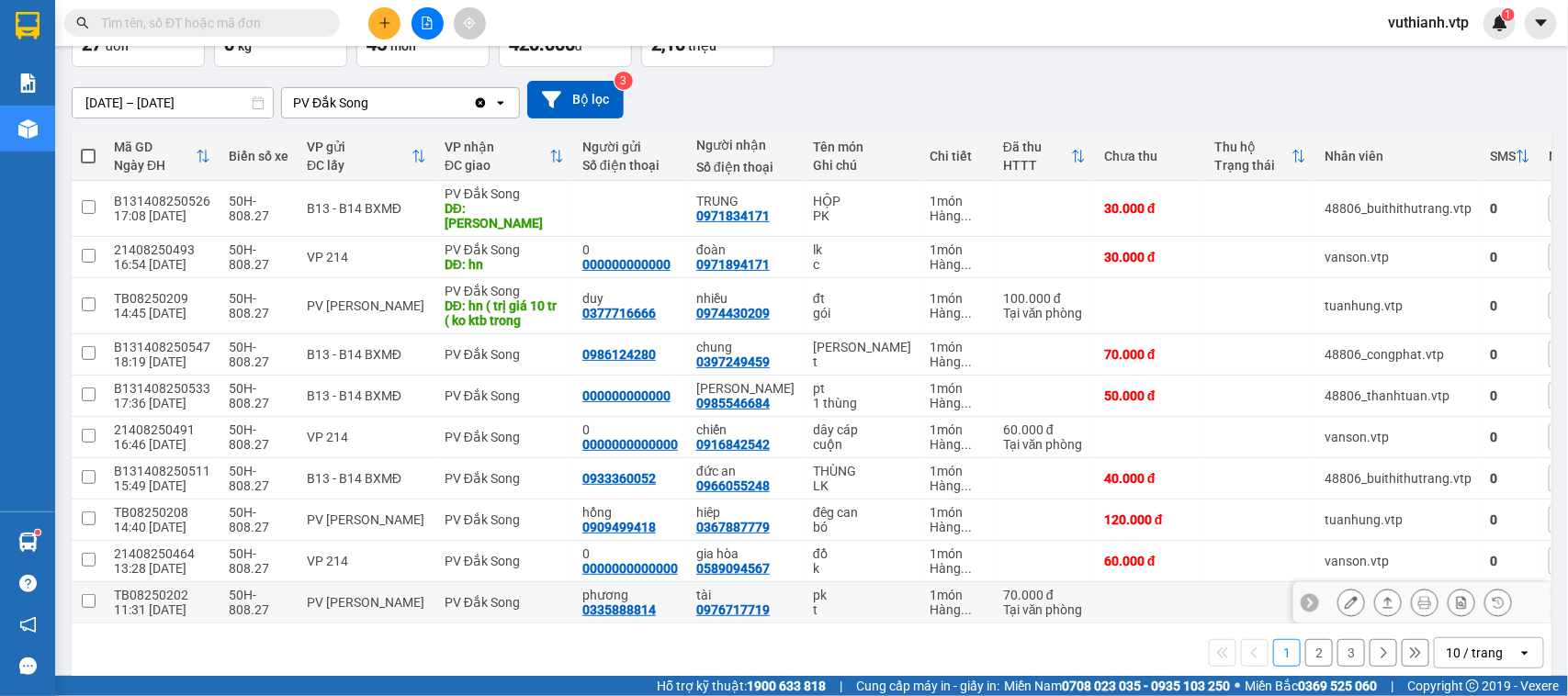
scroll to position [144, 0]
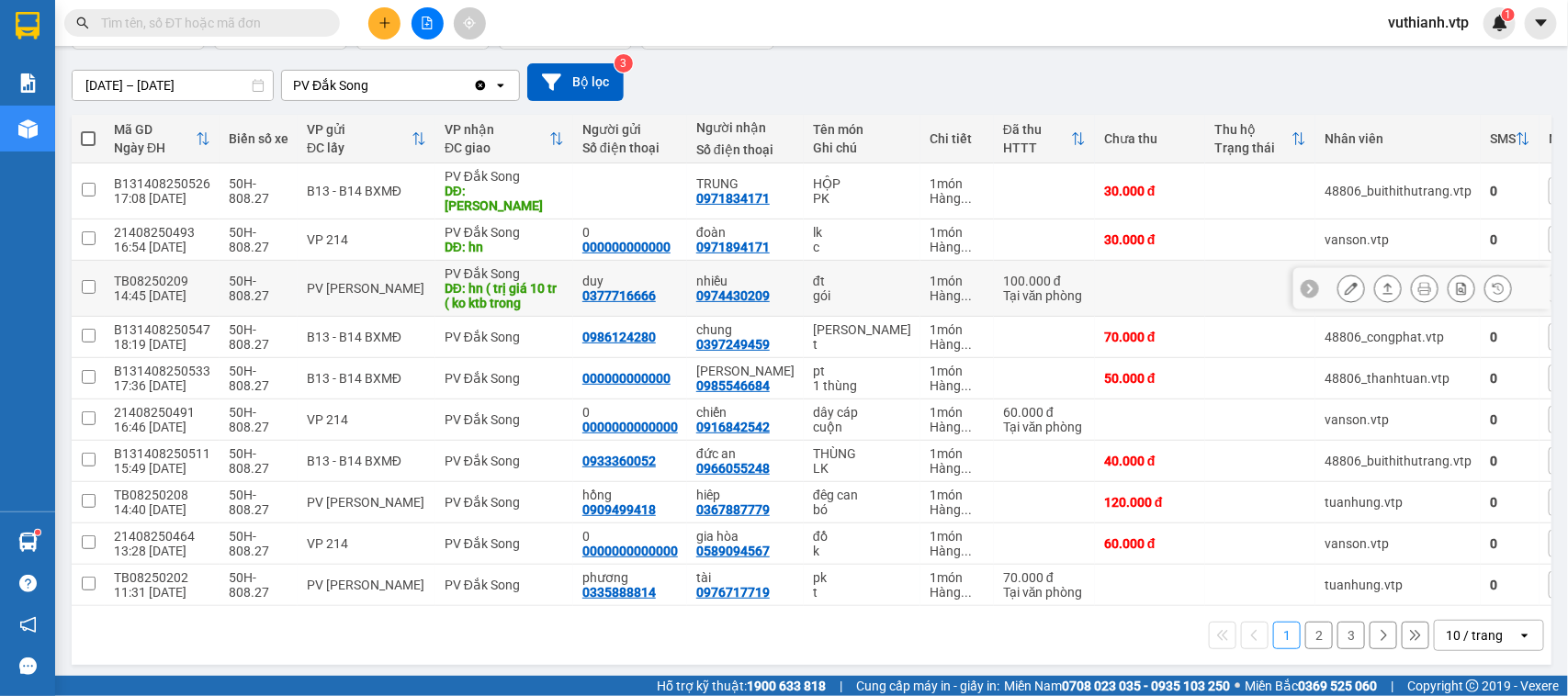
click at [1381, 282] on icon at bounding box center [1387, 287] width 13 height 12
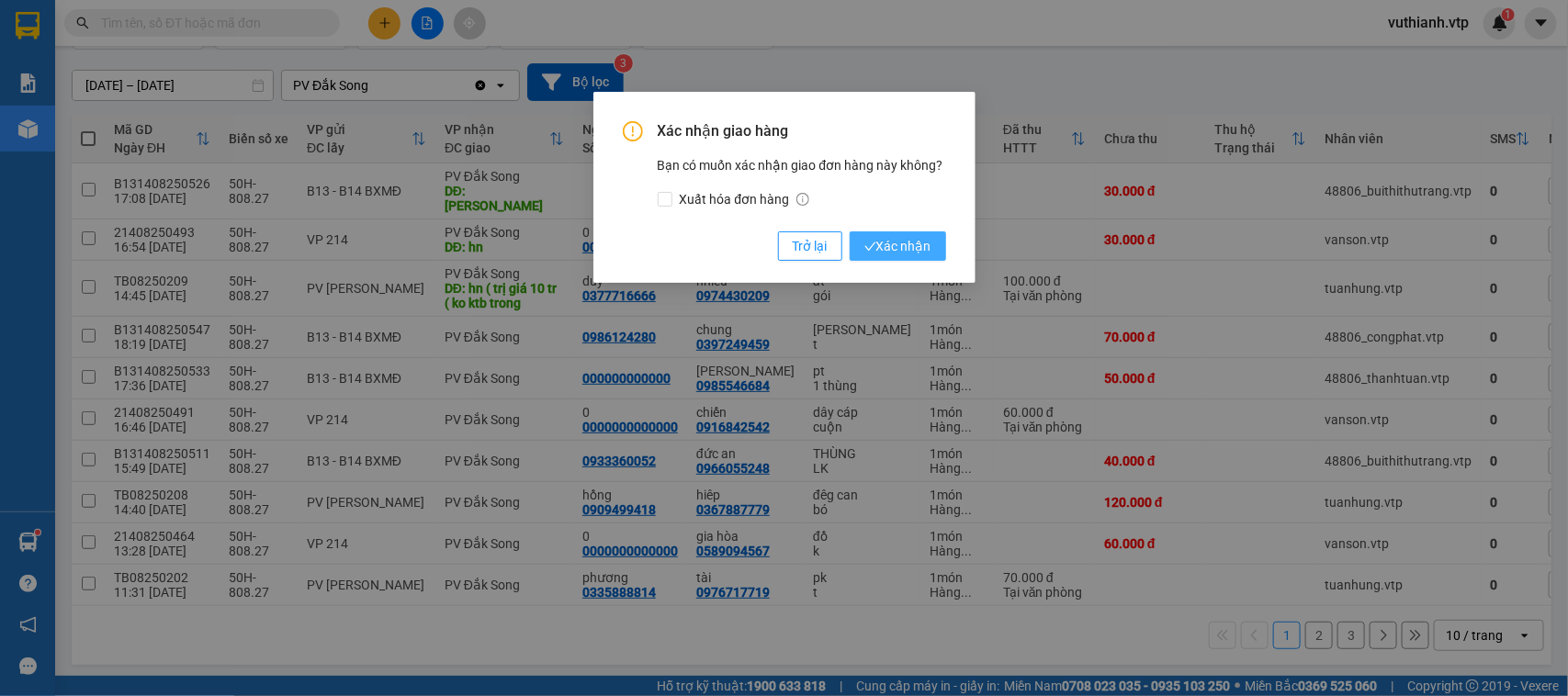
click at [912, 245] on span "Xác nhận" at bounding box center [898, 245] width 67 height 20
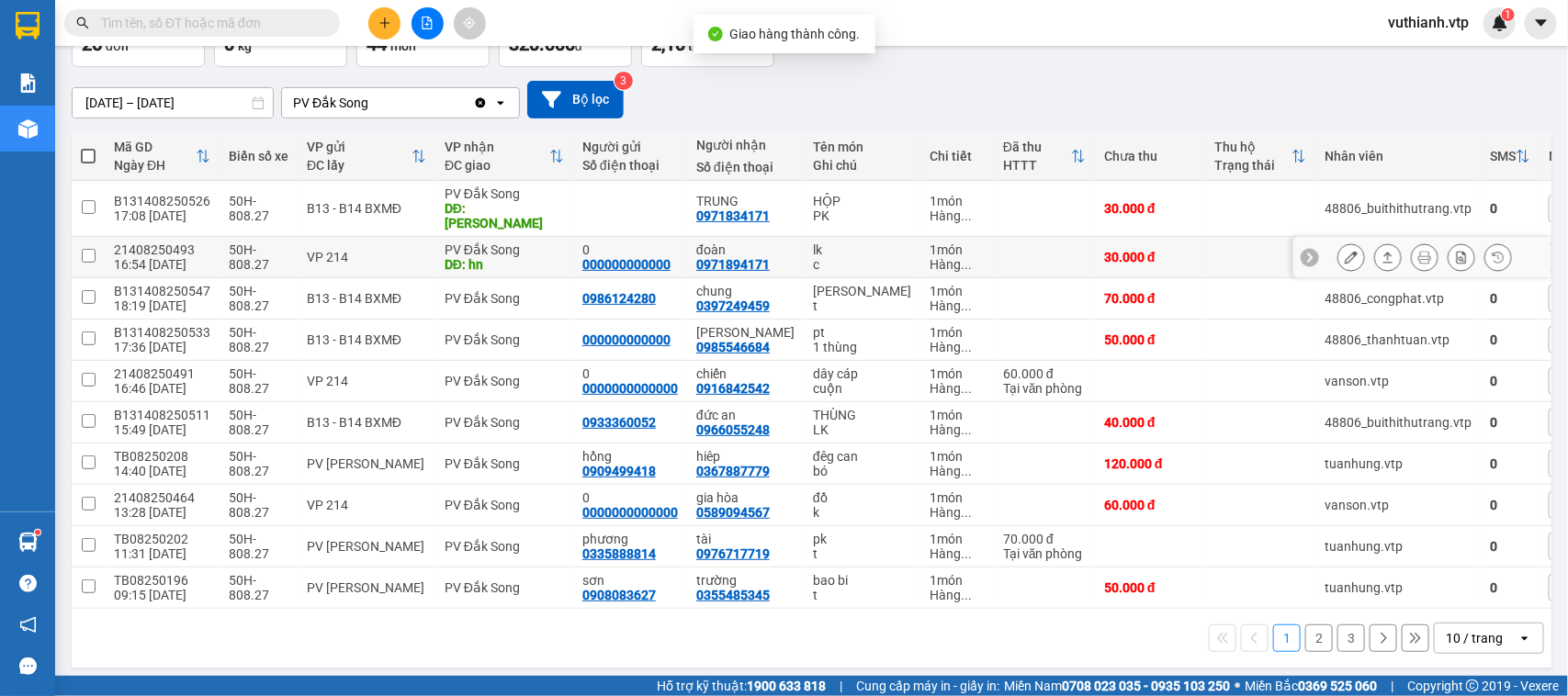
scroll to position [130, 0]
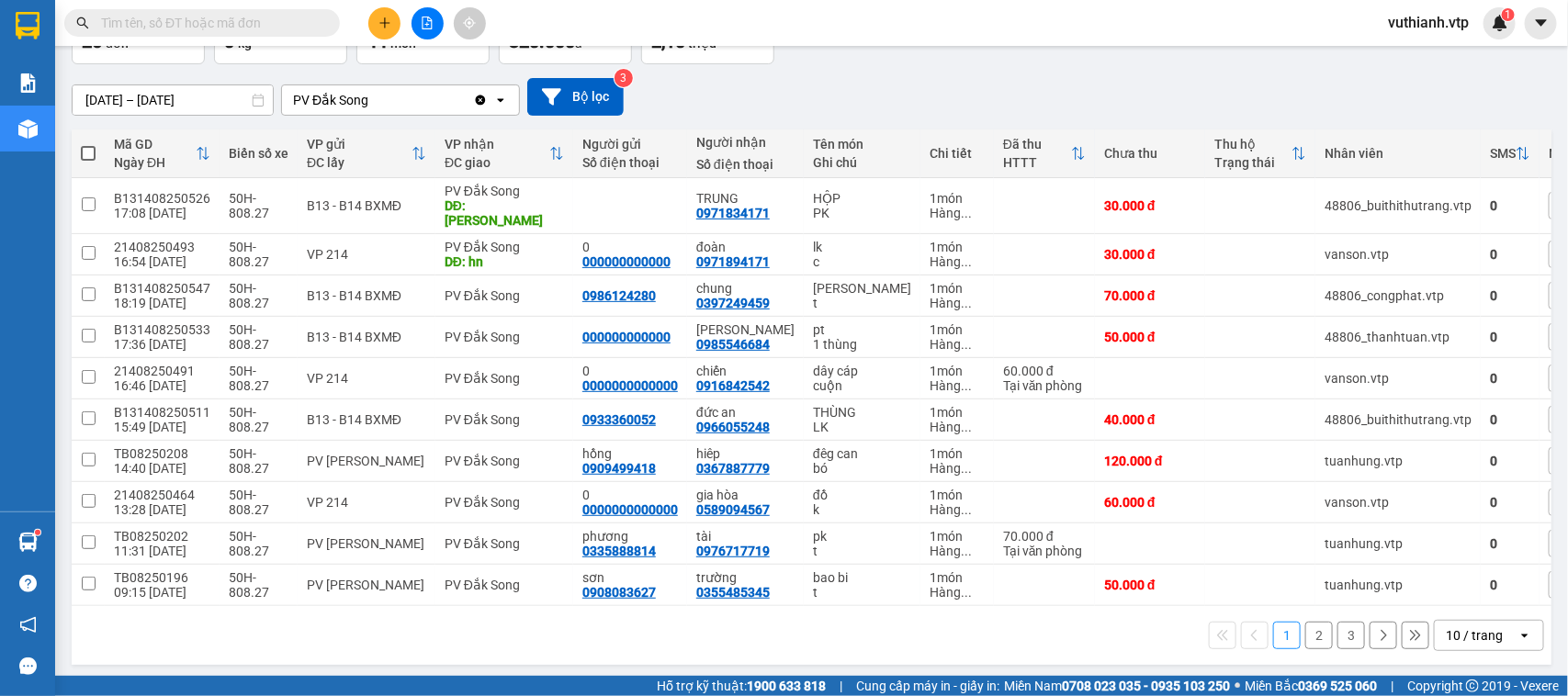
click at [1135, 647] on div "1 2 3 10 / trang open" at bounding box center [811, 634] width 1479 height 59
click at [375, 24] on button at bounding box center [384, 23] width 32 height 32
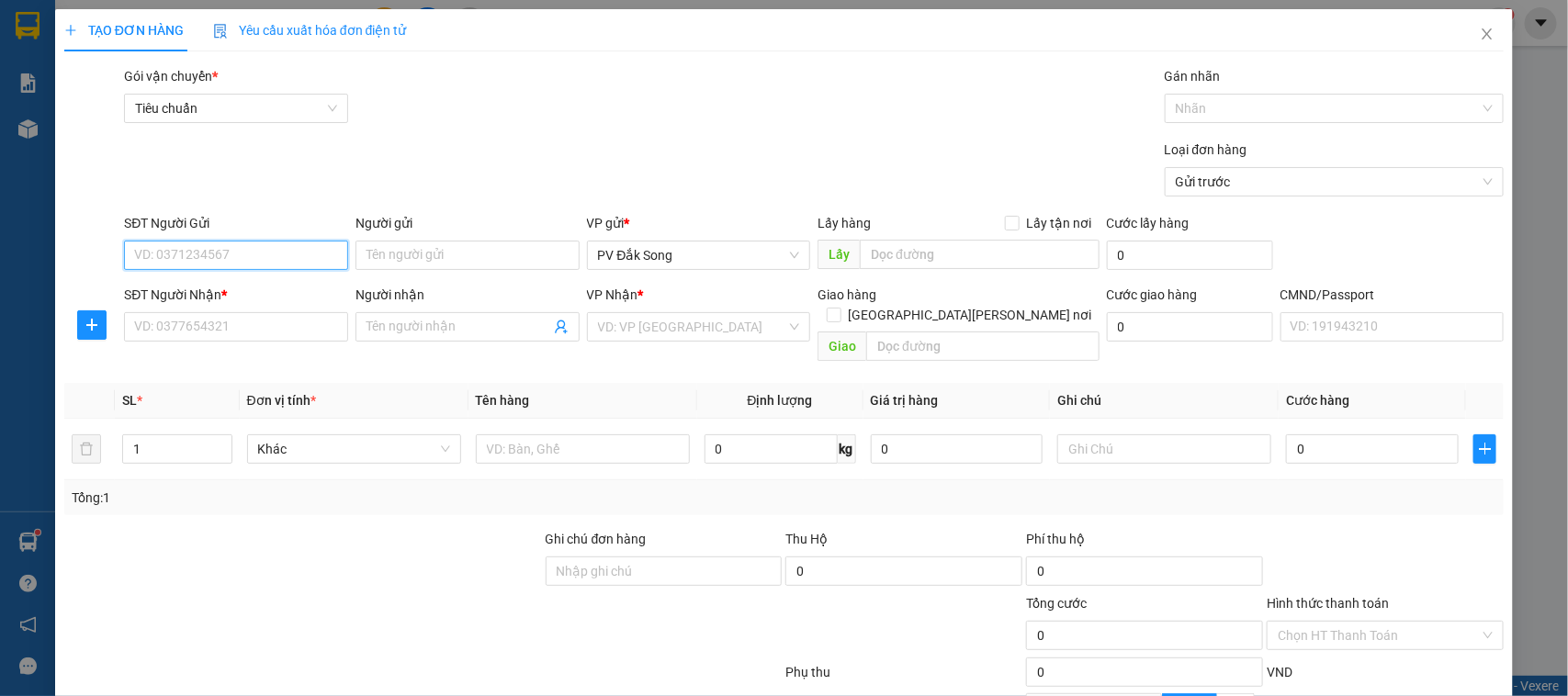
click at [292, 250] on input "SĐT Người Gửi" at bounding box center [236, 255] width 224 height 30
type input "0924249239"
click at [815, 418] on td "0 kg" at bounding box center [780, 449] width 166 height 62
click at [275, 246] on input "SĐT Người Gửi" at bounding box center [236, 255] width 224 height 30
click at [274, 287] on div "0924249239" at bounding box center [233, 292] width 199 height 20
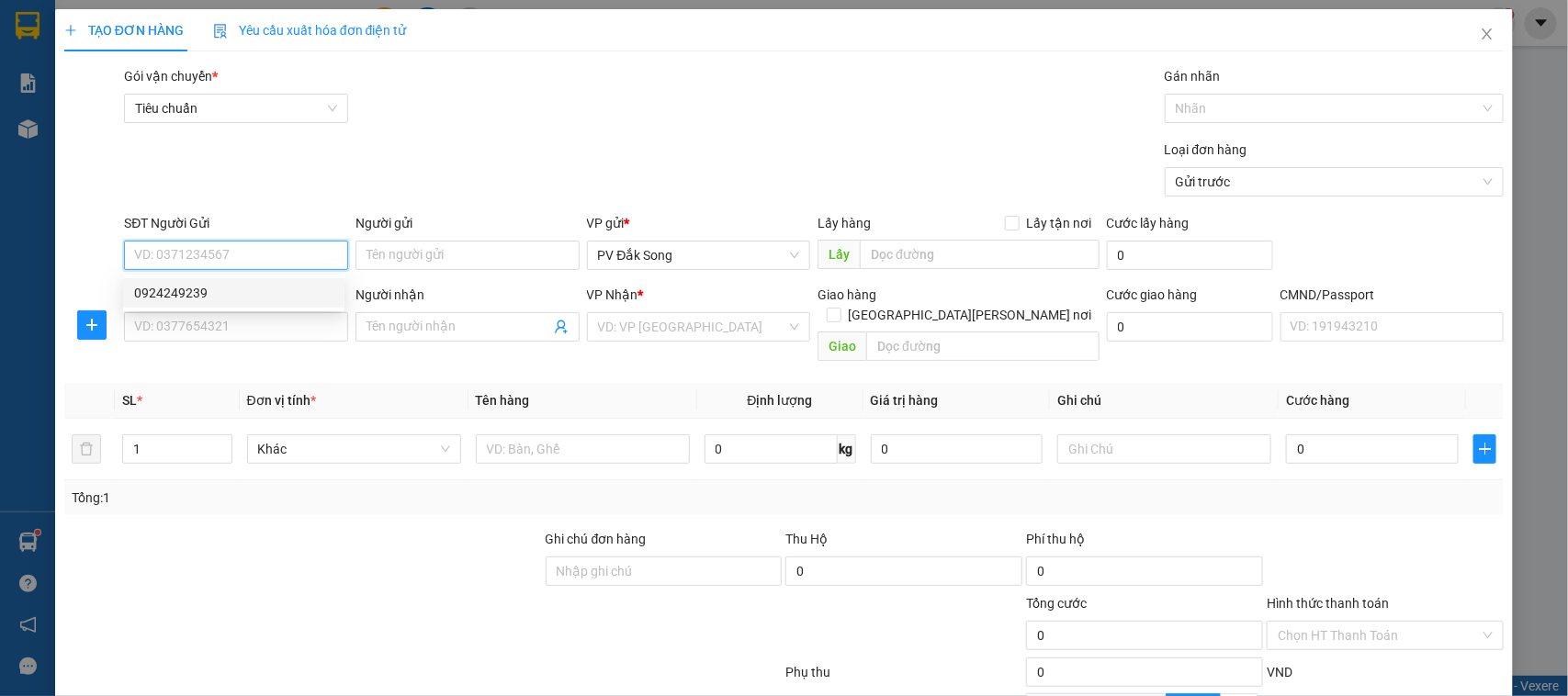
type input "0924249239"
type input "0969210968"
type input "bt"
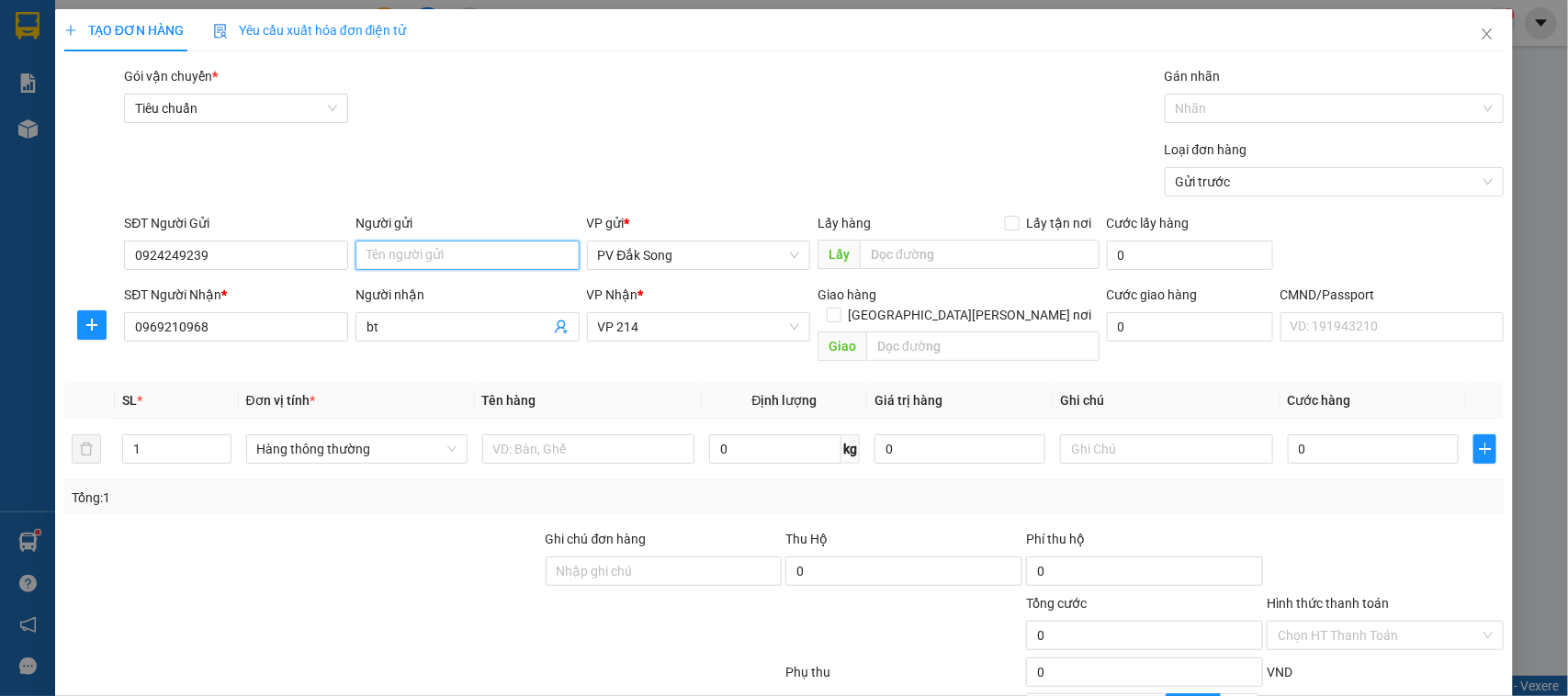
click at [458, 254] on input "Người gửi" at bounding box center [468, 255] width 224 height 30
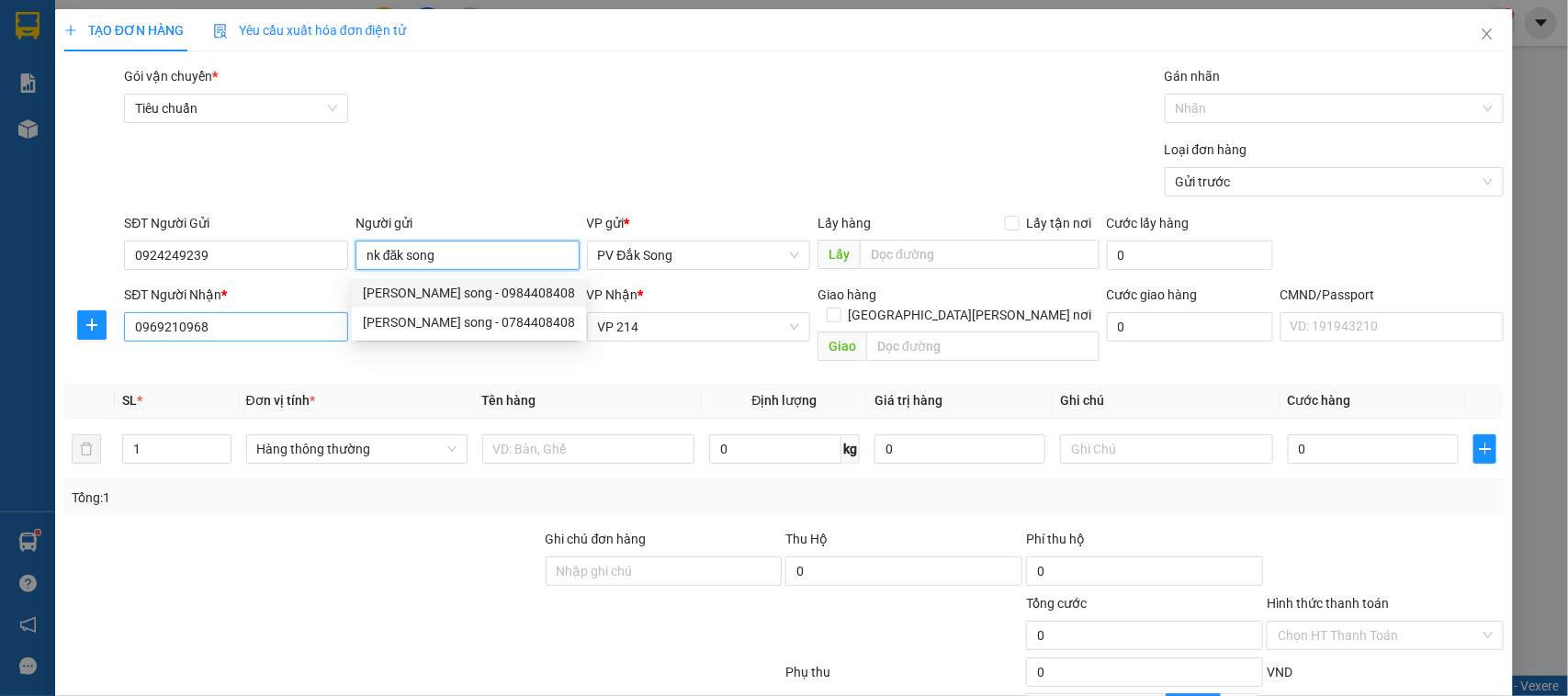
type input "nk đăk song"
click at [230, 323] on input "0969210968" at bounding box center [236, 327] width 224 height 30
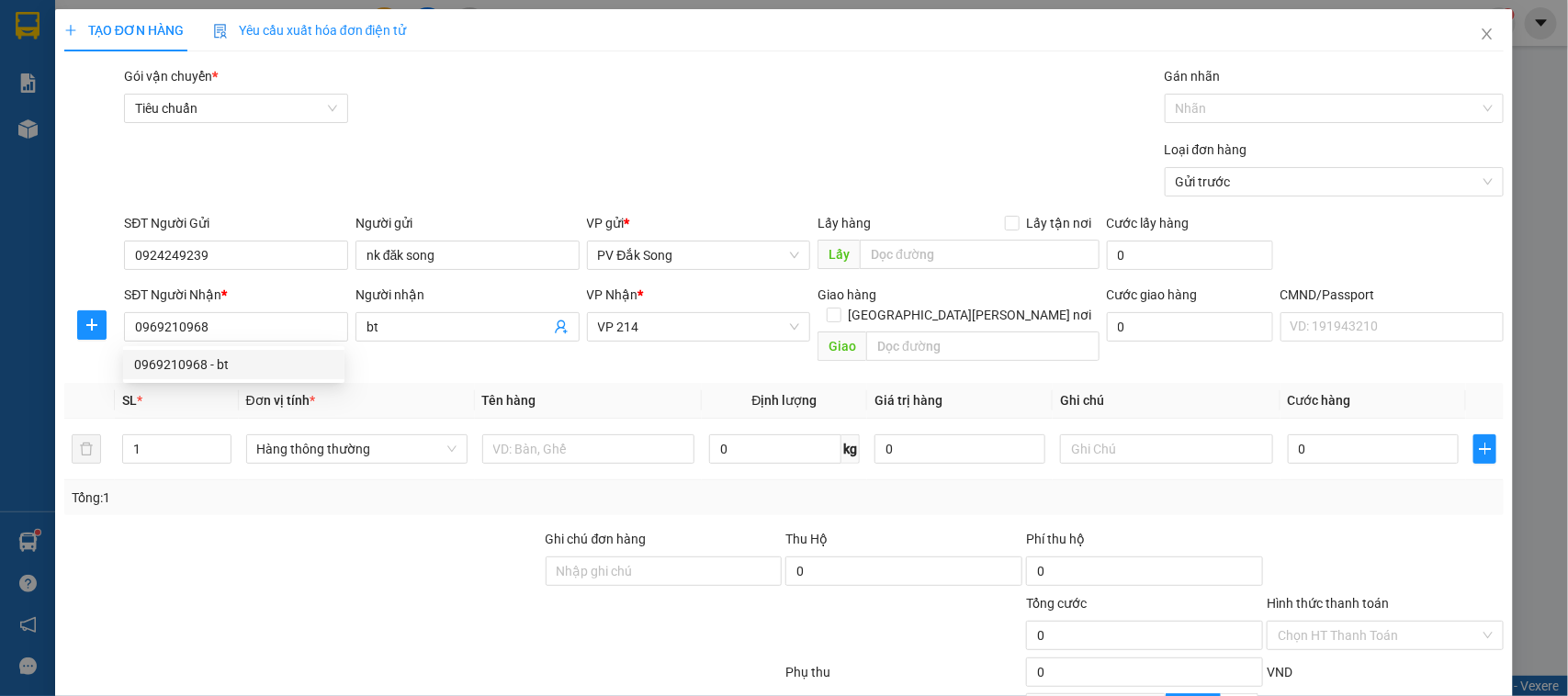
click at [686, 358] on div "Transit Pickup Surcharge Ids Transit Deliver Surcharge Ids Transit Deliver Surc…" at bounding box center [784, 467] width 1440 height 802
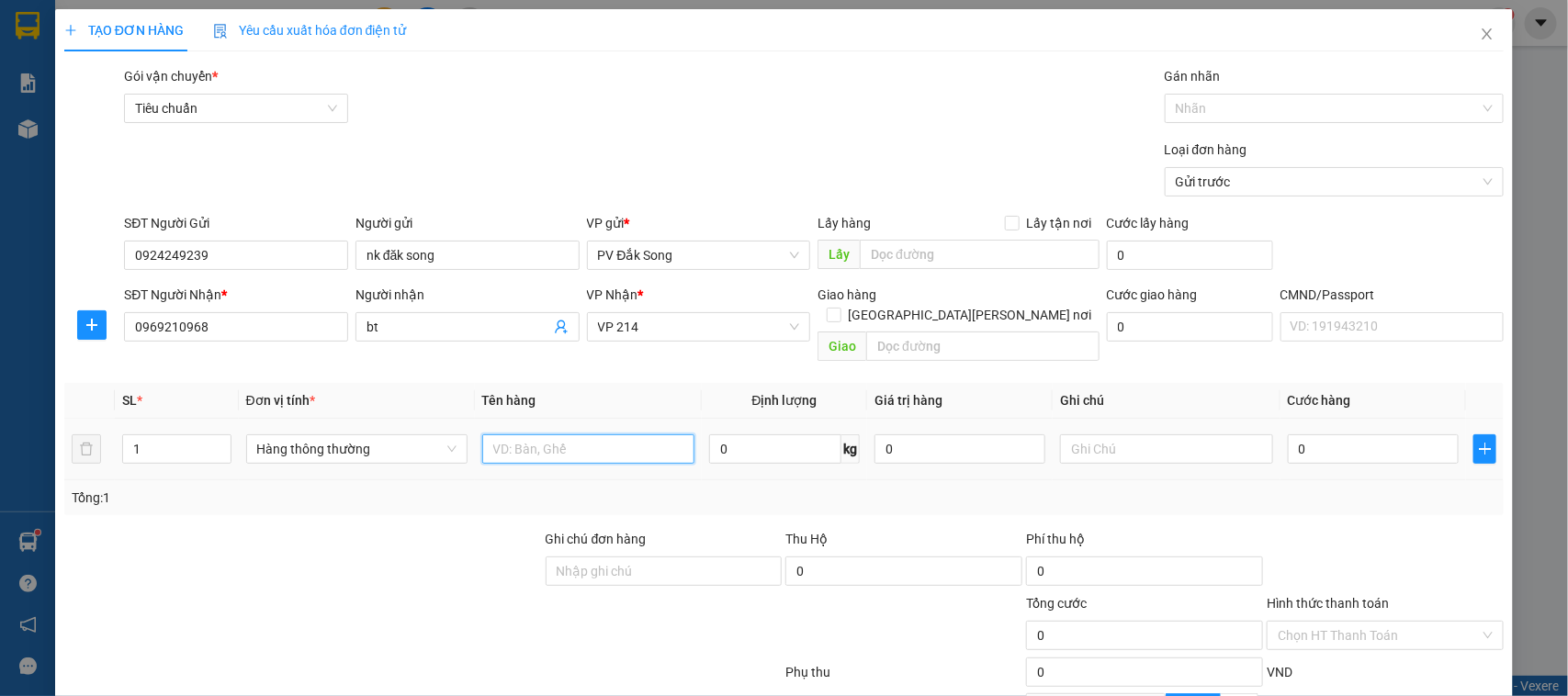
click at [608, 435] on input "text" at bounding box center [588, 449] width 213 height 30
type input "răng"
click at [1077, 435] on input "text" at bounding box center [1166, 449] width 213 height 30
type input "h"
click at [1320, 436] on input "0" at bounding box center [1374, 449] width 171 height 30
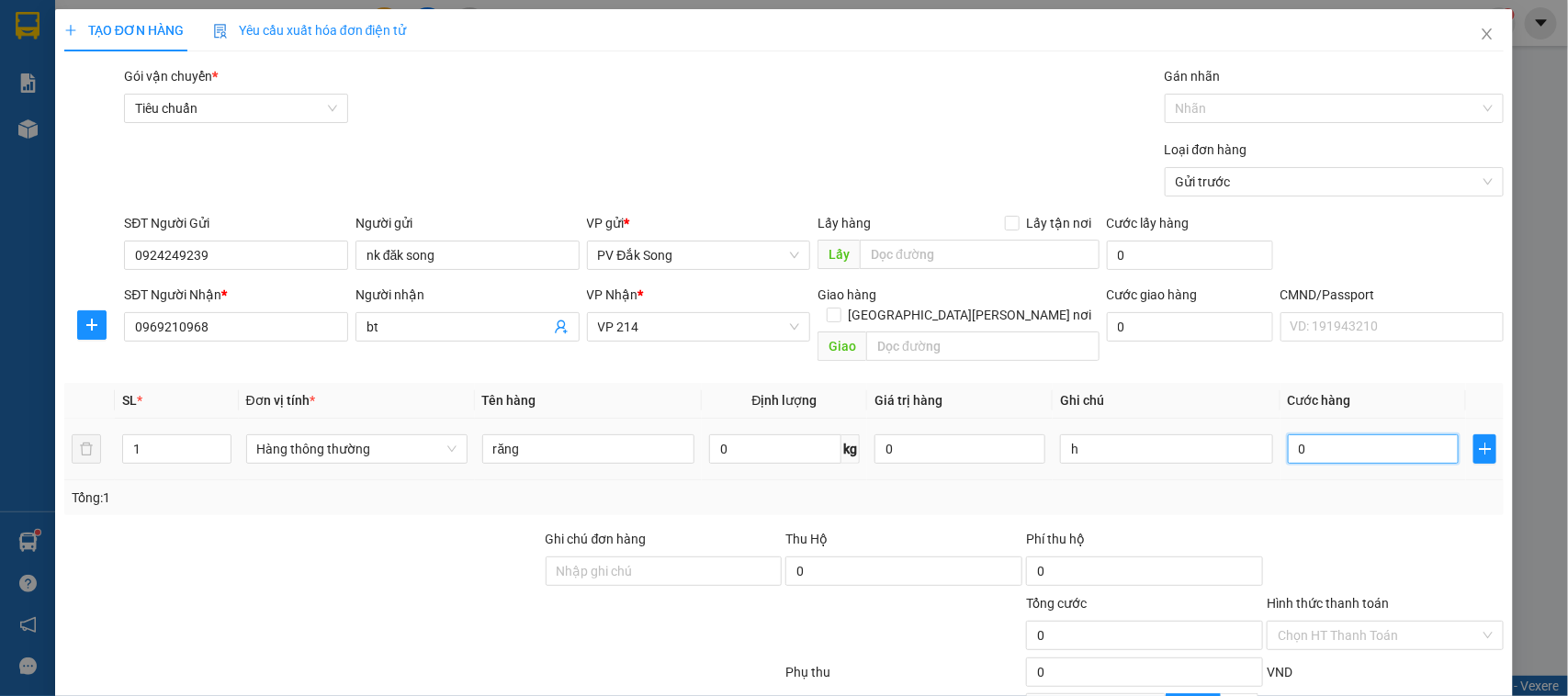
type input "003"
type input "3"
type input "0.030"
type input "30"
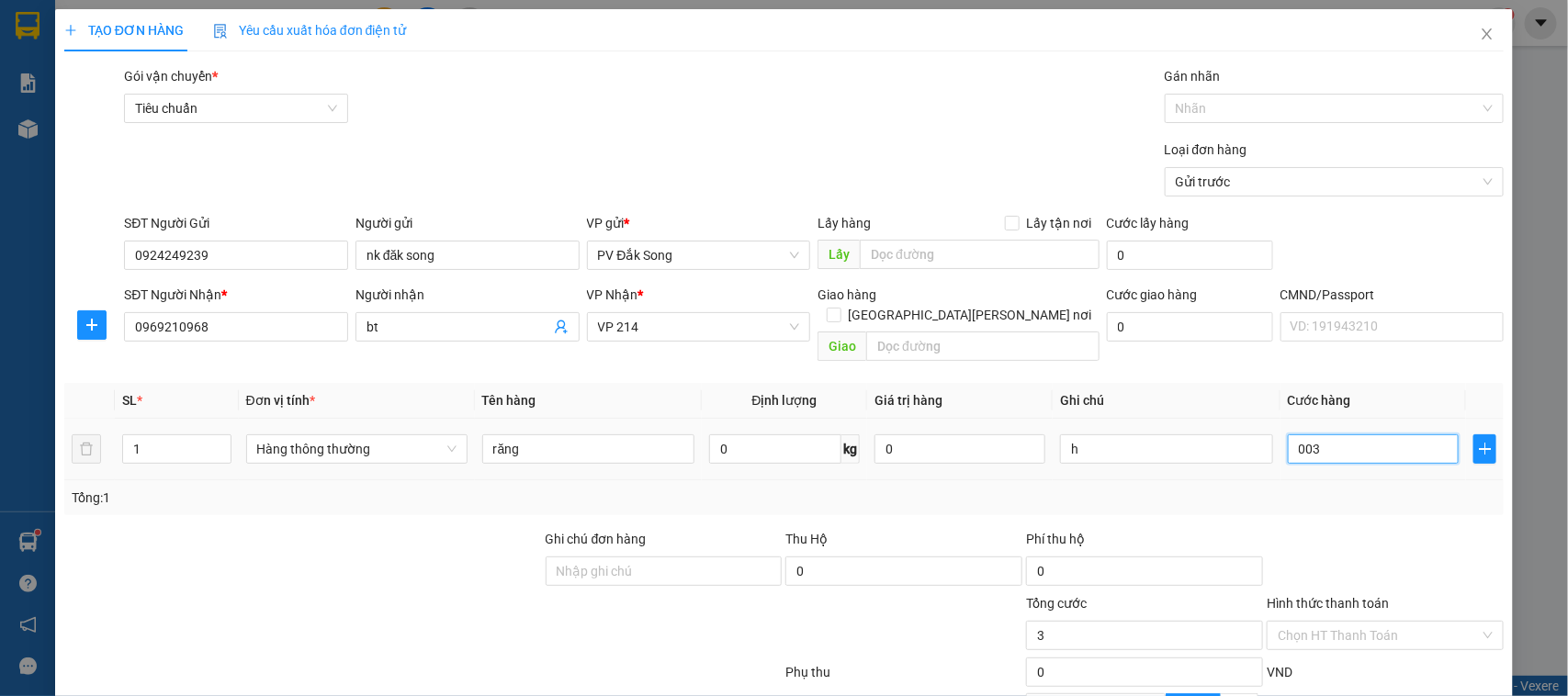
type input "30"
type input "00.300"
type input "300"
type input "0.003.000"
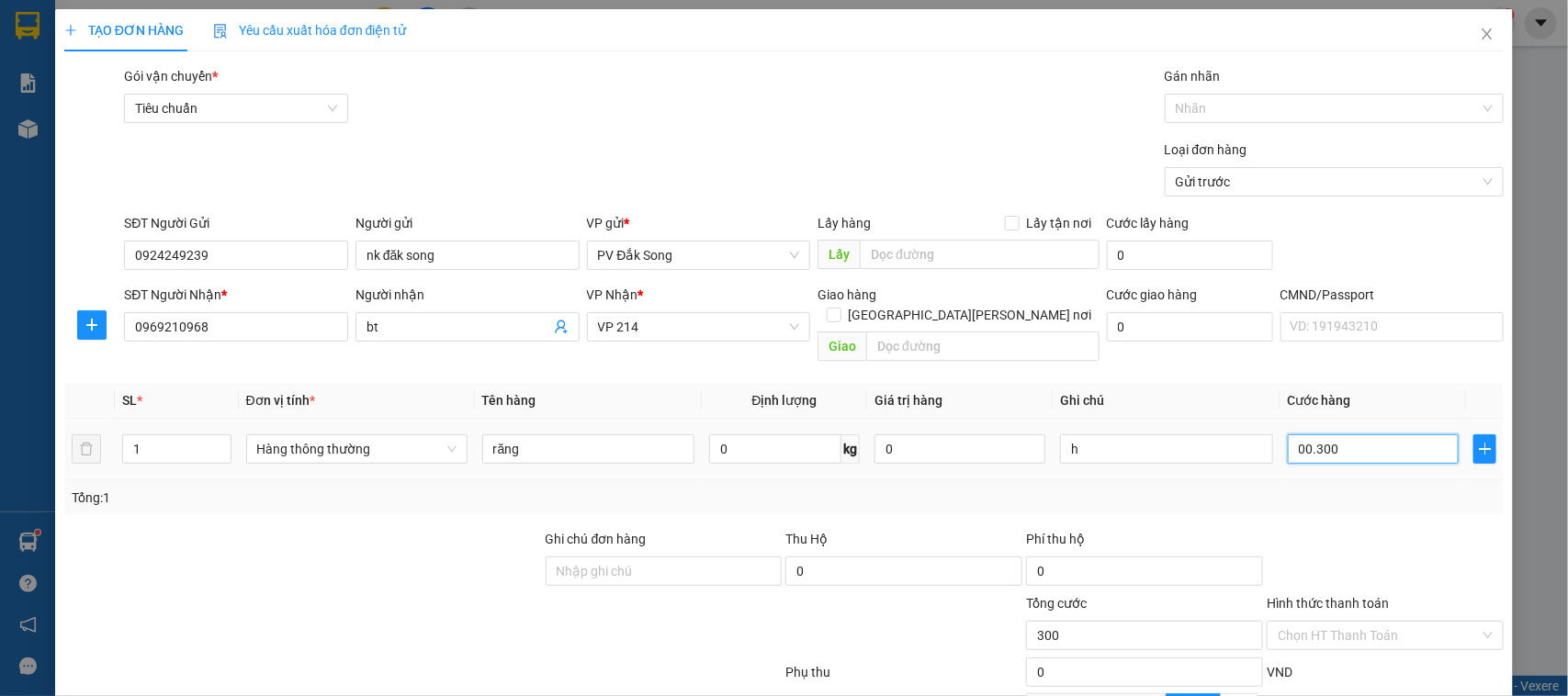
type input "3.000"
type input "000.030.000"
type input "30.000"
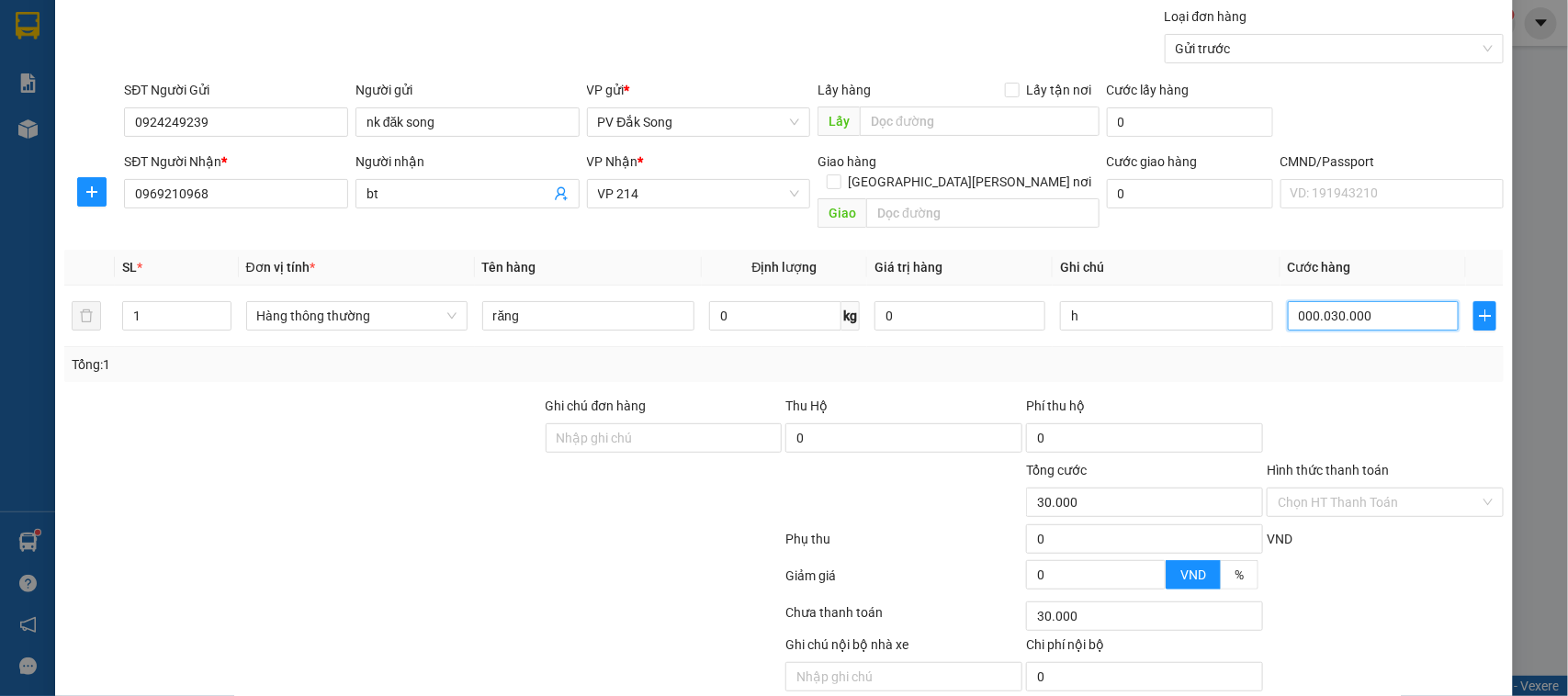
scroll to position [189, 0]
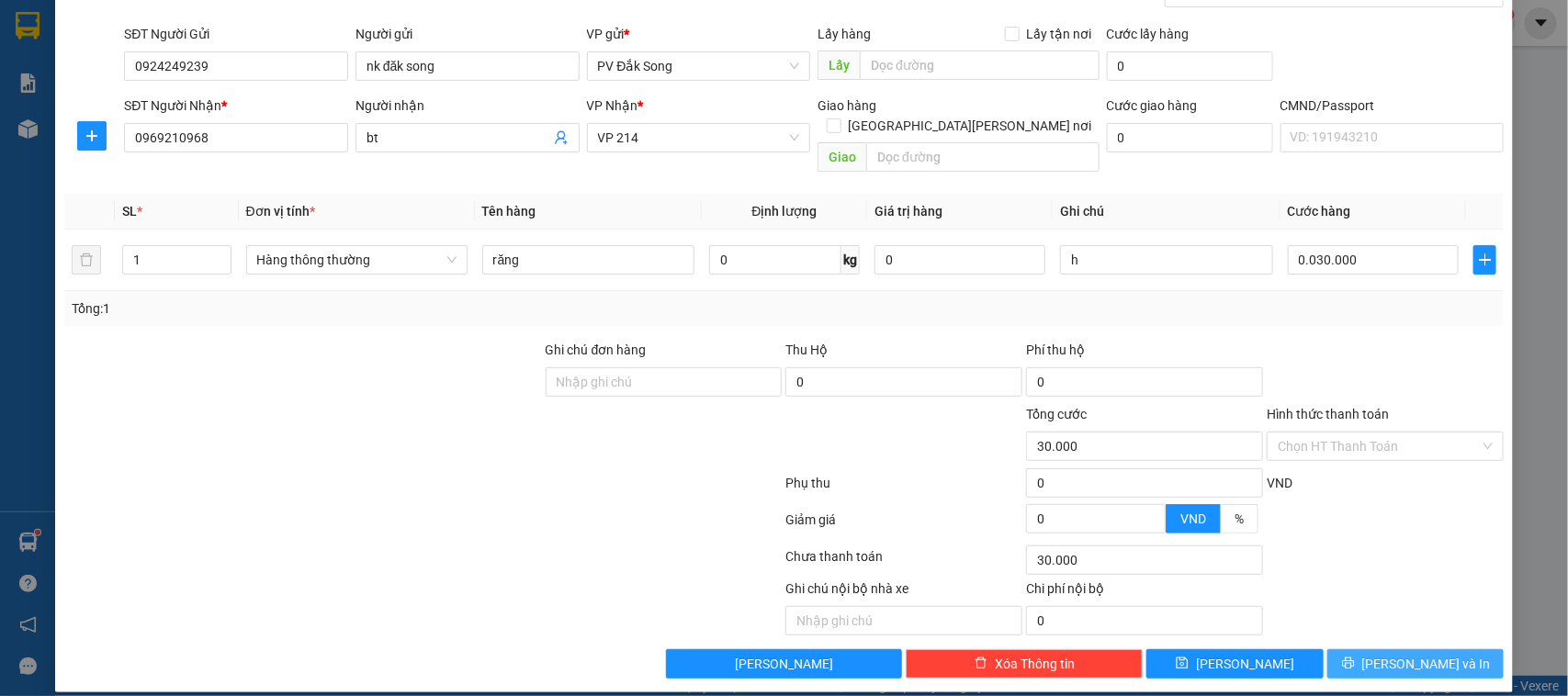
click at [1397, 654] on span "[PERSON_NAME] và In" at bounding box center [1427, 663] width 129 height 20
type input "30.000"
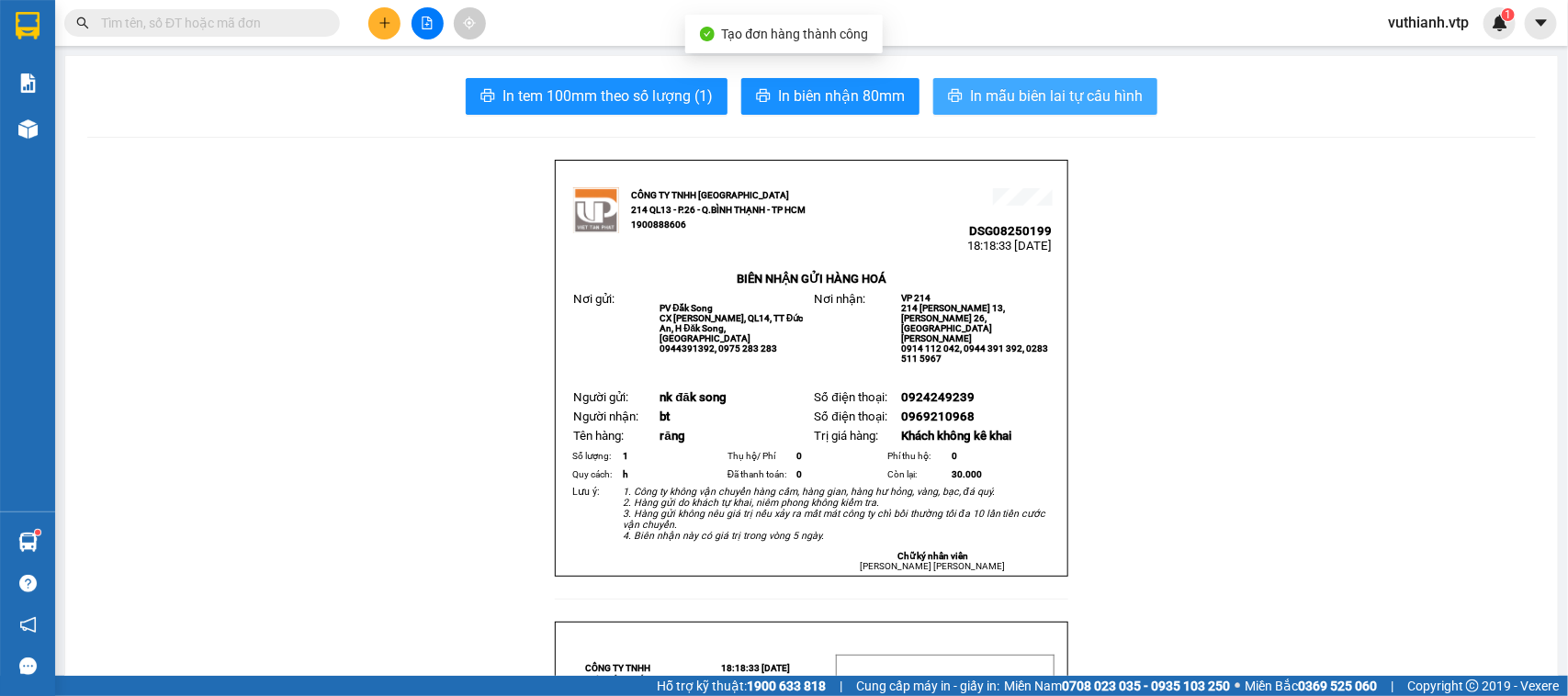
click at [1020, 96] on span "In mẫu biên lai tự cấu hình" at bounding box center [1056, 96] width 173 height 23
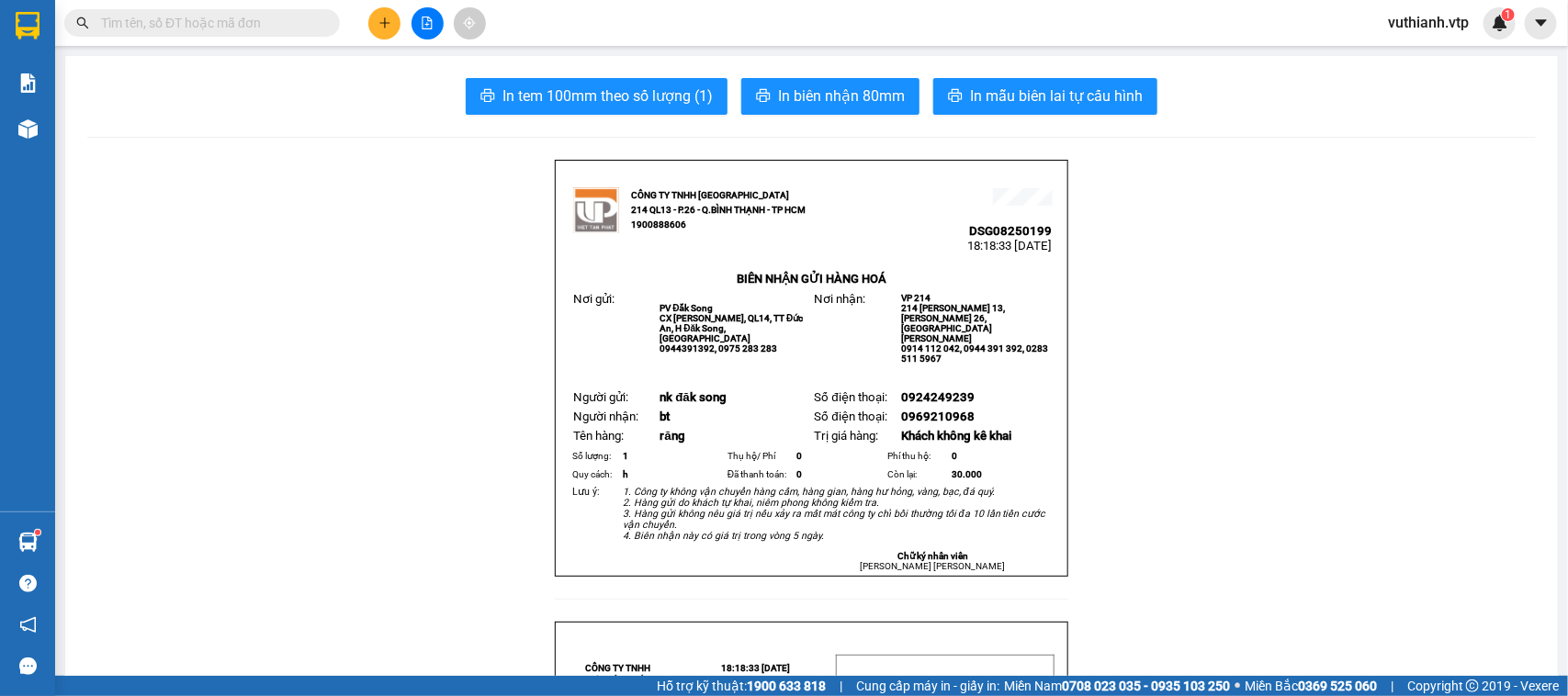
click at [388, 23] on icon "plus" at bounding box center [384, 22] width 11 height 1
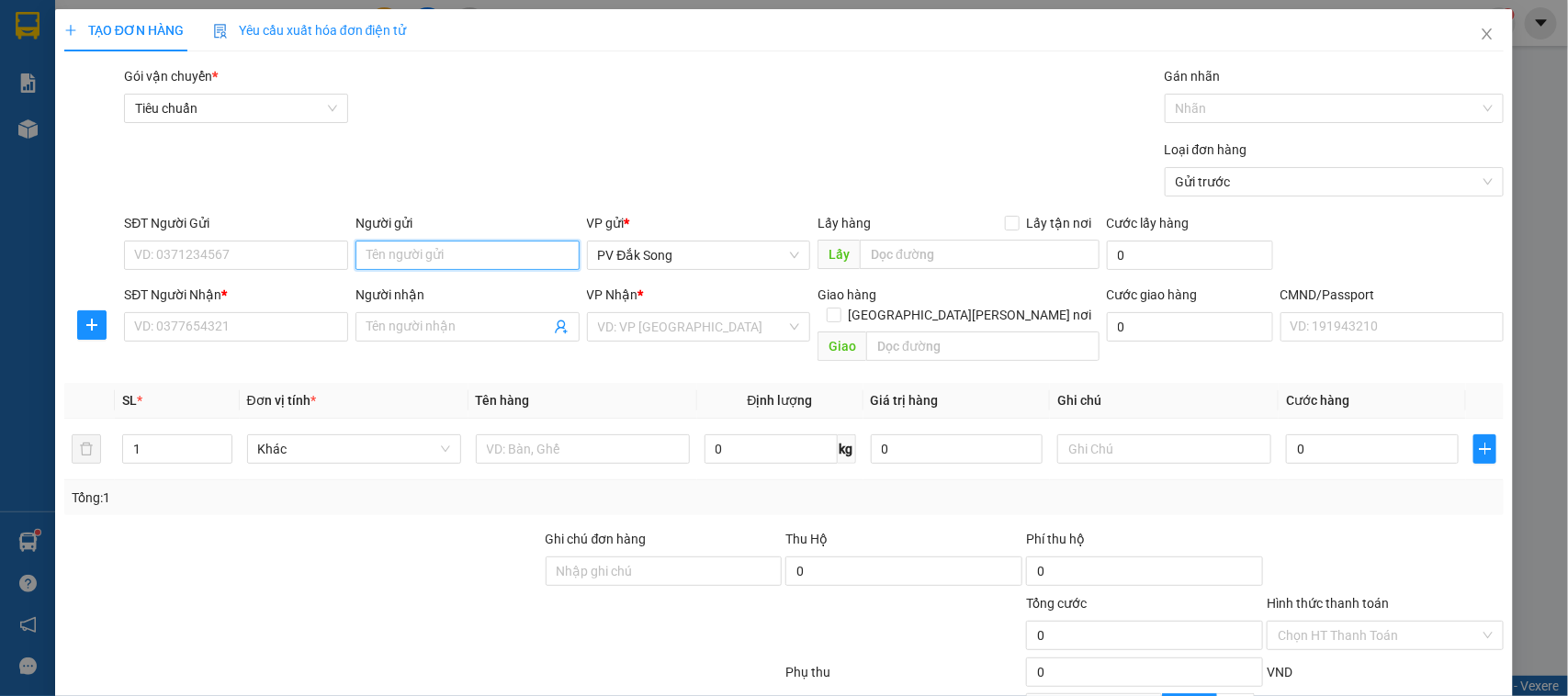
click at [378, 248] on input "Người gửi" at bounding box center [468, 255] width 224 height 30
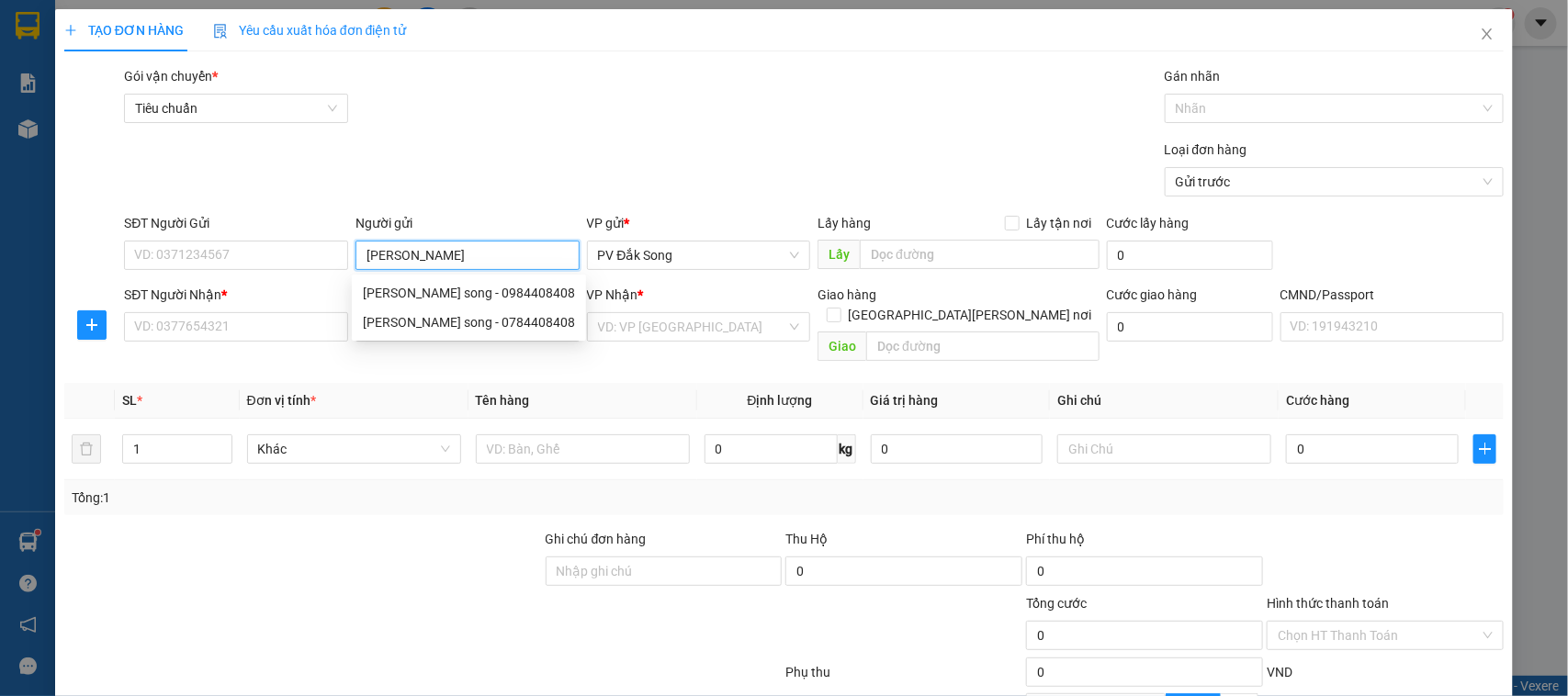
type input "[PERSON_NAME] s"
click at [446, 319] on div "[PERSON_NAME] song - 0784408408" at bounding box center [468, 322] width 213 height 20
type input "0784408408"
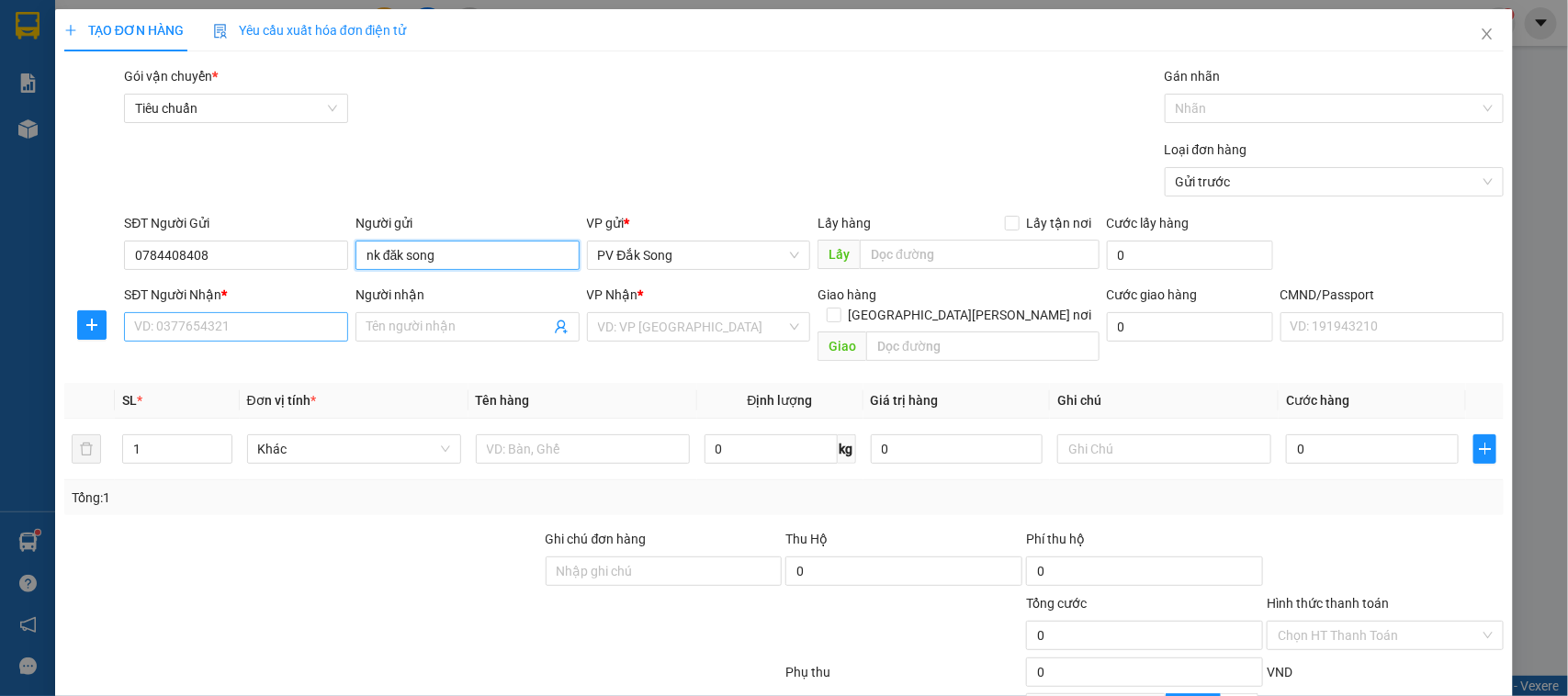
type input "nk đăk song"
click at [241, 340] on input "SĐT Người Nhận *" at bounding box center [236, 327] width 224 height 30
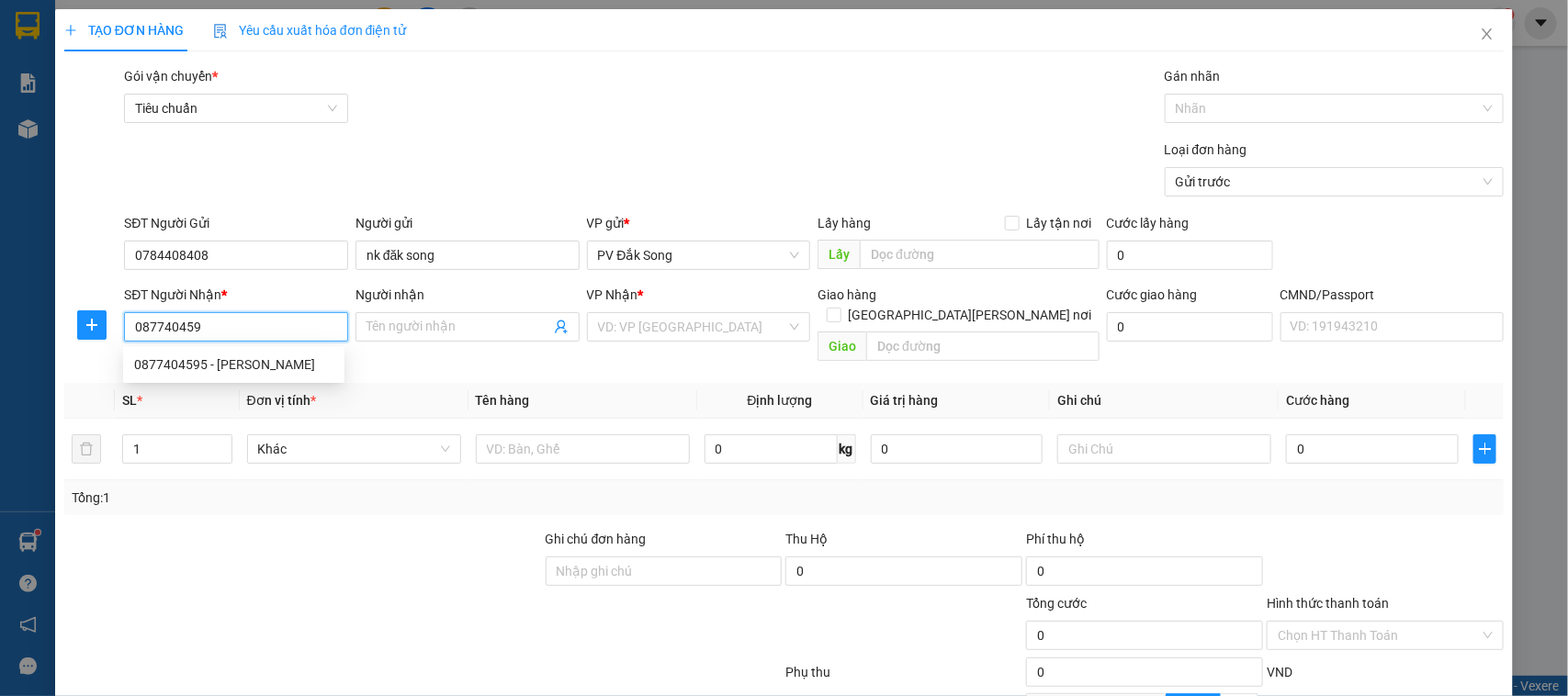
type input "0877404595"
click at [269, 372] on div "0877404595 - [PERSON_NAME]" at bounding box center [233, 364] width 199 height 20
type input "tuyến"
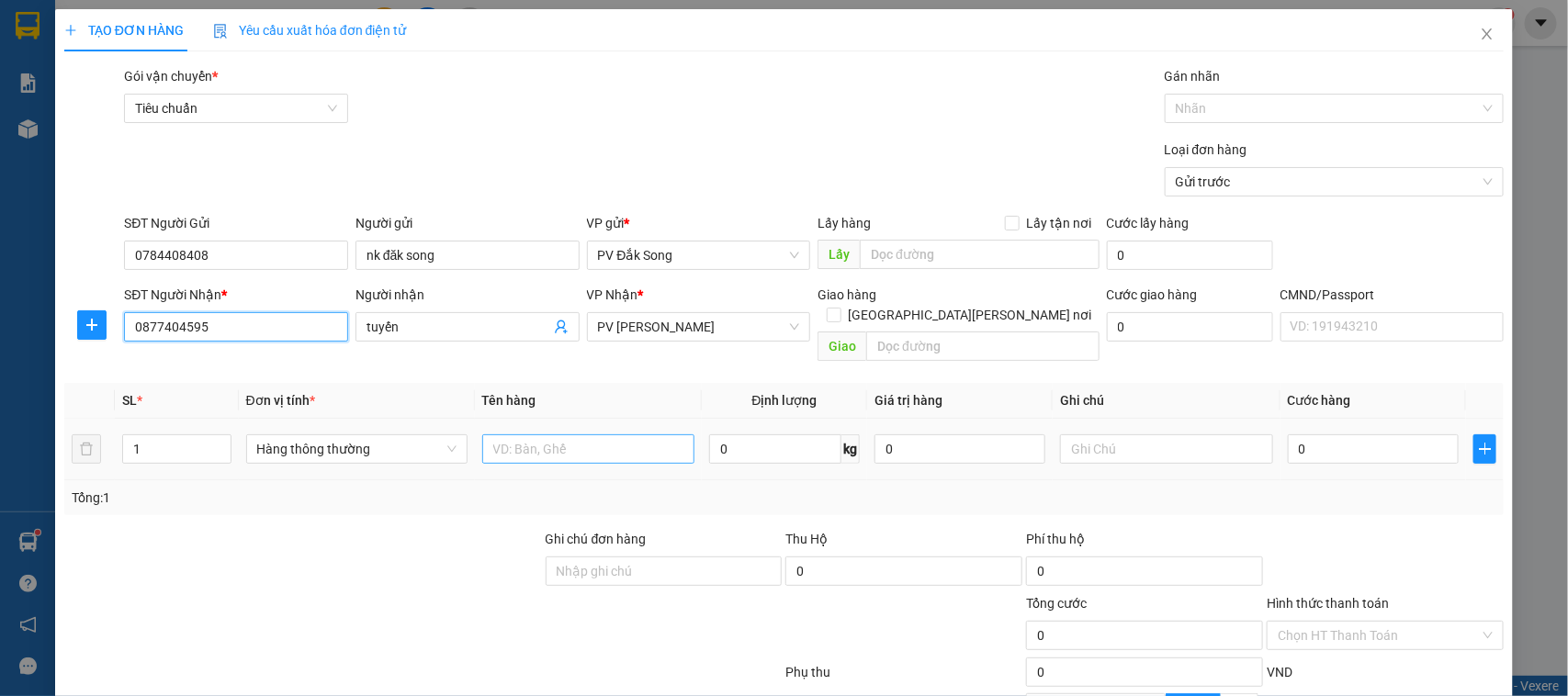
type input "0877404595"
click at [609, 435] on input "text" at bounding box center [588, 449] width 213 height 30
type input "răng"
click at [1210, 435] on input "text" at bounding box center [1166, 449] width 213 height 30
type input "h"
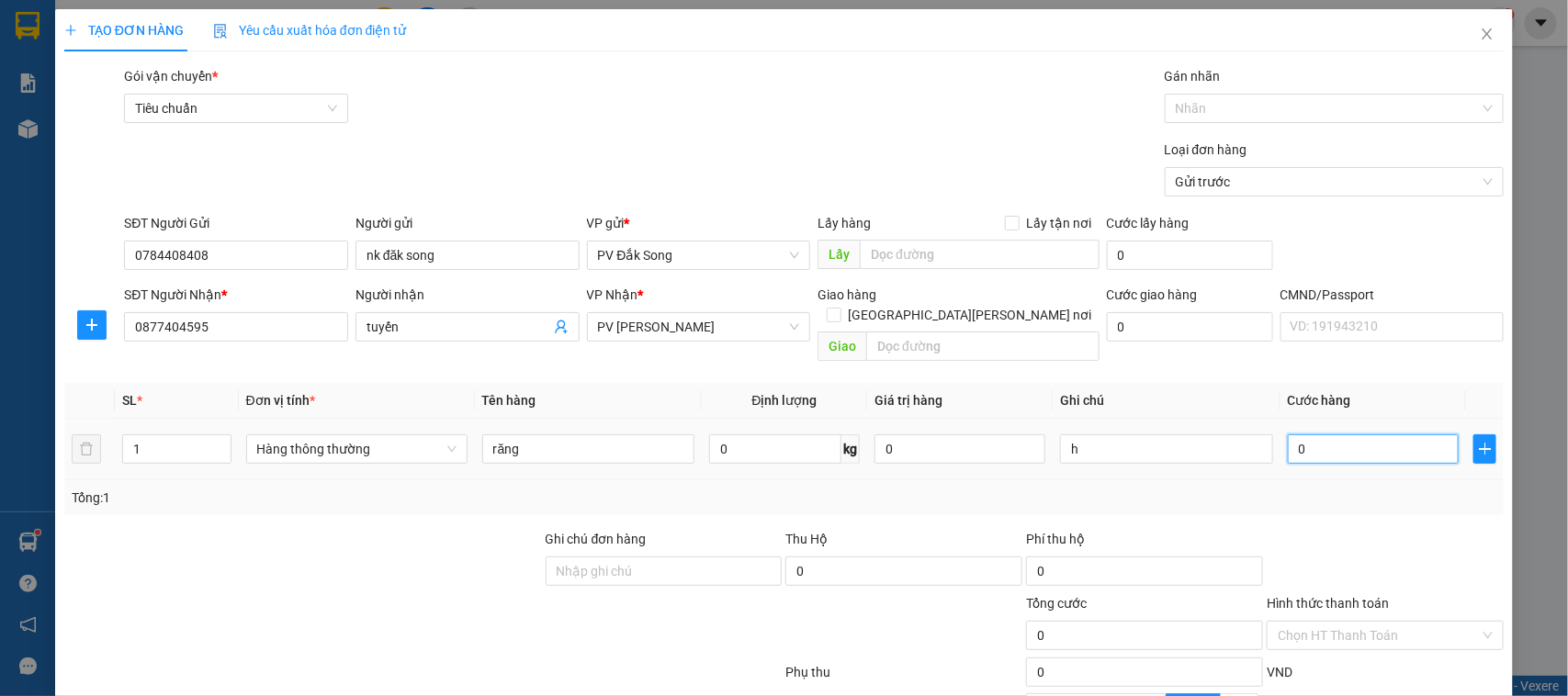
click at [1312, 435] on input "0" at bounding box center [1374, 449] width 171 height 30
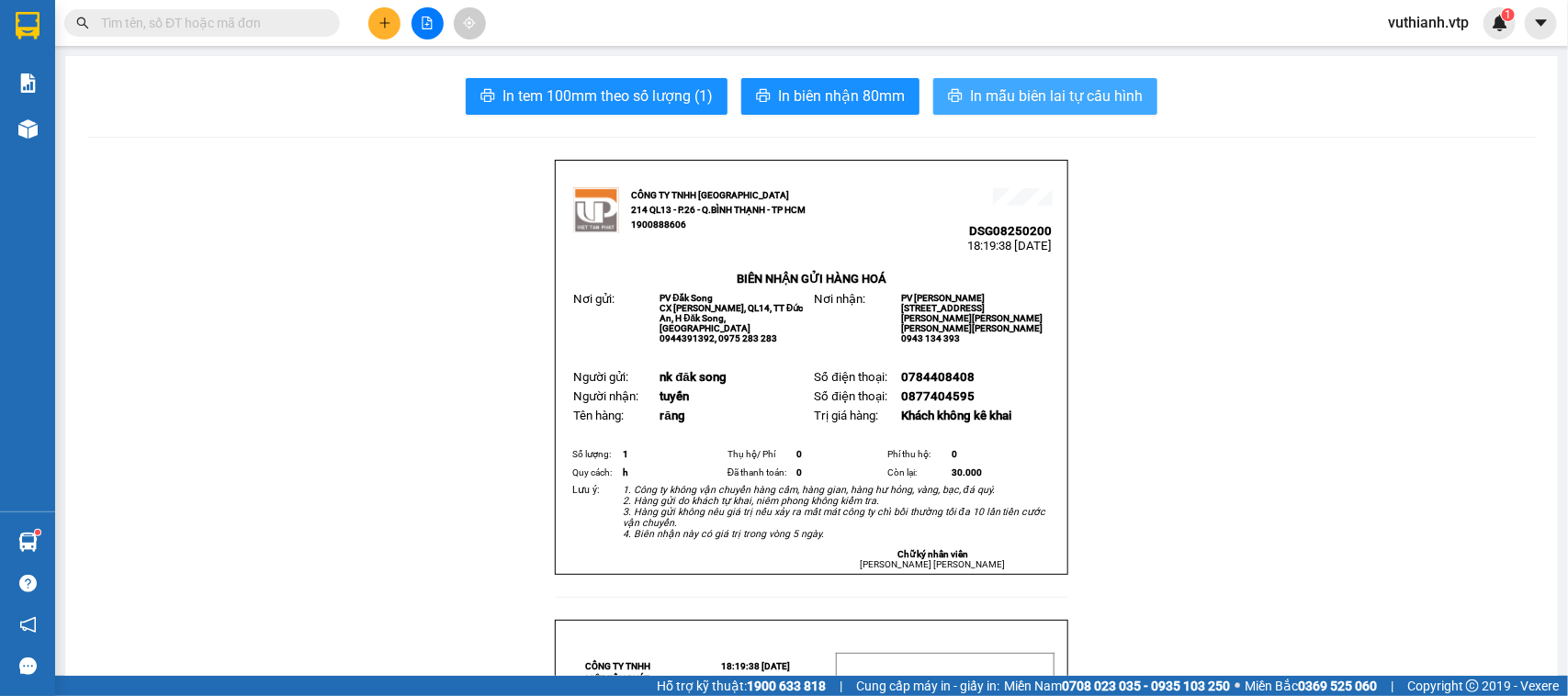
click at [1123, 102] on span "In mẫu biên lai tự cấu hình" at bounding box center [1056, 96] width 173 height 23
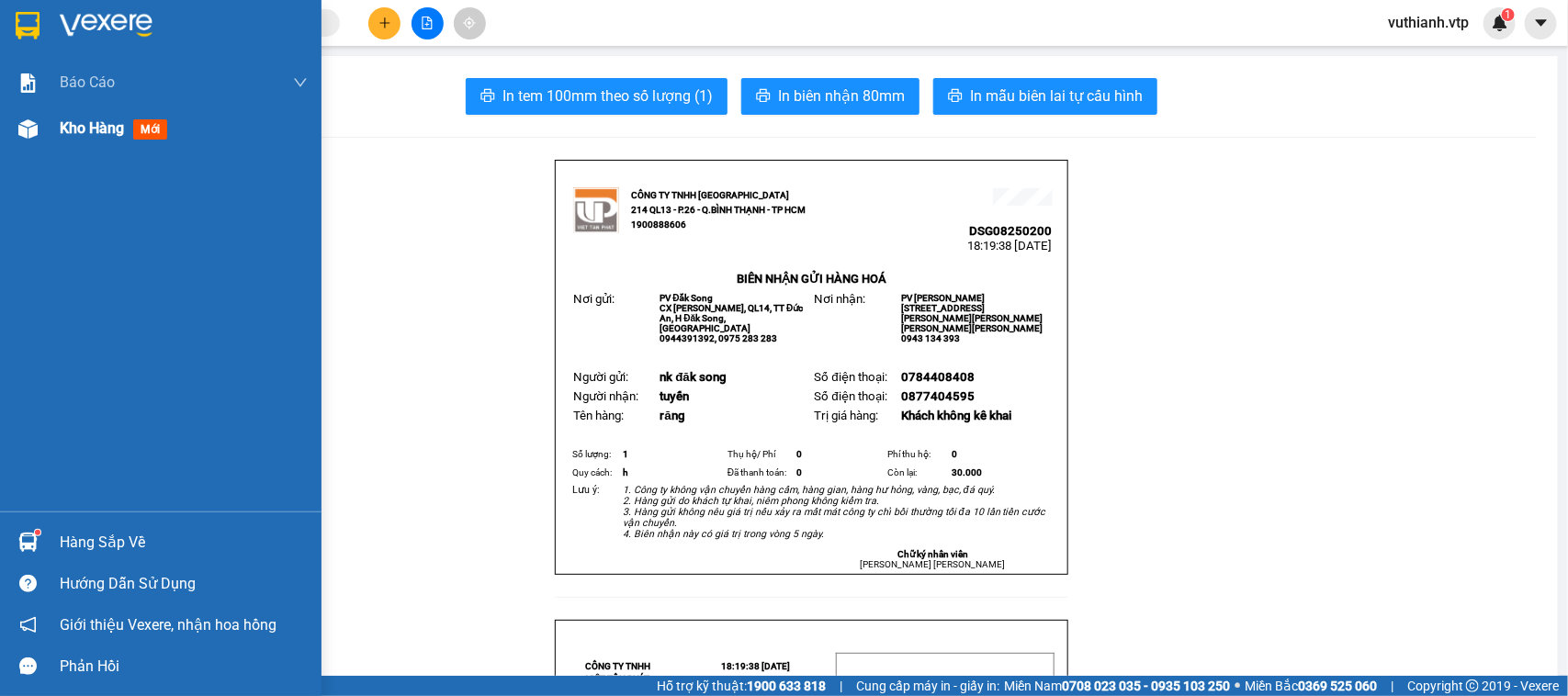
click at [32, 129] on img at bounding box center [28, 129] width 19 height 19
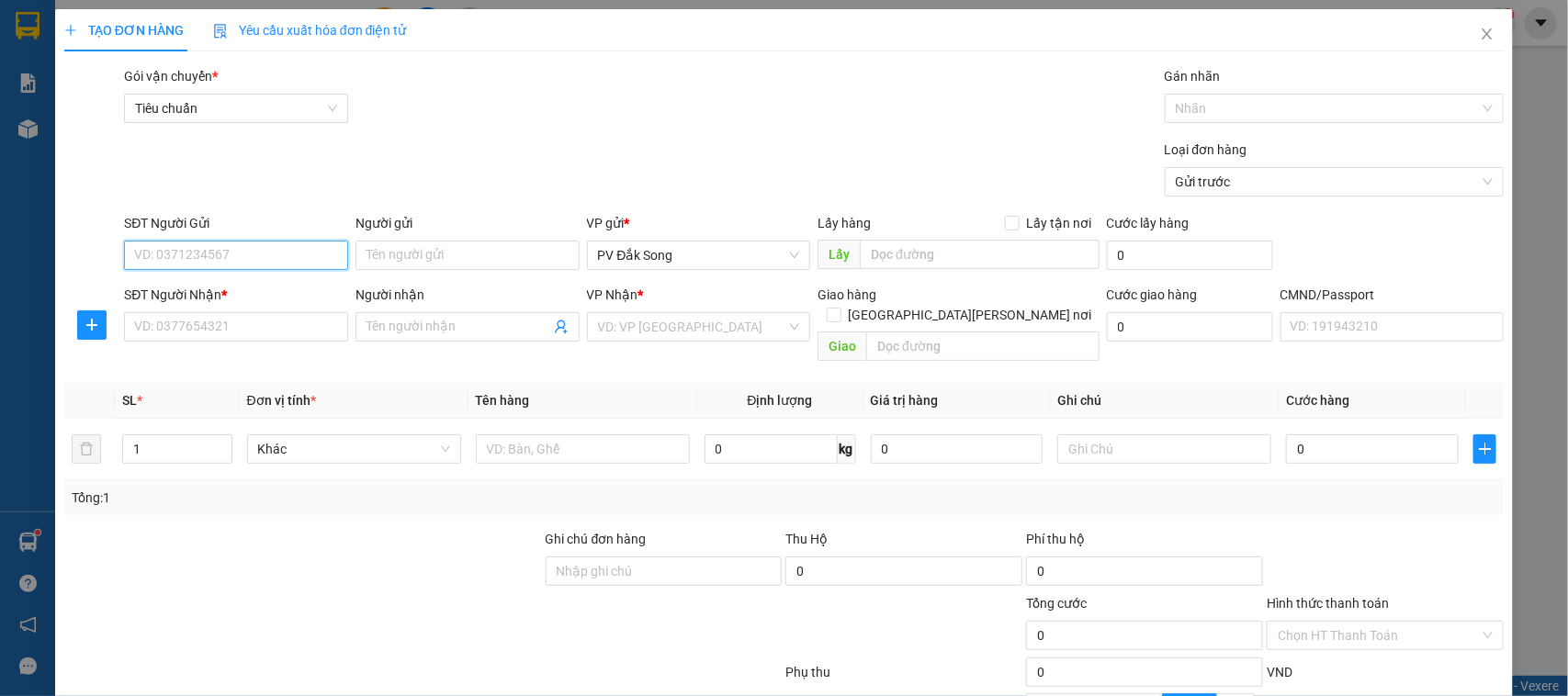
click at [283, 249] on input "SĐT Người Gửi" at bounding box center [236, 255] width 224 height 30
type input "0000000000"
type input "o"
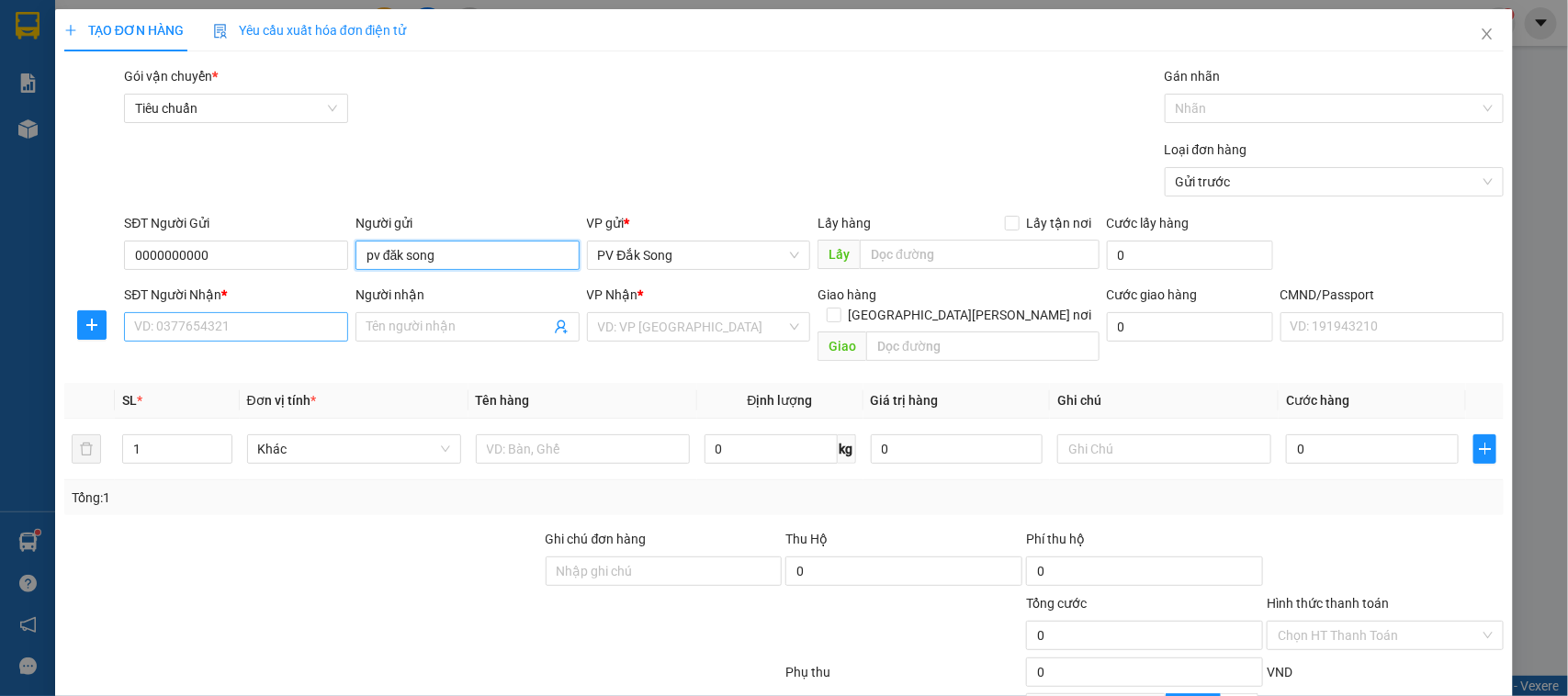
type input "pv đăk song"
click at [250, 324] on input "SĐT Người Nhận *" at bounding box center [236, 327] width 224 height 30
type input "0000000000"
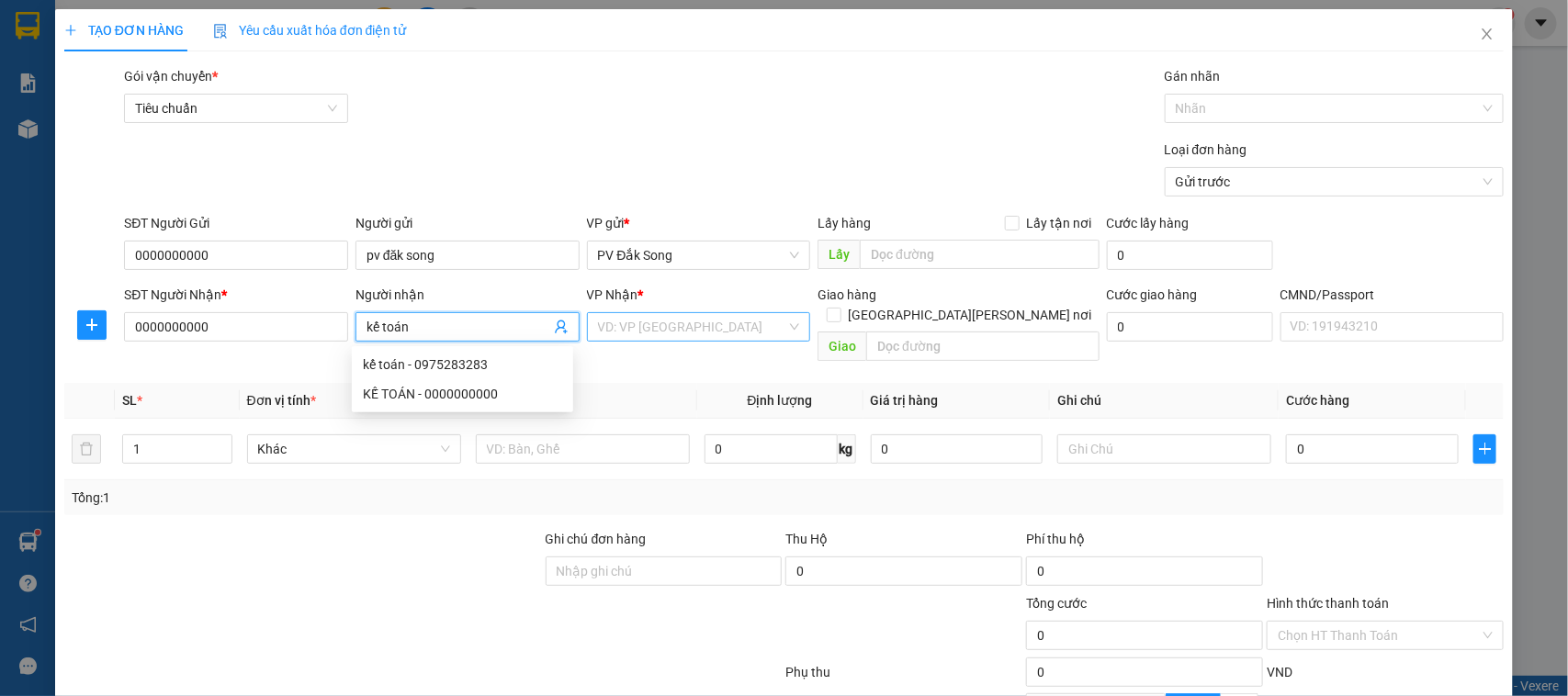
type input "kế toán"
click at [666, 313] on input "search" at bounding box center [693, 327] width 190 height 28
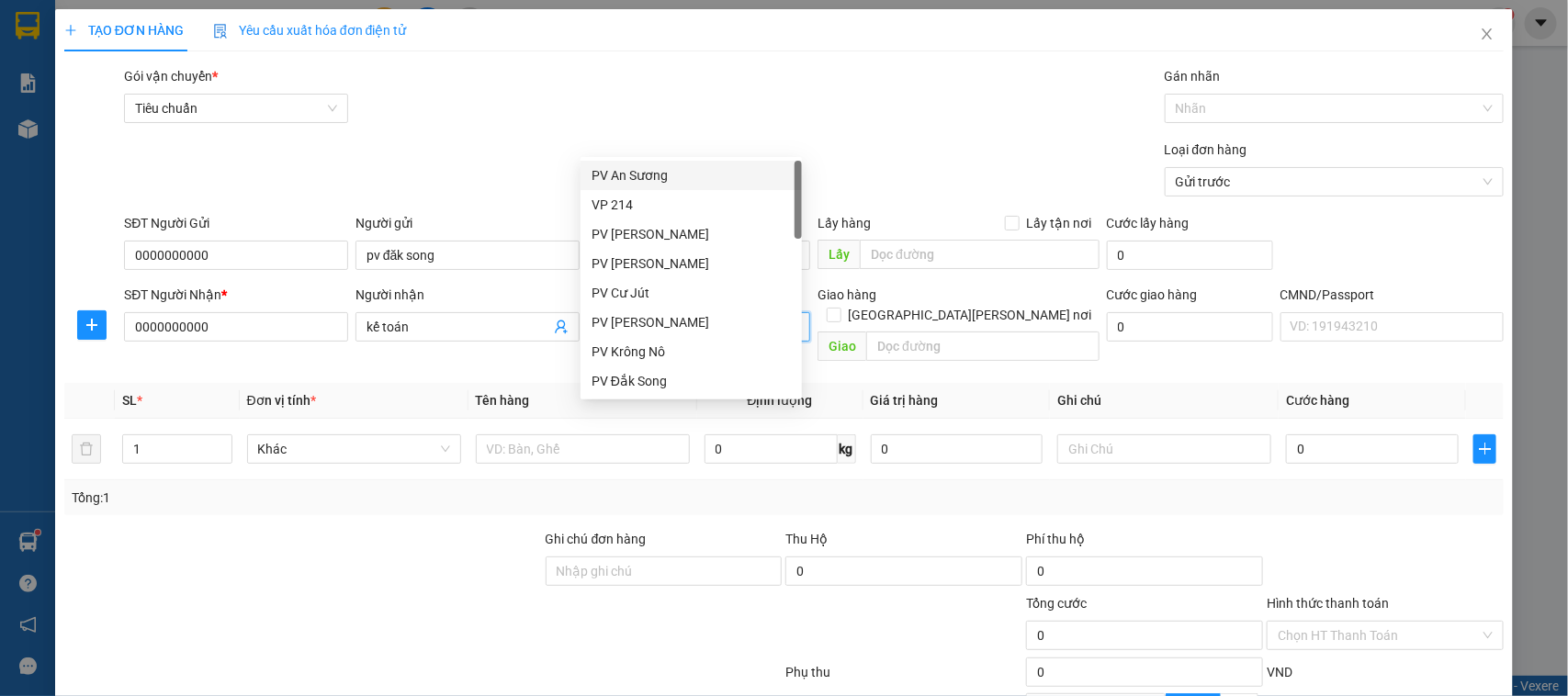
type input "3"
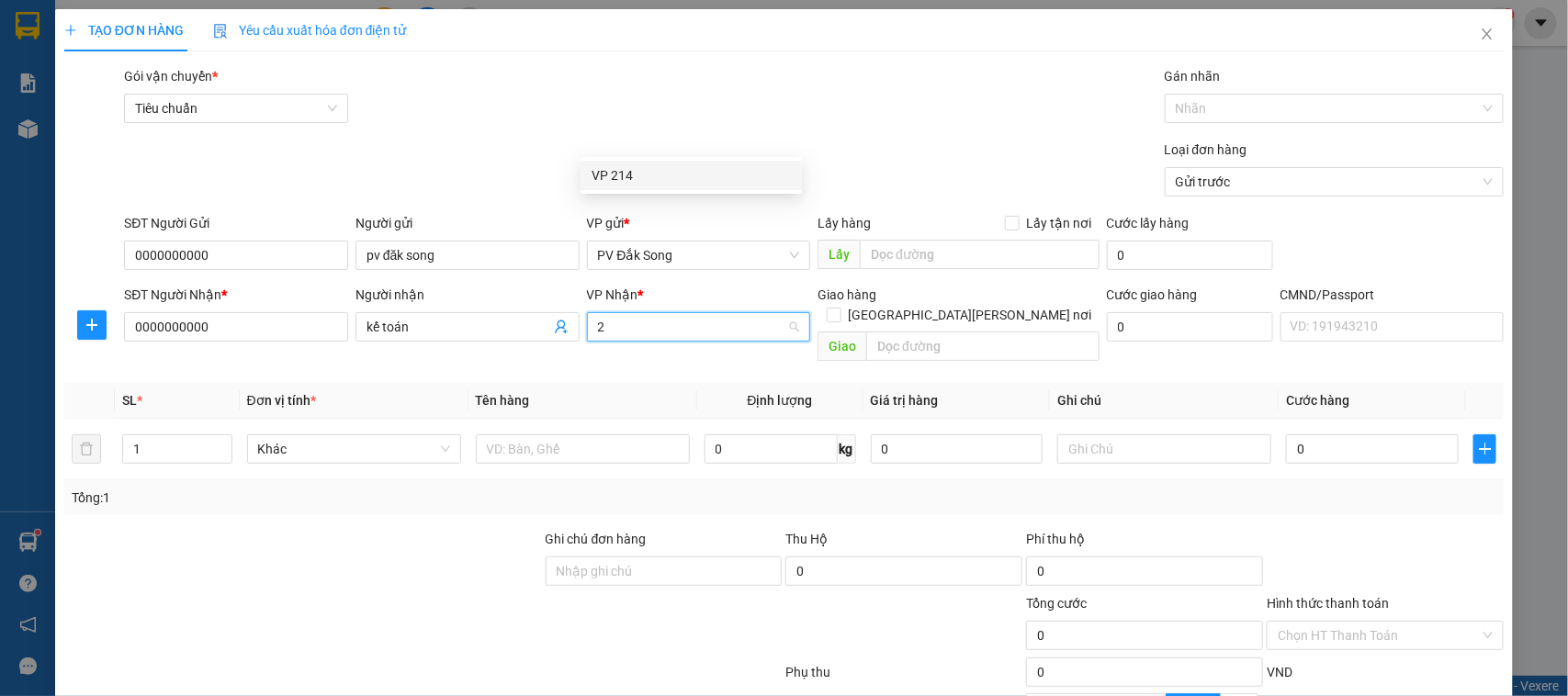
type input "21"
click at [663, 188] on div "VP 214" at bounding box center [692, 175] width 221 height 30
click at [668, 383] on th "Tên hàng" at bounding box center [583, 400] width 229 height 36
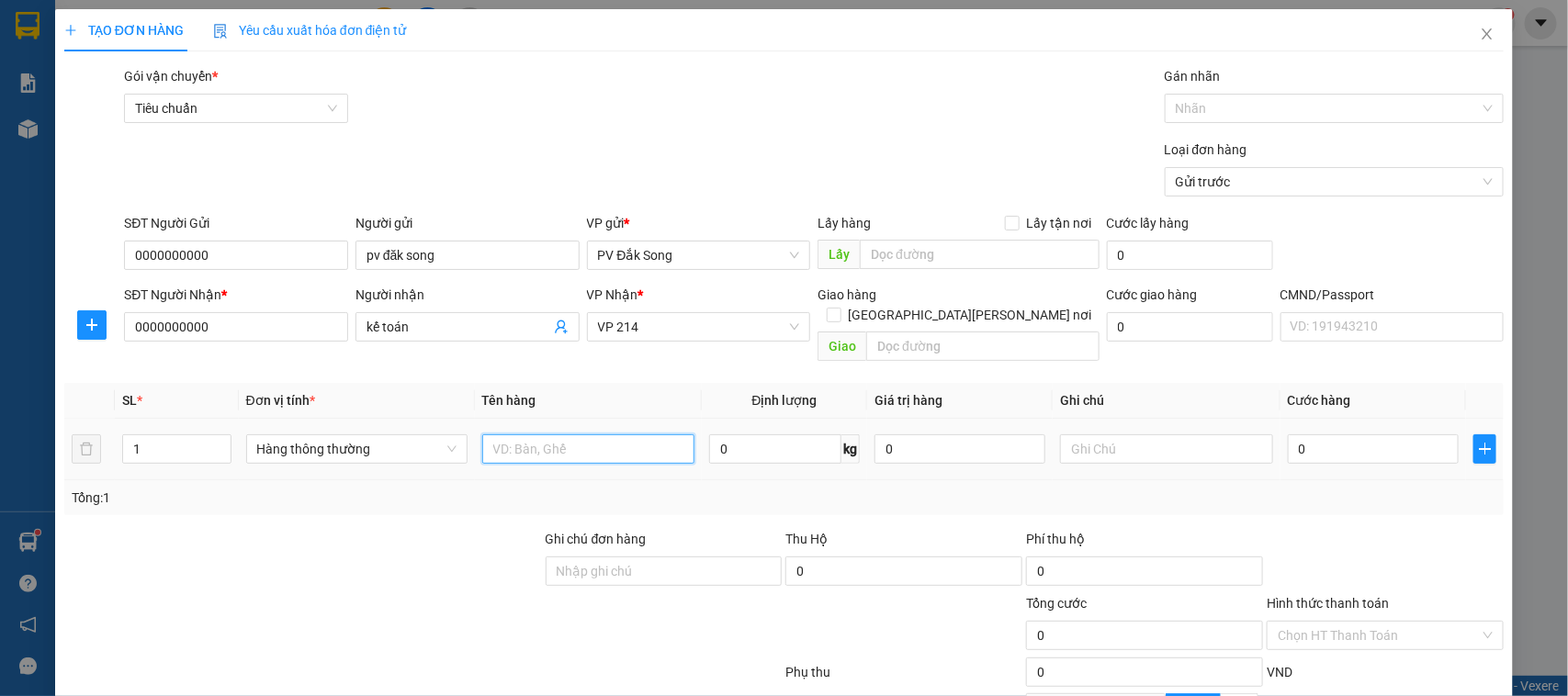
click at [620, 435] on input "text" at bounding box center [588, 449] width 213 height 30
type input "báo cáo 12/8"
click at [1071, 435] on input "text" at bounding box center [1166, 449] width 213 height 30
type input "bì"
click at [1289, 622] on input "Hình thức thanh toán" at bounding box center [1378, 635] width 202 height 28
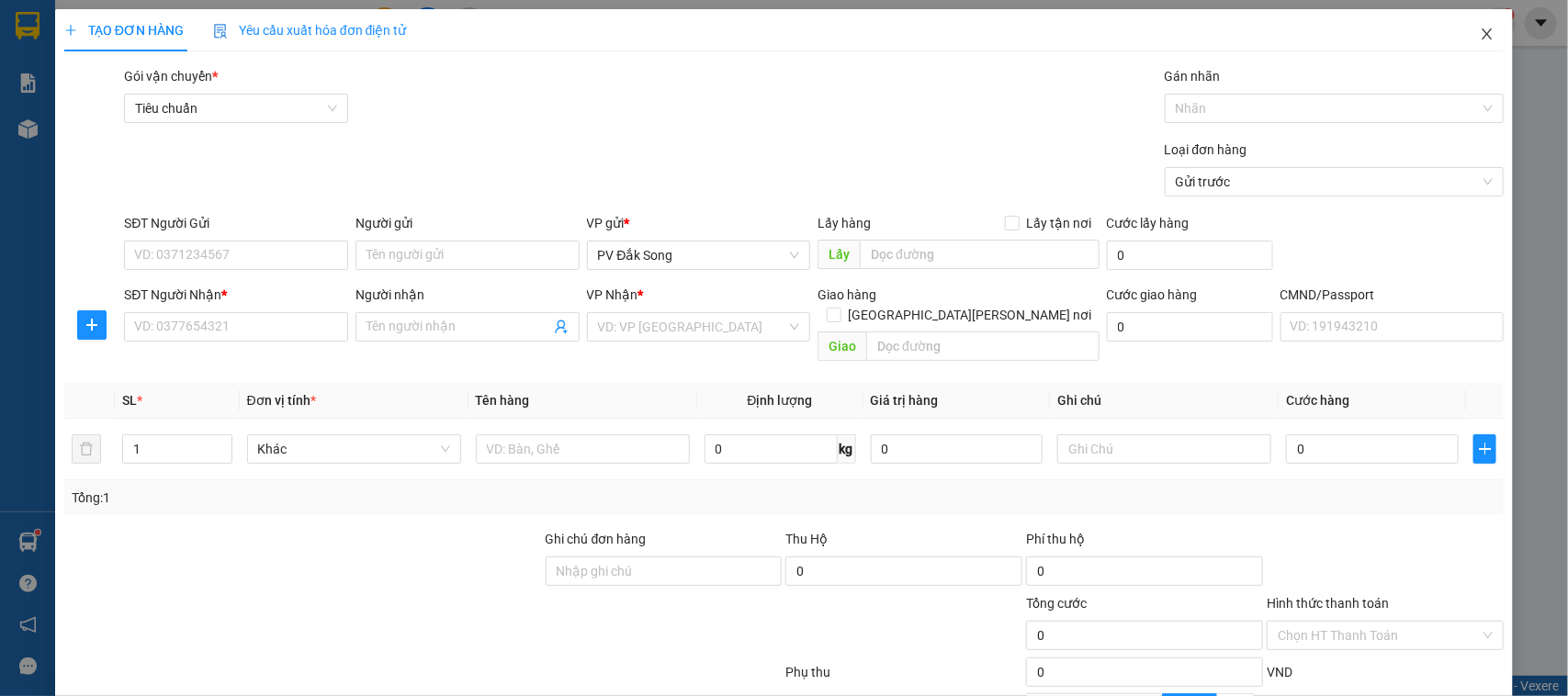
click at [1483, 32] on span "Close" at bounding box center [1486, 35] width 51 height 51
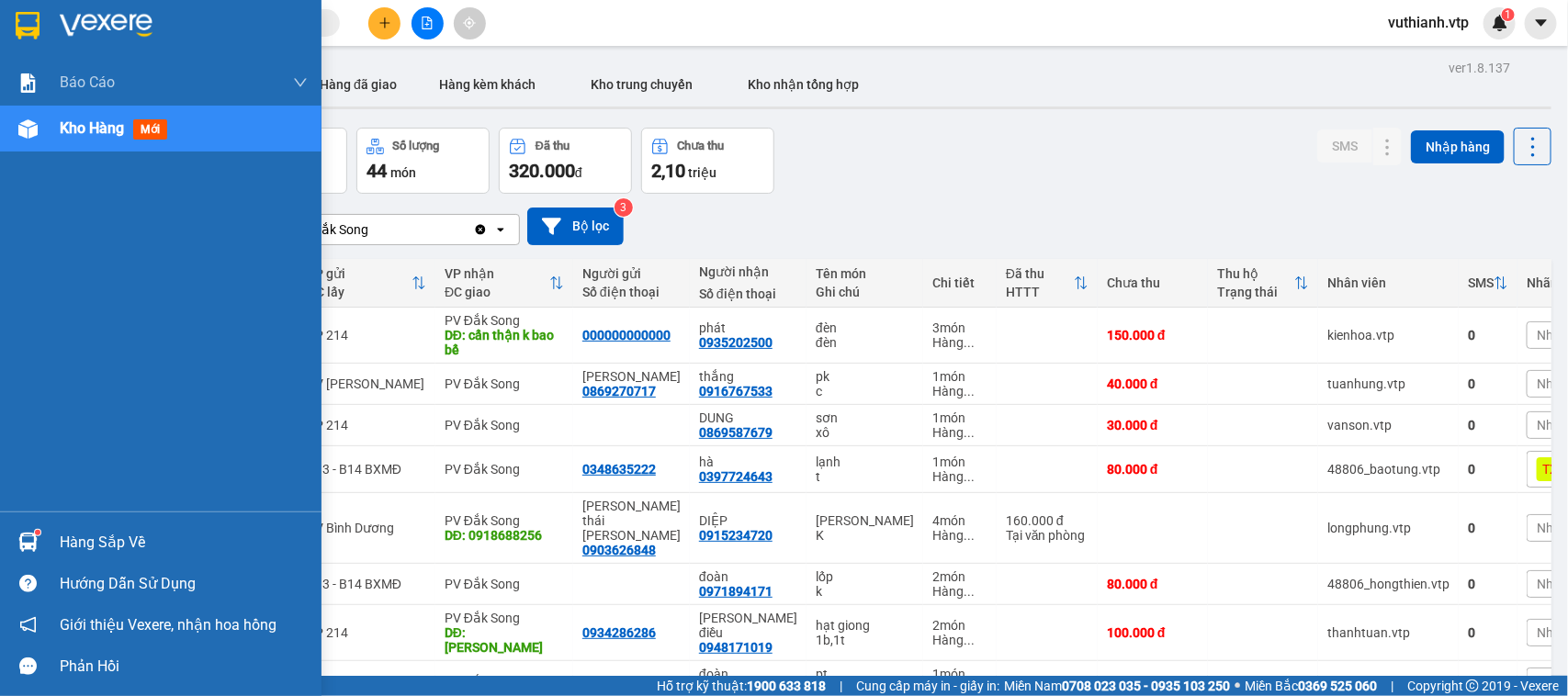
click at [29, 539] on img at bounding box center [28, 542] width 19 height 19
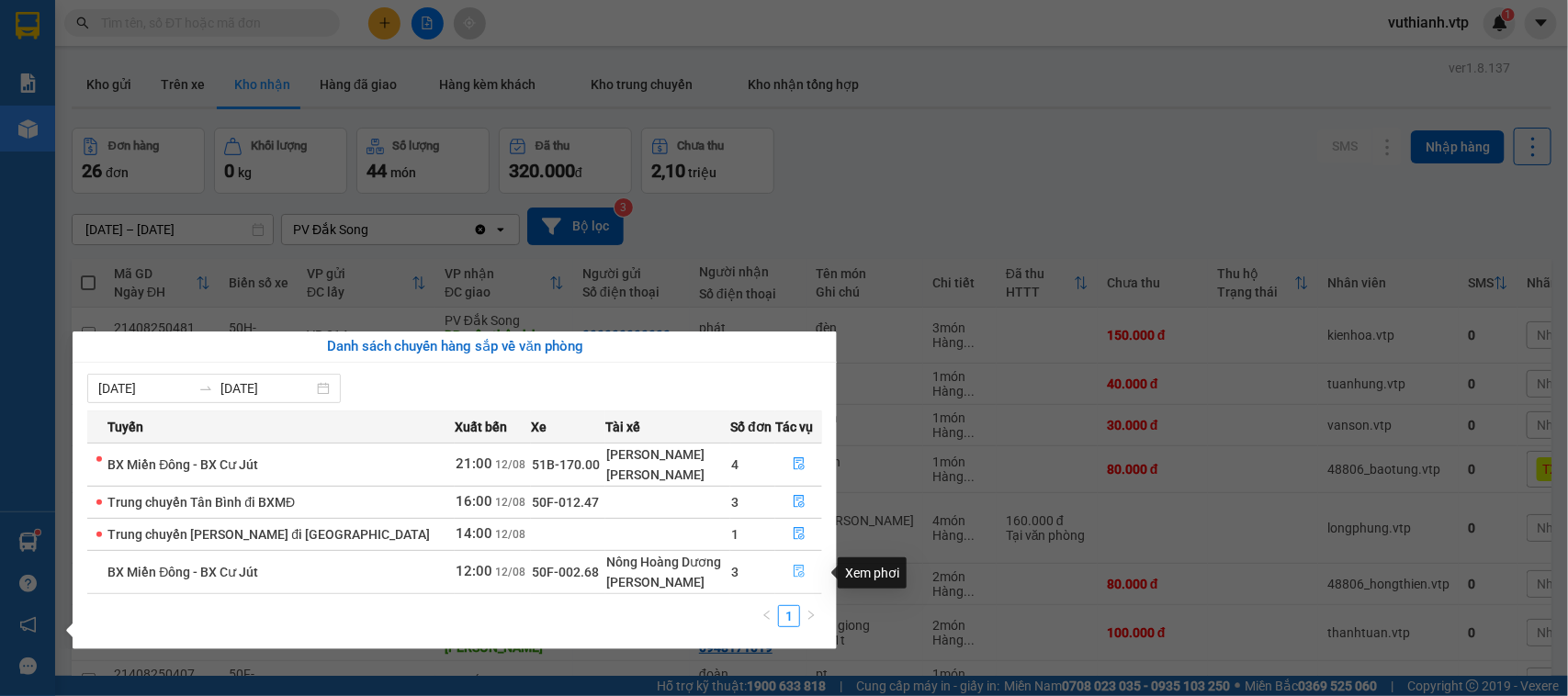
click at [796, 578] on icon "file-done" at bounding box center [798, 570] width 13 height 12
